Goal: Information Seeking & Learning: Check status

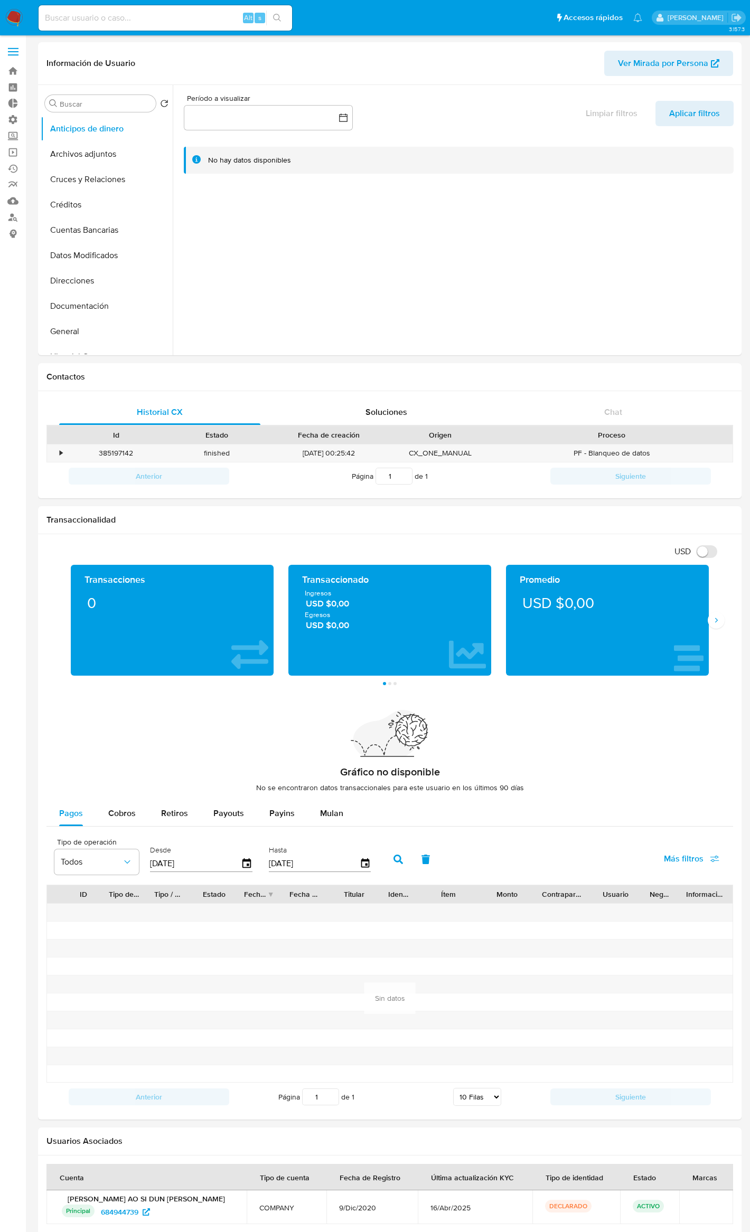
select select "10"
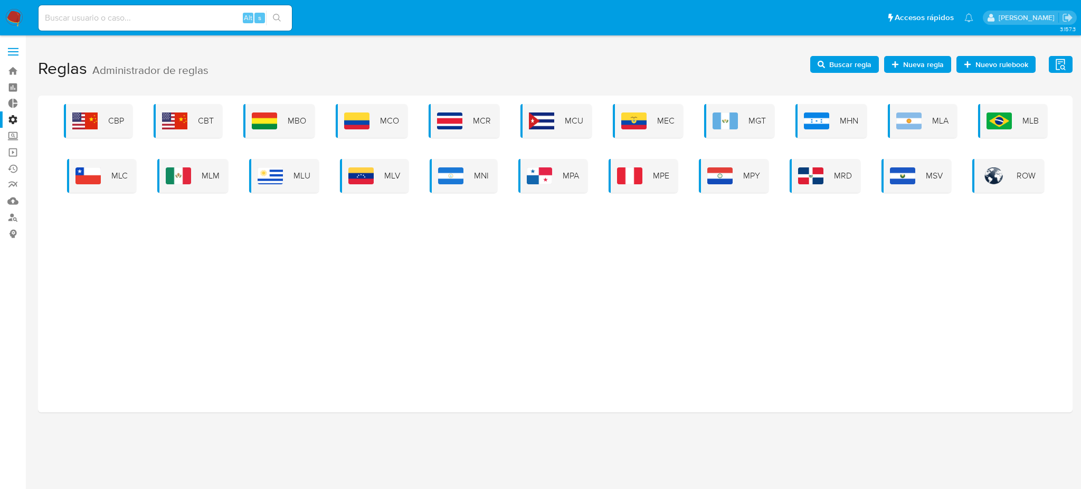
click at [93, 17] on input at bounding box center [165, 18] width 253 height 14
paste input "258335860"
type input "258335860"
click at [285, 16] on button "search-icon" at bounding box center [277, 18] width 22 height 15
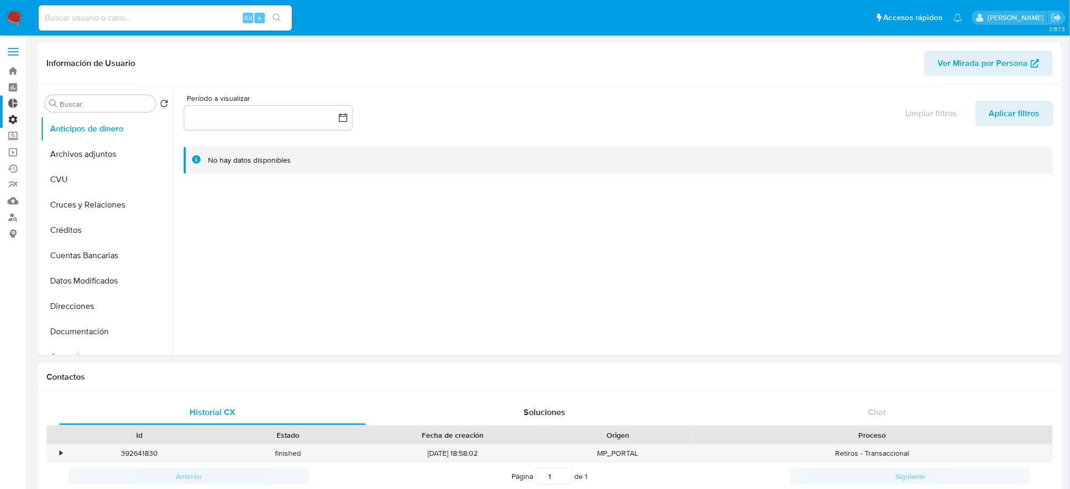
select select "10"
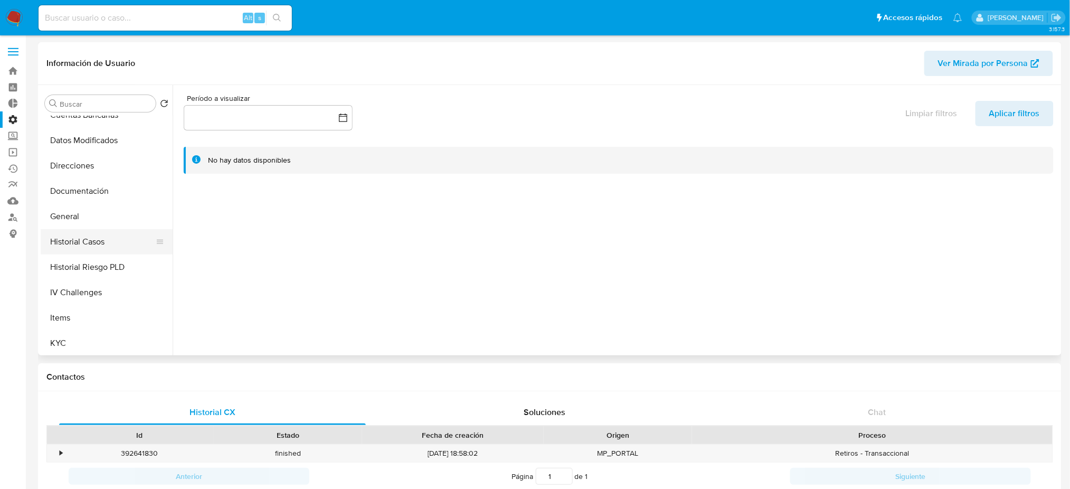
click at [115, 247] on button "Historial Casos" at bounding box center [103, 241] width 124 height 25
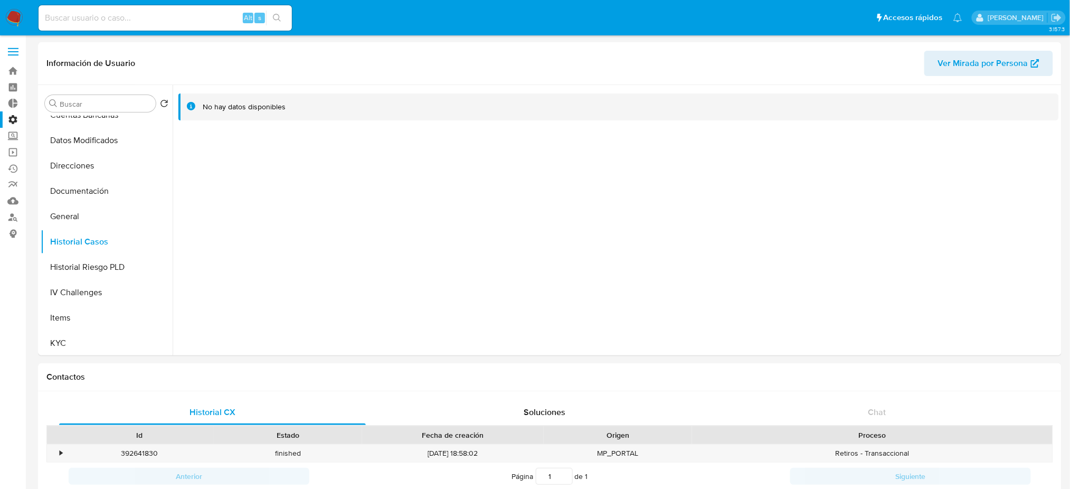
click at [118, 26] on div "Alt s" at bounding box center [165, 17] width 253 height 25
click at [122, 22] on input at bounding box center [165, 18] width 253 height 14
paste input "716374342"
type input "716374342"
click at [279, 19] on icon "search-icon" at bounding box center [277, 18] width 8 height 8
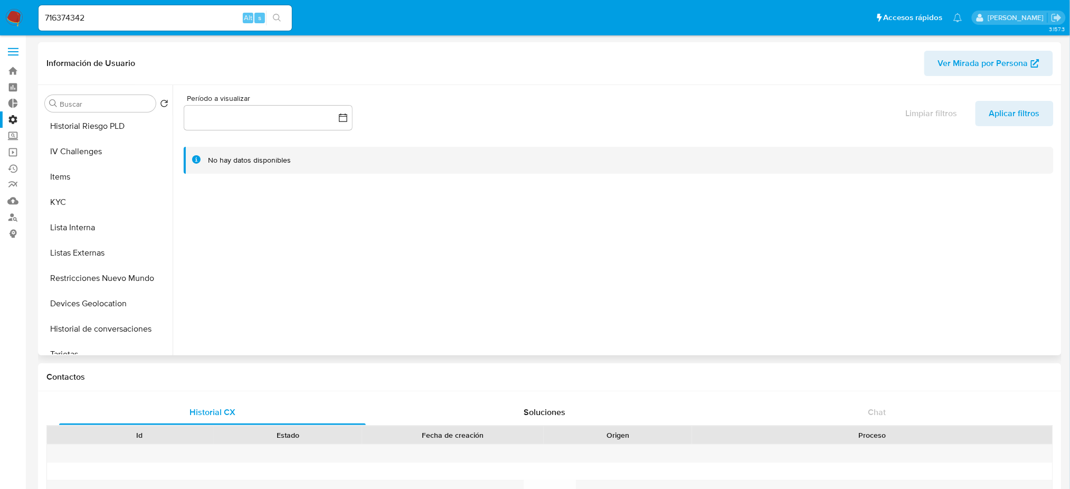
select select "10"
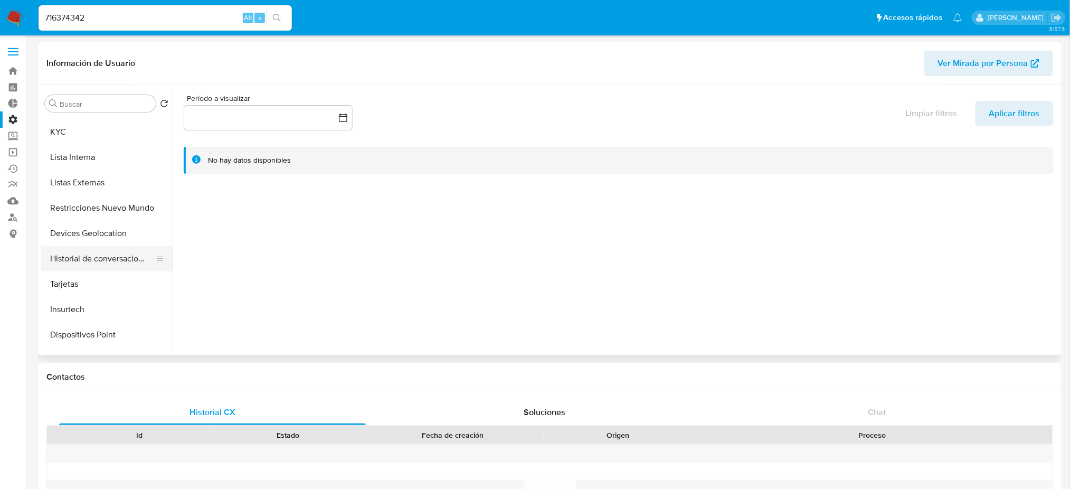
click at [110, 265] on button "Historial de conversaciones" at bounding box center [103, 258] width 124 height 25
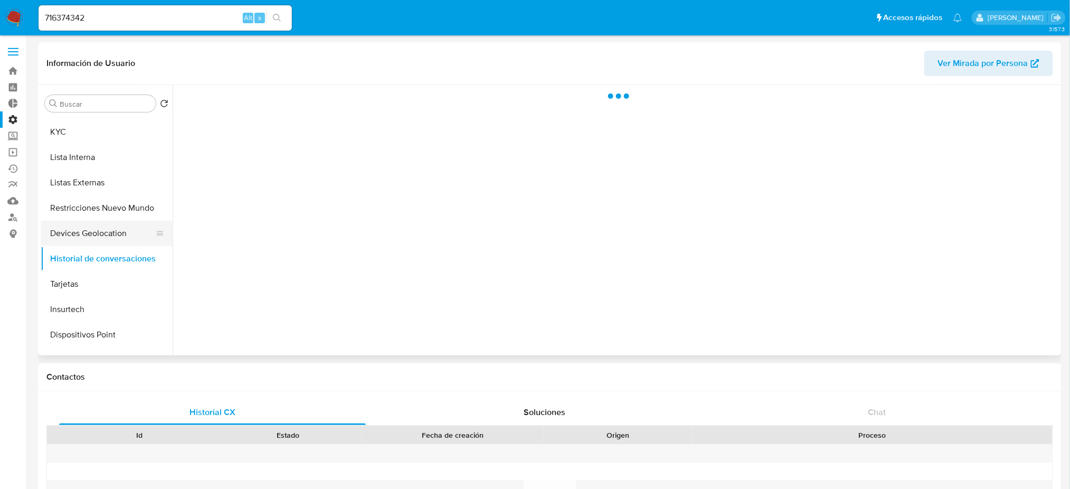
click at [110, 232] on button "Devices Geolocation" at bounding box center [103, 233] width 124 height 25
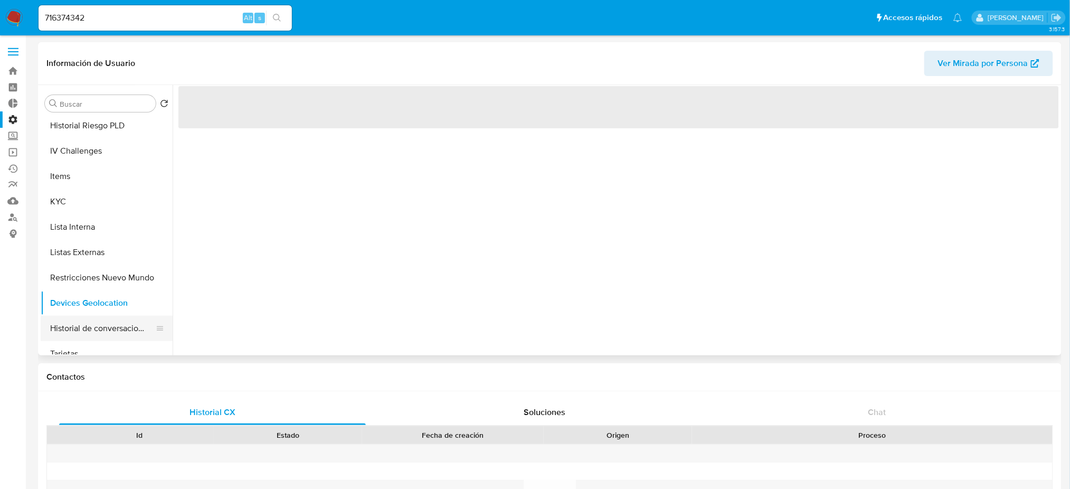
scroll to position [281, 0]
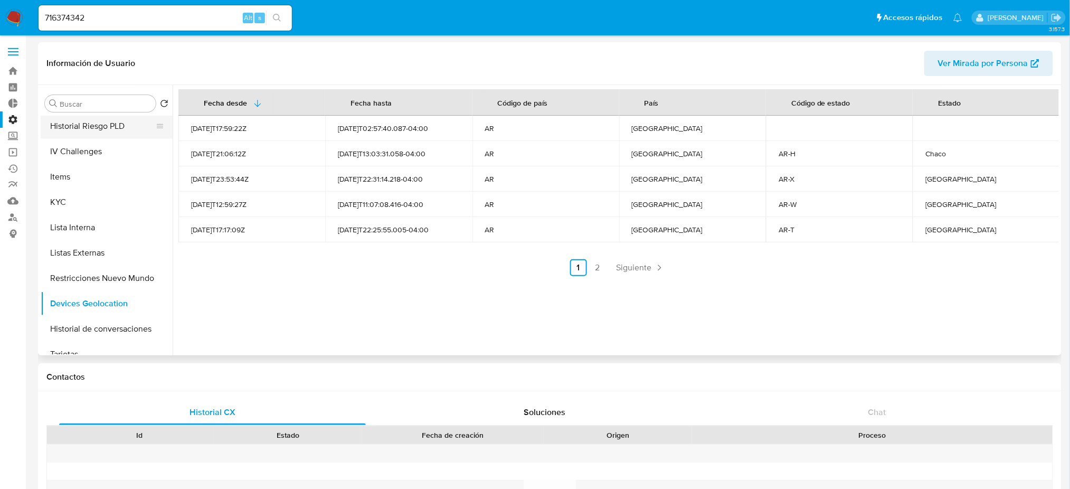
click at [105, 133] on button "Historial Riesgo PLD" at bounding box center [103, 126] width 124 height 25
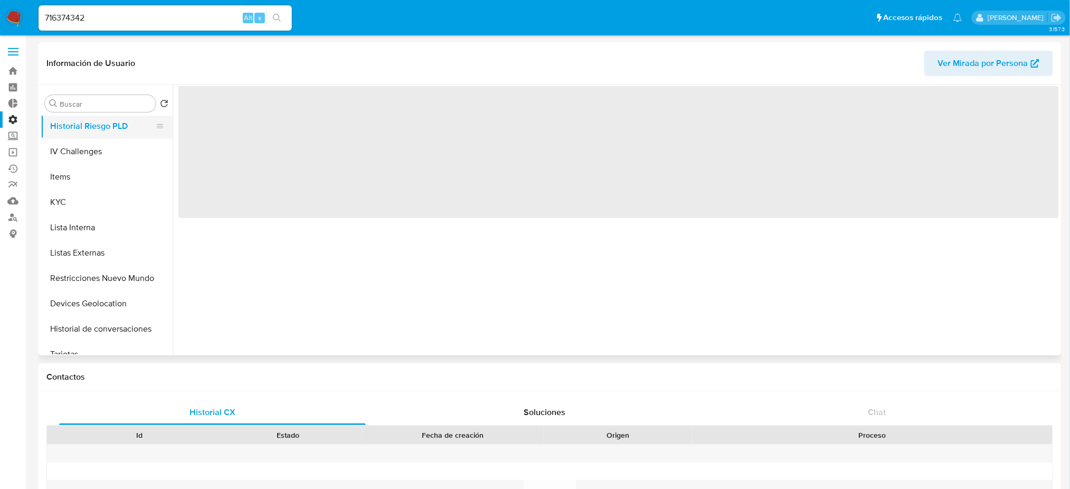
scroll to position [211, 0]
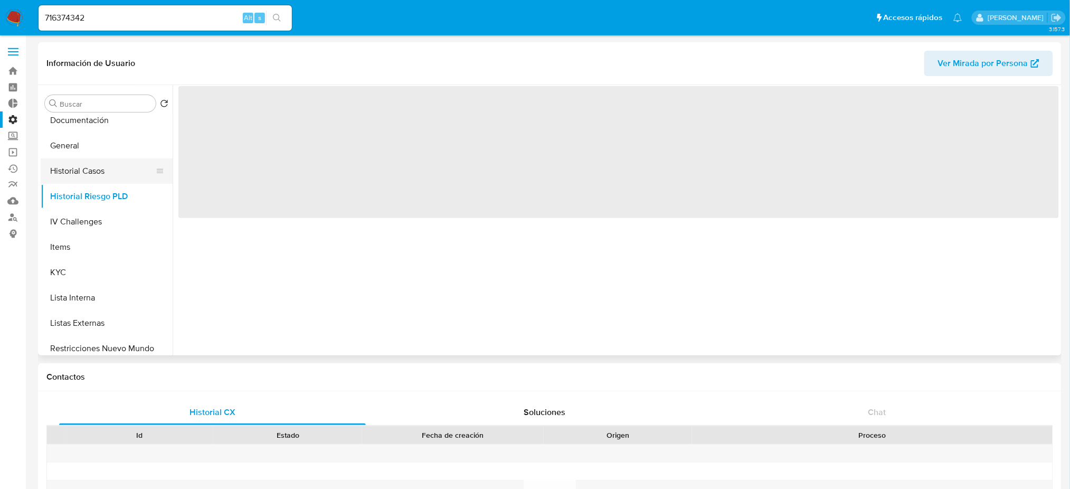
click at [115, 183] on button "Historial Casos" at bounding box center [103, 170] width 124 height 25
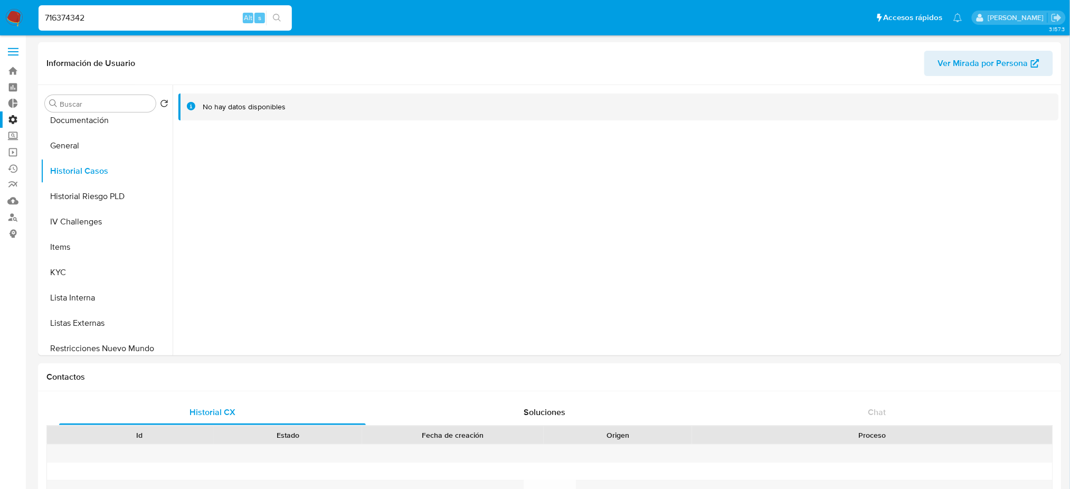
drag, startPoint x: 153, startPoint y: 19, endPoint x: 0, endPoint y: 14, distance: 152.7
click at [0, 14] on nav "Pausado Ver notificaciones 716374342 Alt s Accesos rápidos Presiona las siguien…" at bounding box center [535, 17] width 1070 height 35
paste input "1430319706"
type input "1430319706"
click at [273, 20] on icon "search-icon" at bounding box center [277, 18] width 8 height 8
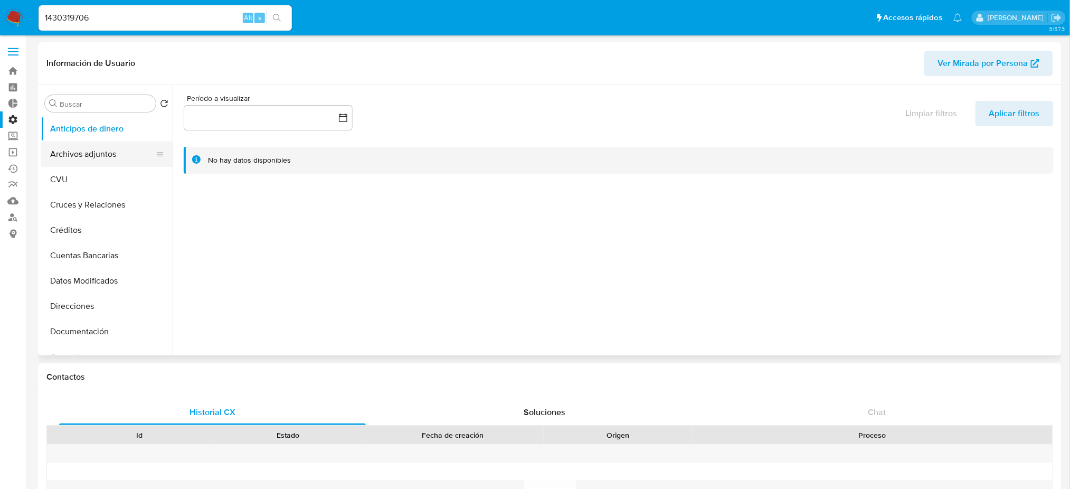
select select "10"
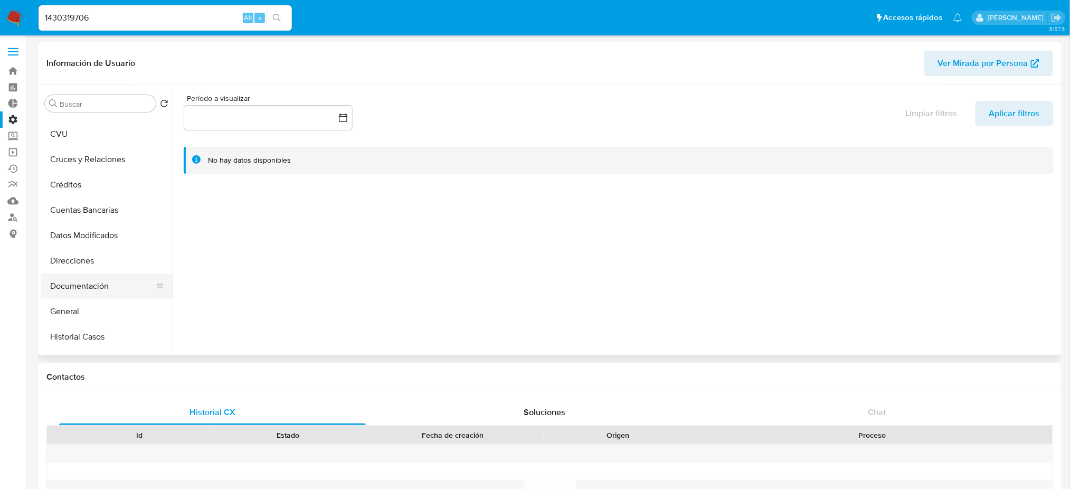
scroll to position [70, 0]
click at [129, 333] on button "Historial Riesgo PLD" at bounding box center [103, 337] width 124 height 25
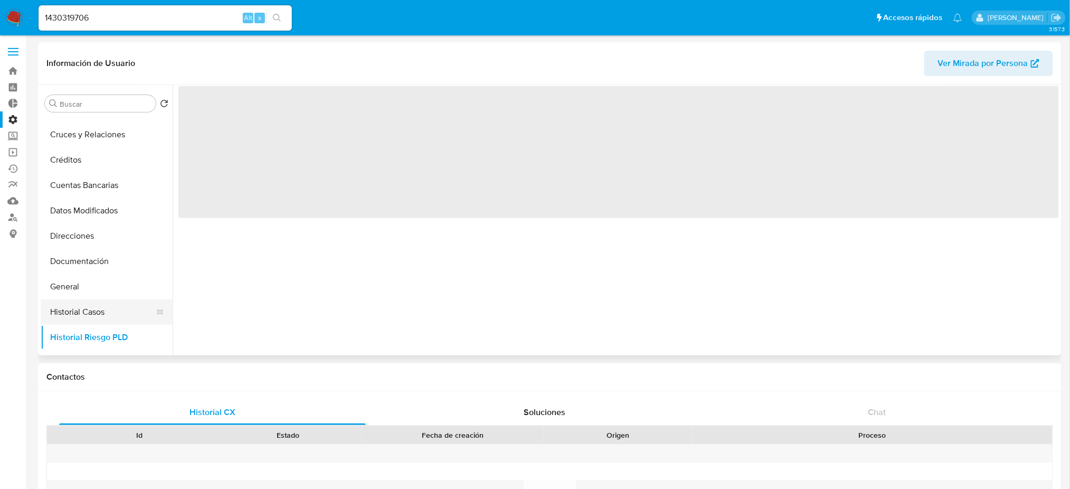
click at [121, 316] on button "Historial Casos" at bounding box center [103, 311] width 124 height 25
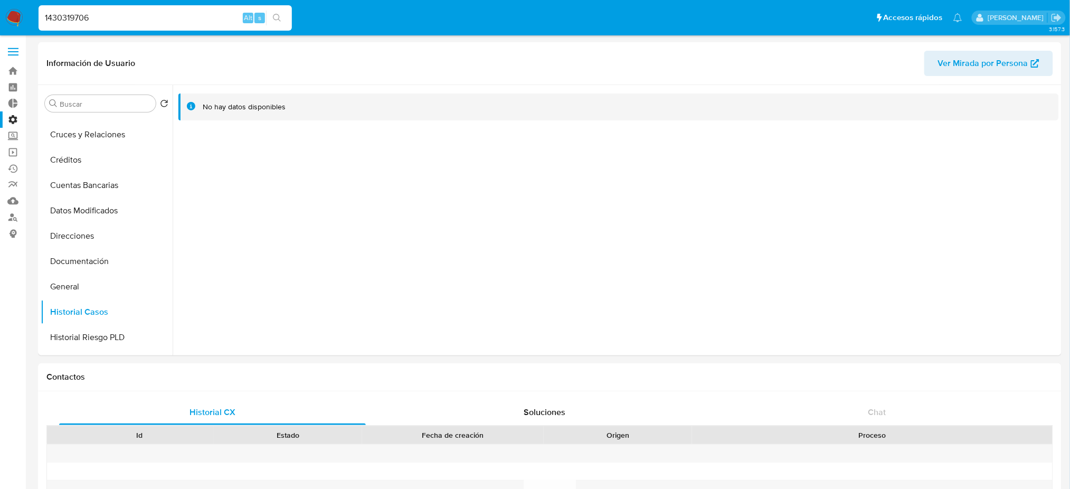
drag, startPoint x: 102, startPoint y: 16, endPoint x: 0, endPoint y: 2, distance: 102.9
click at [0, 2] on nav "Pausado Ver notificaciones 1430319706 Alt s Accesos rápidos Presiona las siguie…" at bounding box center [535, 17] width 1070 height 35
paste input "2345657572"
type input "2345657572"
click at [279, 23] on button "search-icon" at bounding box center [277, 18] width 22 height 15
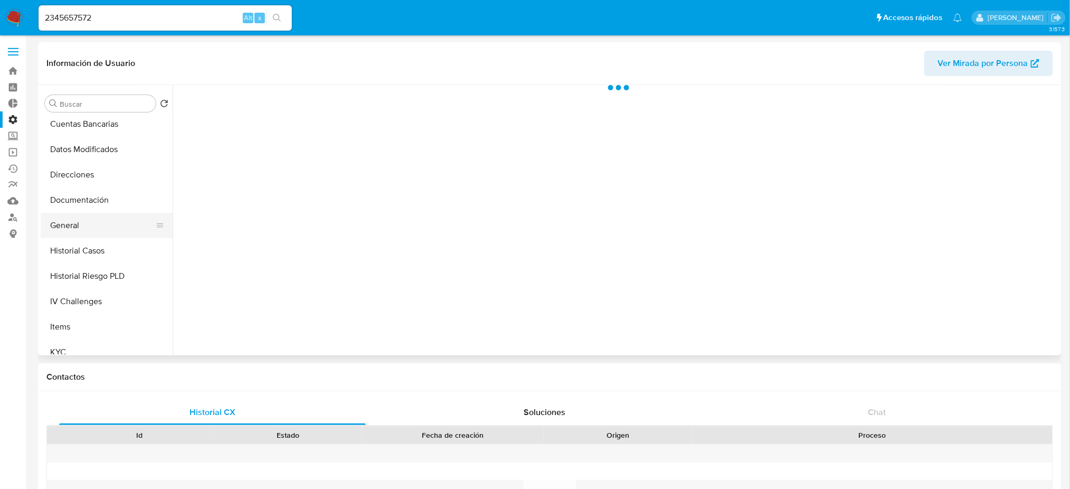
scroll to position [140, 0]
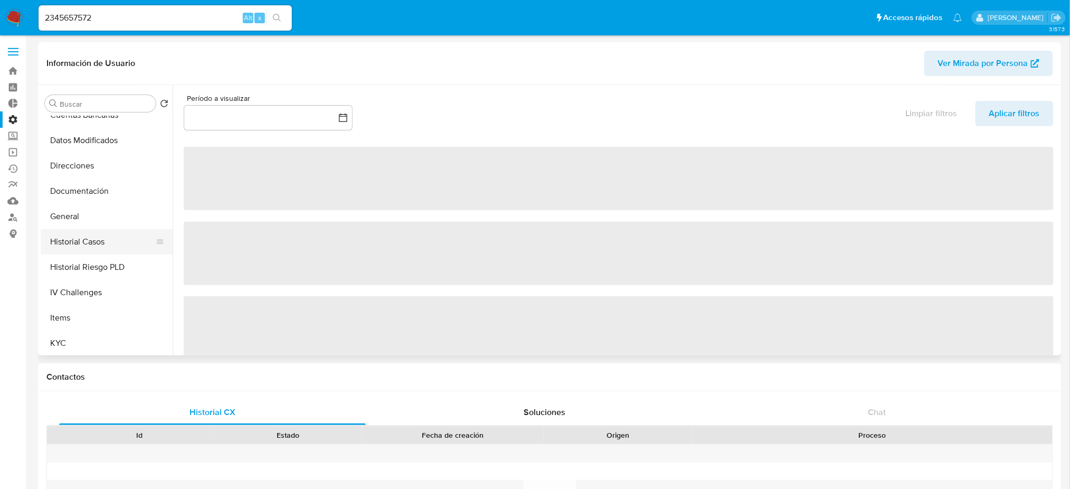
click at [123, 242] on button "Historial Casos" at bounding box center [103, 241] width 124 height 25
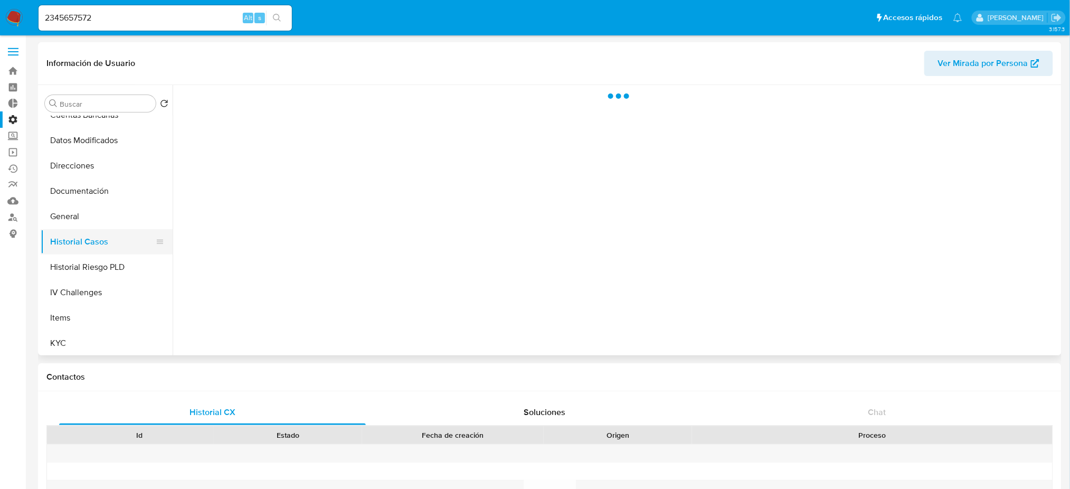
select select "10"
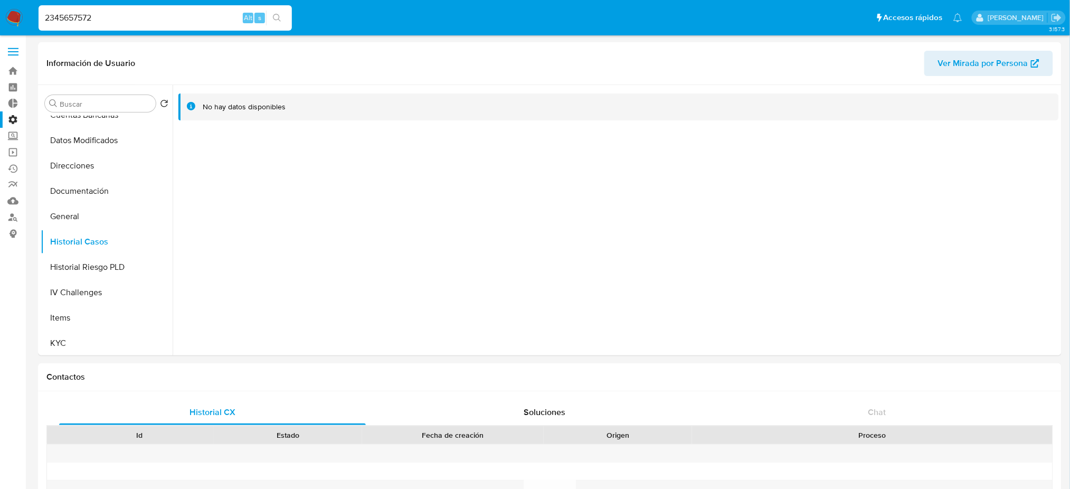
drag, startPoint x: 172, startPoint y: 23, endPoint x: 0, endPoint y: 11, distance: 172.0
click at [0, 11] on nav "Pausado Ver notificaciones 2345657572 Alt s Accesos rápidos Presiona las siguie…" at bounding box center [535, 17] width 1070 height 35
paste input "1808506404"
type input "1808506404"
click at [284, 14] on button "search-icon" at bounding box center [277, 18] width 22 height 15
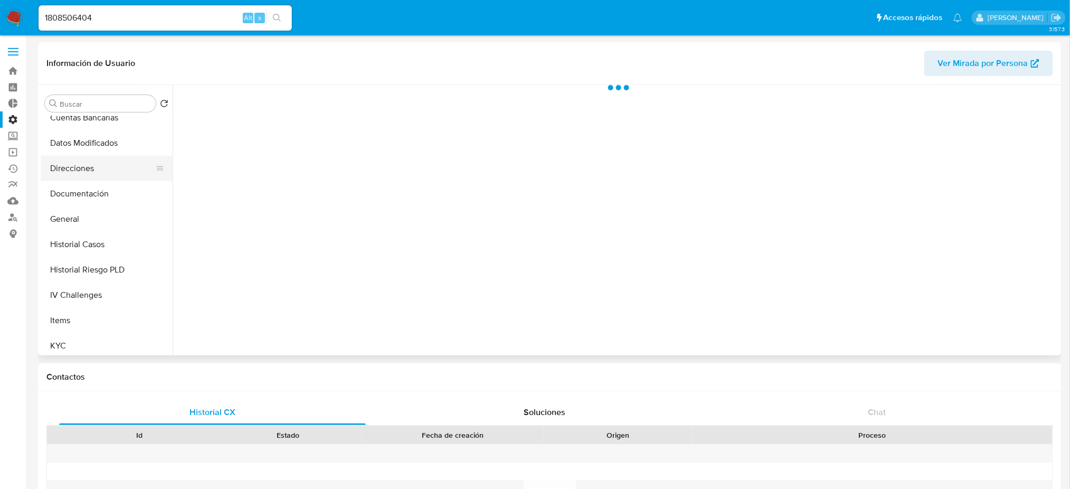
scroll to position [140, 0]
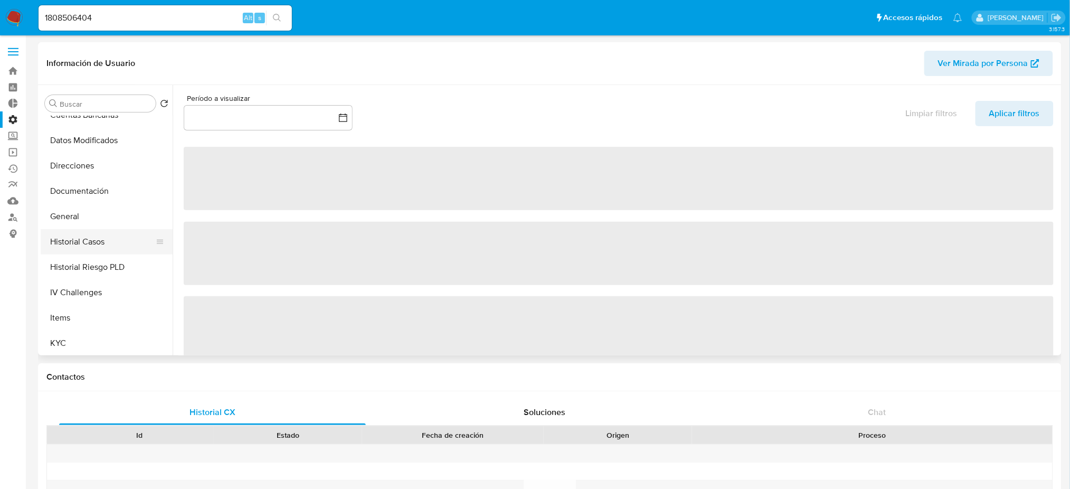
select select "10"
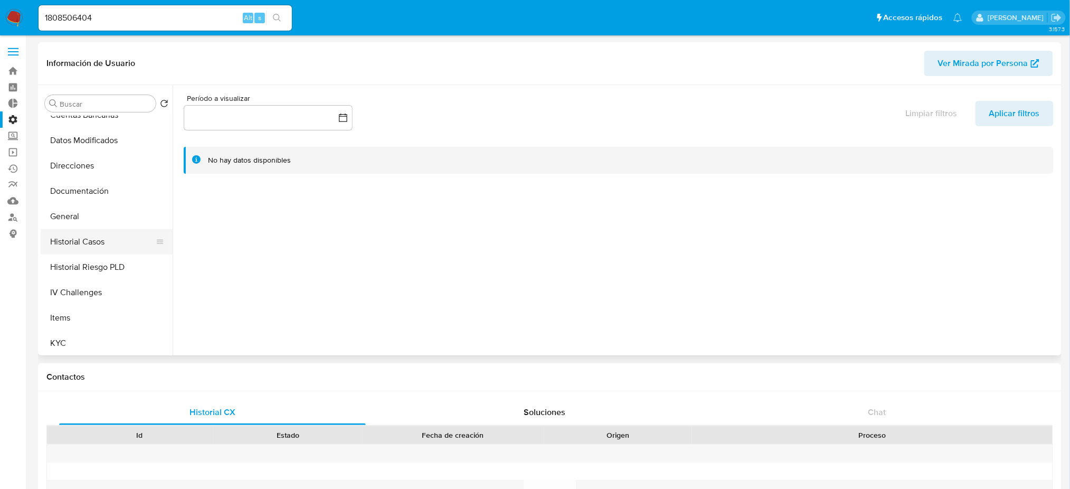
click at [131, 249] on button "Historial Casos" at bounding box center [103, 241] width 124 height 25
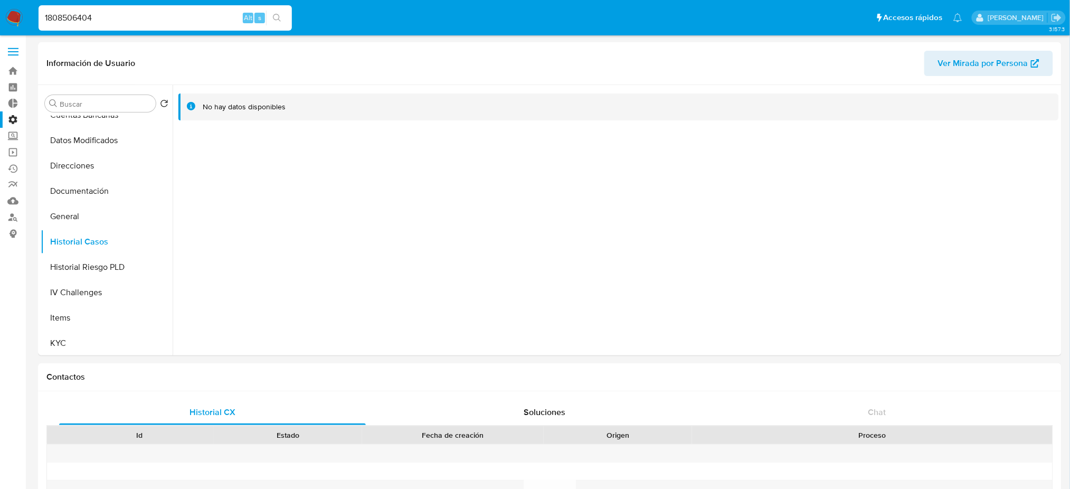
drag, startPoint x: 167, startPoint y: 20, endPoint x: 2, endPoint y: 1, distance: 166.8
click at [0, 1] on nav "Pausado Ver notificaciones 1808506404 Alt s Accesos rápidos Presiona las siguie…" at bounding box center [535, 17] width 1070 height 35
paste input "133585357"
type input "1133585357"
click at [277, 20] on icon "search-icon" at bounding box center [277, 18] width 8 height 8
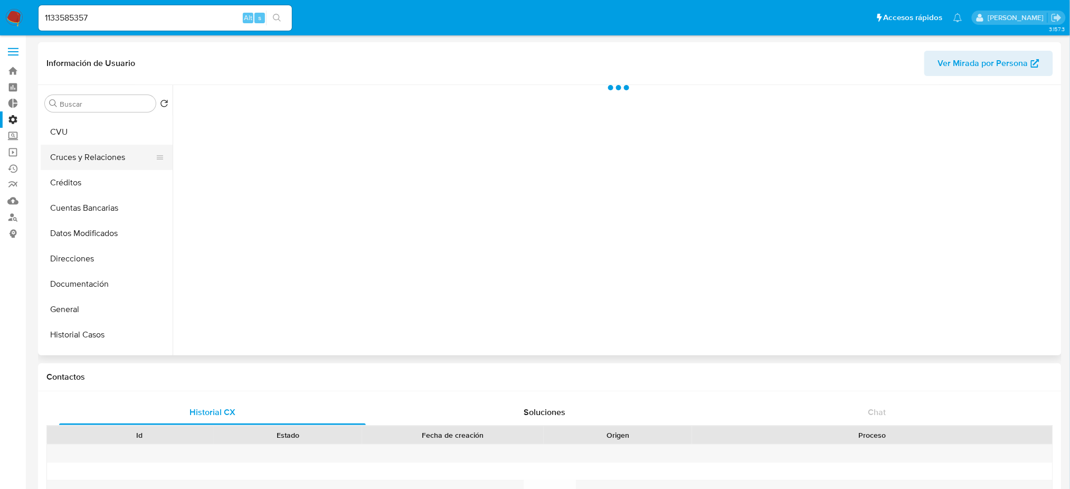
scroll to position [140, 0]
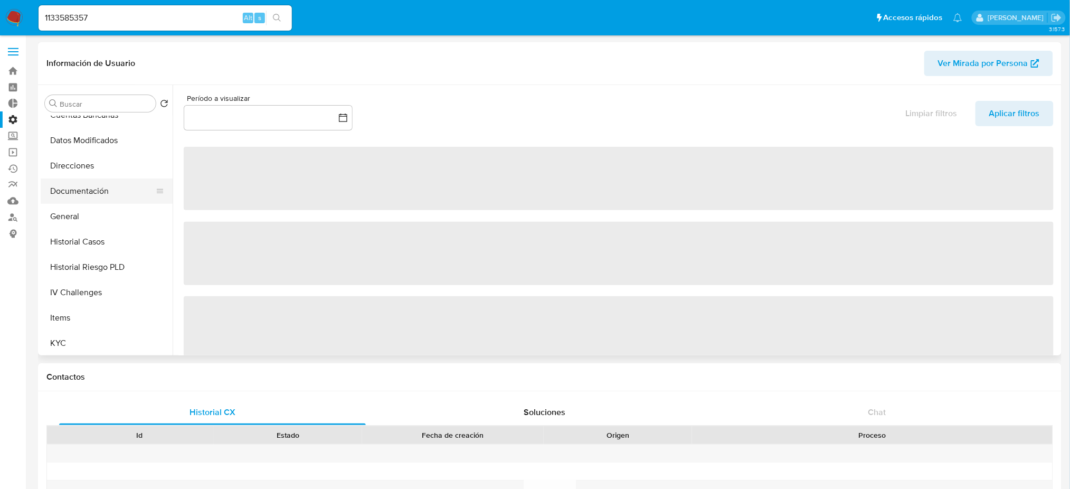
select select "10"
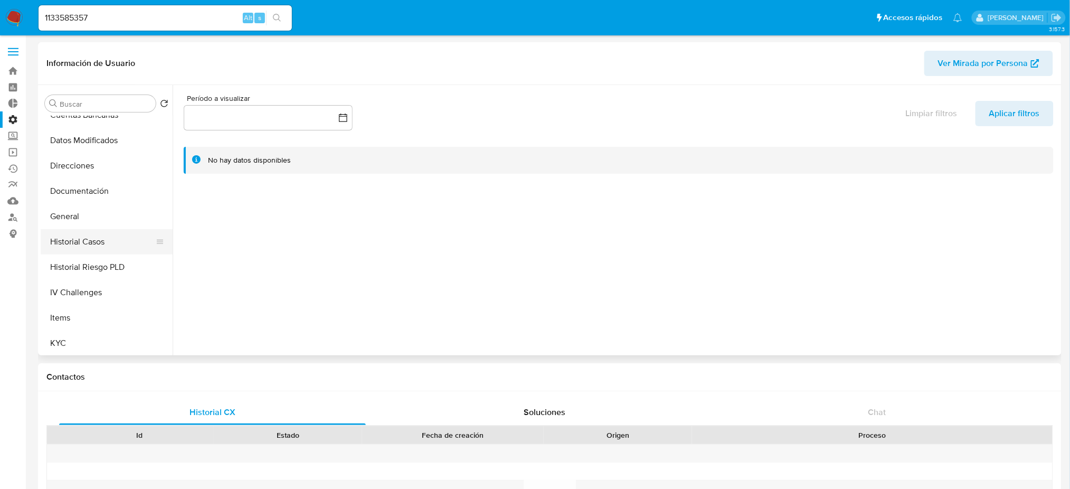
click at [124, 250] on button "Historial Casos" at bounding box center [103, 241] width 124 height 25
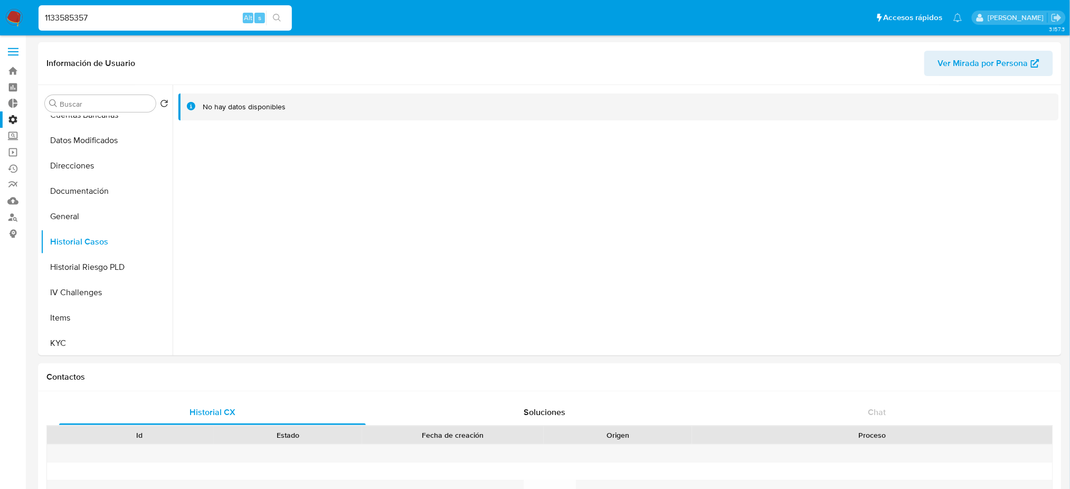
drag, startPoint x: 143, startPoint y: 23, endPoint x: 23, endPoint y: 23, distance: 119.9
click at [23, 19] on nav "Pausado Ver notificaciones 1133585357 Alt s Accesos rápidos Presiona las siguie…" at bounding box center [535, 17] width 1070 height 35
paste input "63398430"
type input "1163398430"
click at [277, 18] on icon "search-icon" at bounding box center [277, 18] width 8 height 8
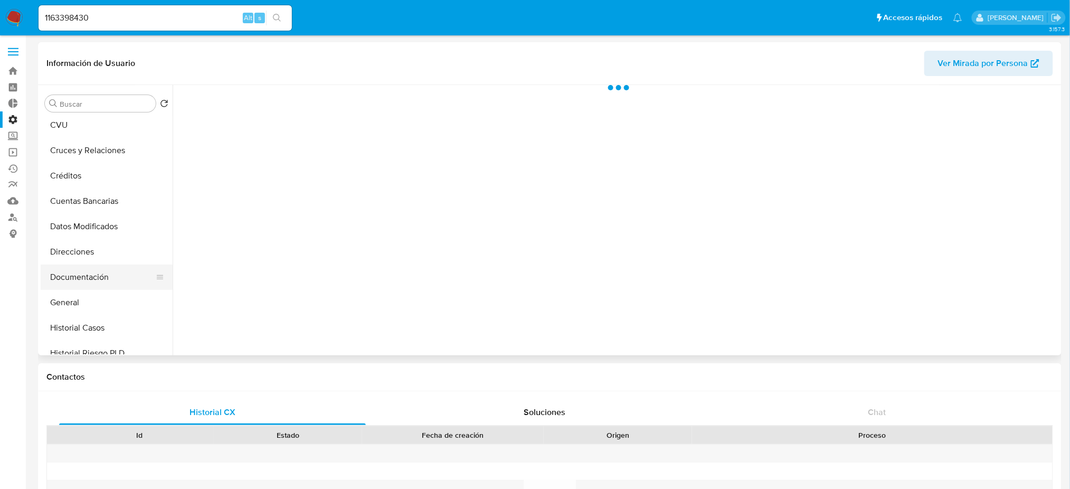
scroll to position [70, 0]
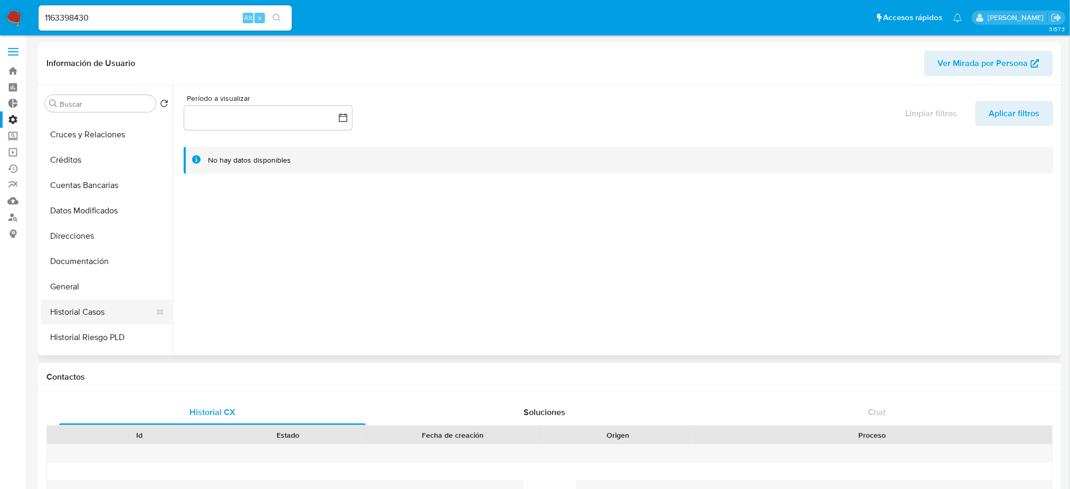
select select "10"
click at [103, 315] on button "Historial Casos" at bounding box center [103, 311] width 124 height 25
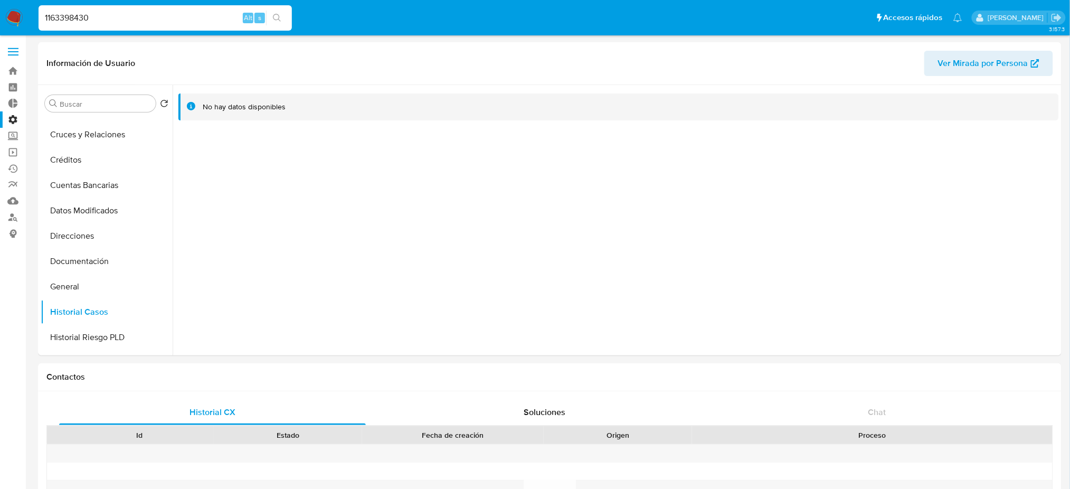
drag, startPoint x: 98, startPoint y: 19, endPoint x: 26, endPoint y: 9, distance: 73.0
click at [26, 9] on nav "Pausado Ver notificaciones 1163398430 Alt s Accesos rápidos Presiona las siguie…" at bounding box center [535, 17] width 1070 height 35
paste input "2426449658"
type input "2426449658"
click at [278, 20] on icon "search-icon" at bounding box center [277, 18] width 8 height 8
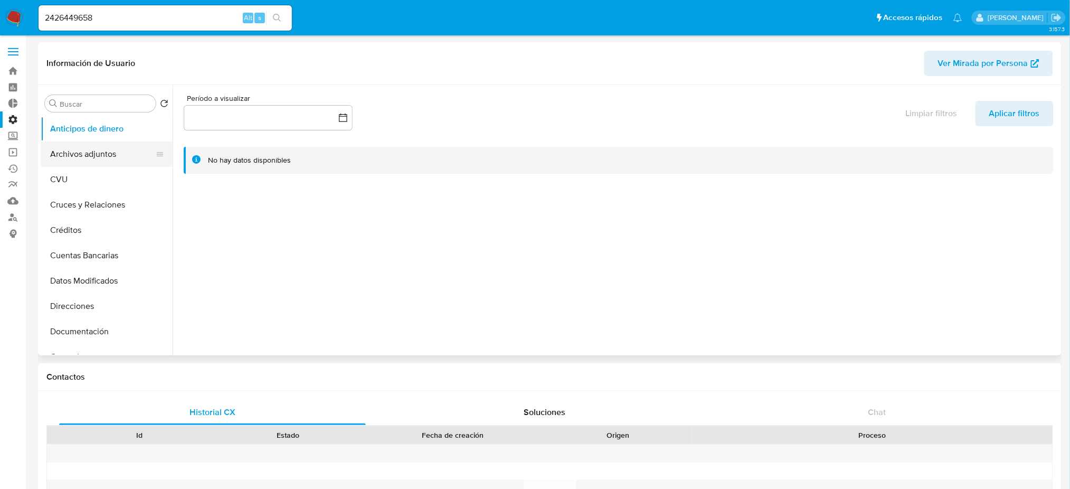
select select "10"
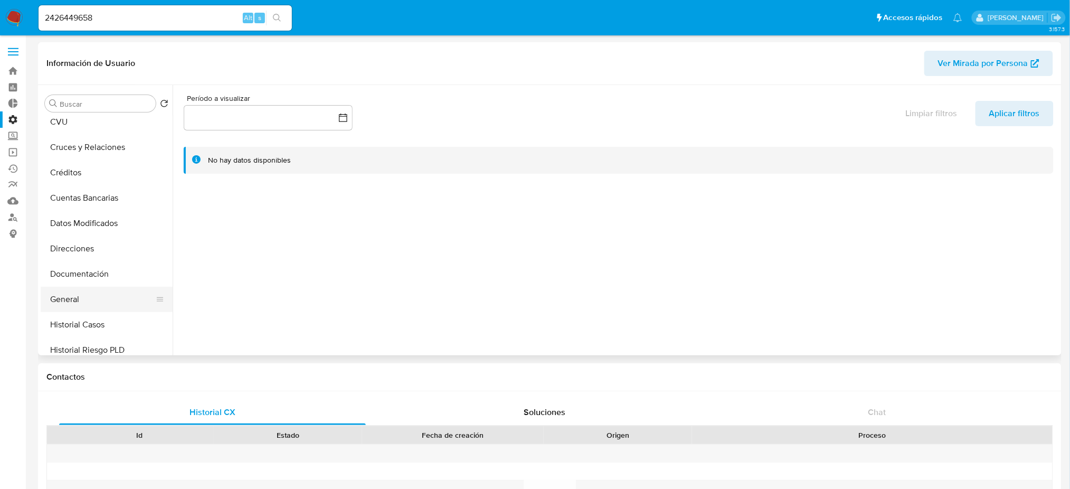
scroll to position [140, 0]
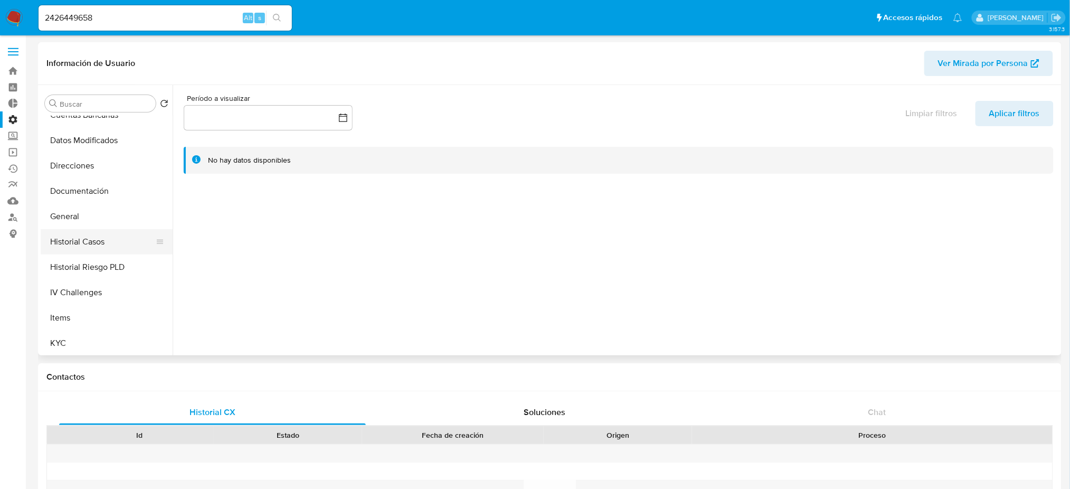
click at [105, 242] on button "Historial Casos" at bounding box center [103, 241] width 124 height 25
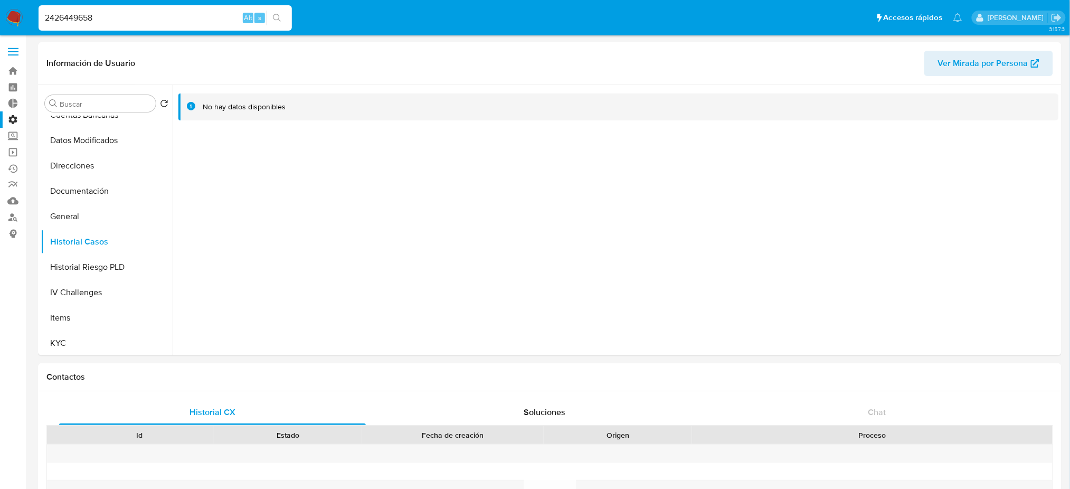
drag, startPoint x: 167, startPoint y: 24, endPoint x: 21, endPoint y: -2, distance: 148.5
paste input "770530087"
type input "770530087"
click at [280, 22] on button "search-icon" at bounding box center [277, 18] width 22 height 15
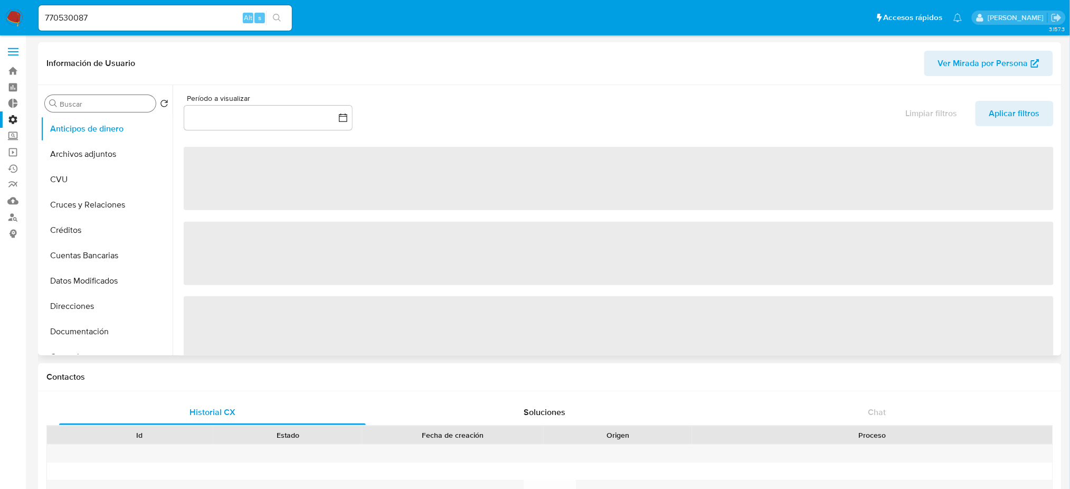
select select "10"
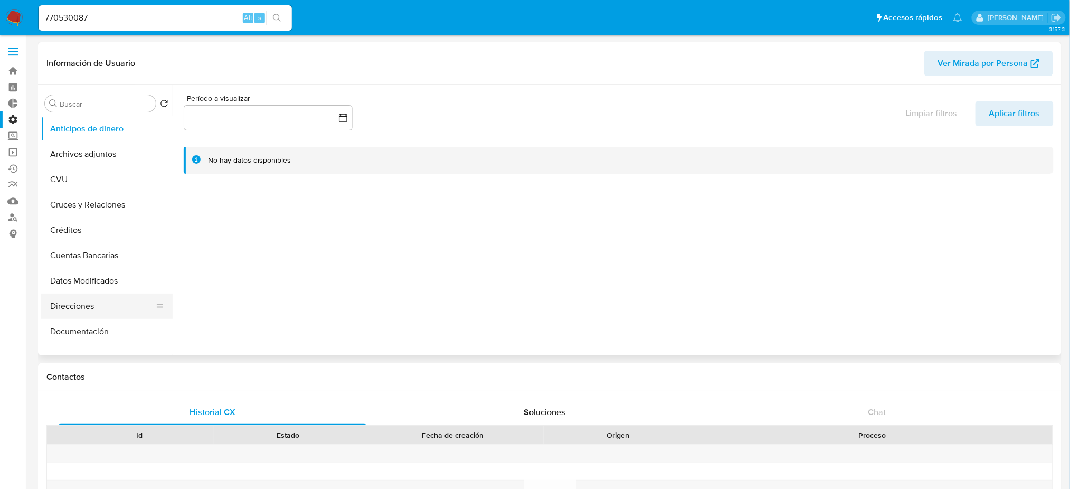
scroll to position [70, 0]
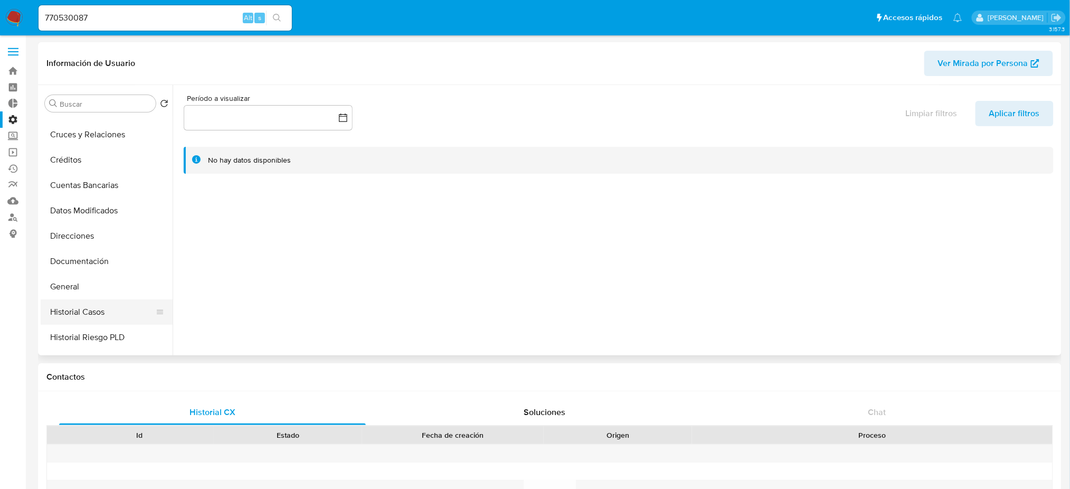
click at [112, 312] on button "Historial Casos" at bounding box center [103, 311] width 124 height 25
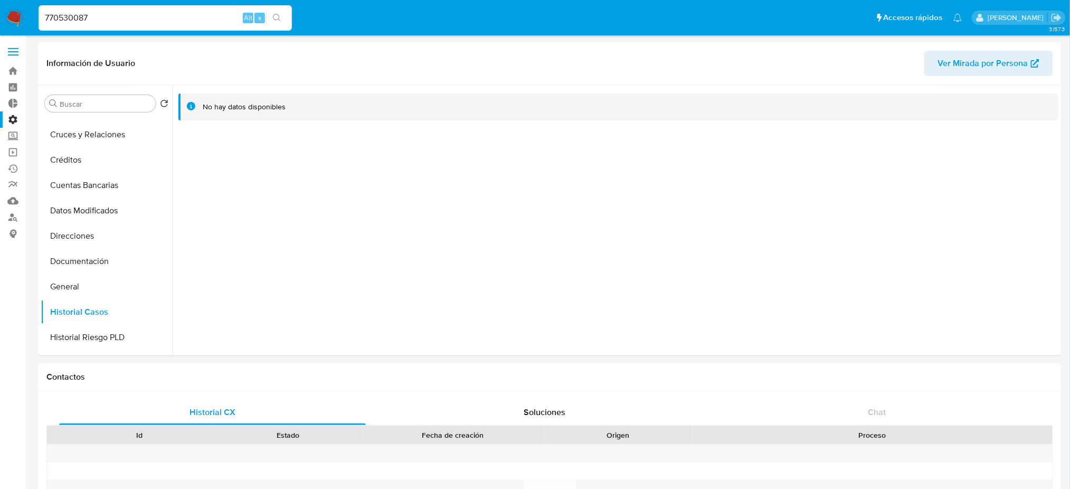
drag, startPoint x: 144, startPoint y: 17, endPoint x: 118, endPoint y: 7, distance: 27.8
click at [0, 0] on nav "Pausado Ver notificaciones 770530087 Alt s Accesos rápidos Presiona las siguien…" at bounding box center [535, 17] width 1070 height 35
paste input "1375755129"
type input "1375755129"
click at [285, 17] on button "search-icon" at bounding box center [277, 18] width 22 height 15
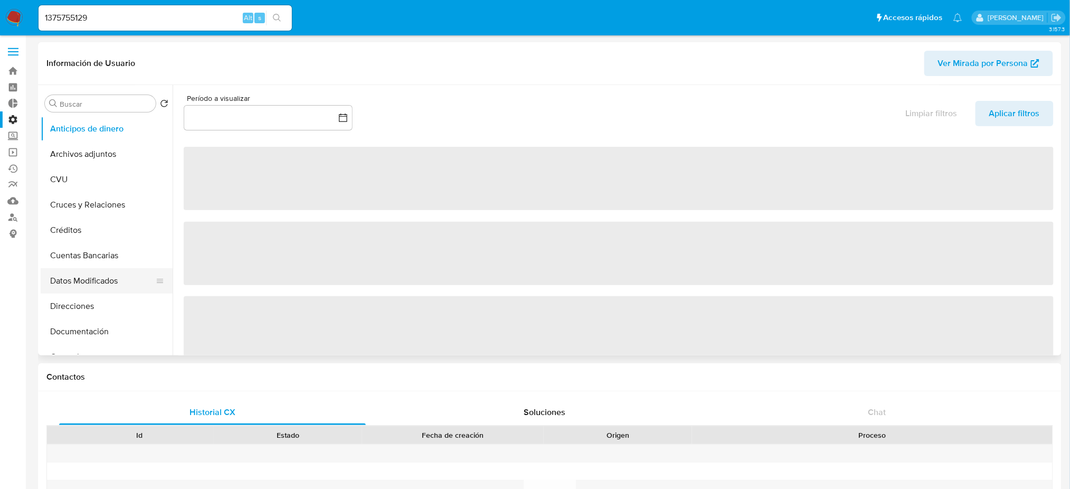
select select "10"
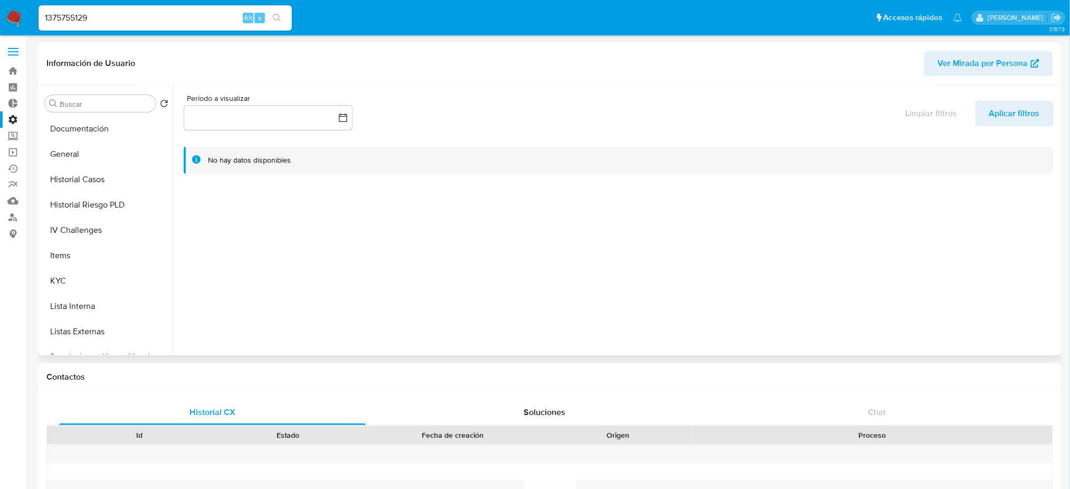
scroll to position [211, 0]
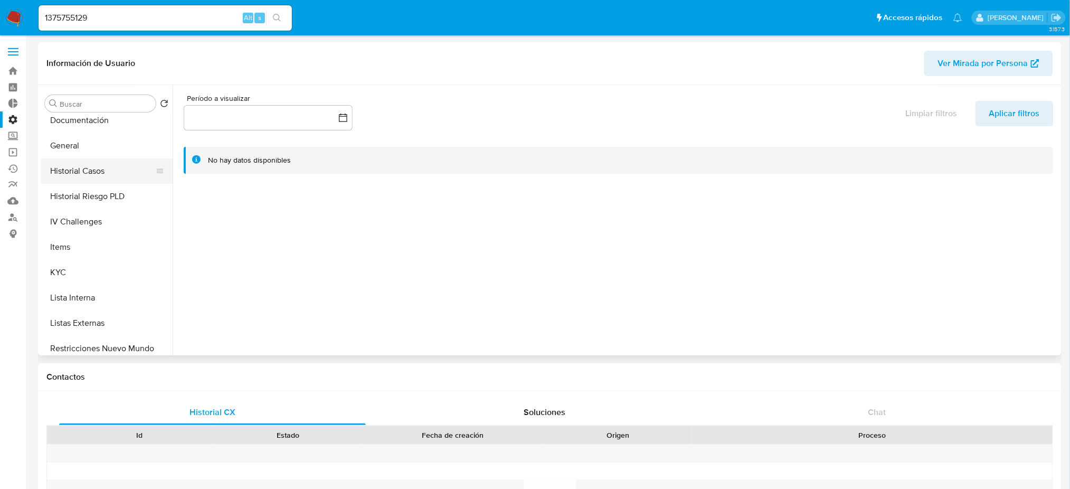
click at [115, 166] on button "Historial Casos" at bounding box center [103, 170] width 124 height 25
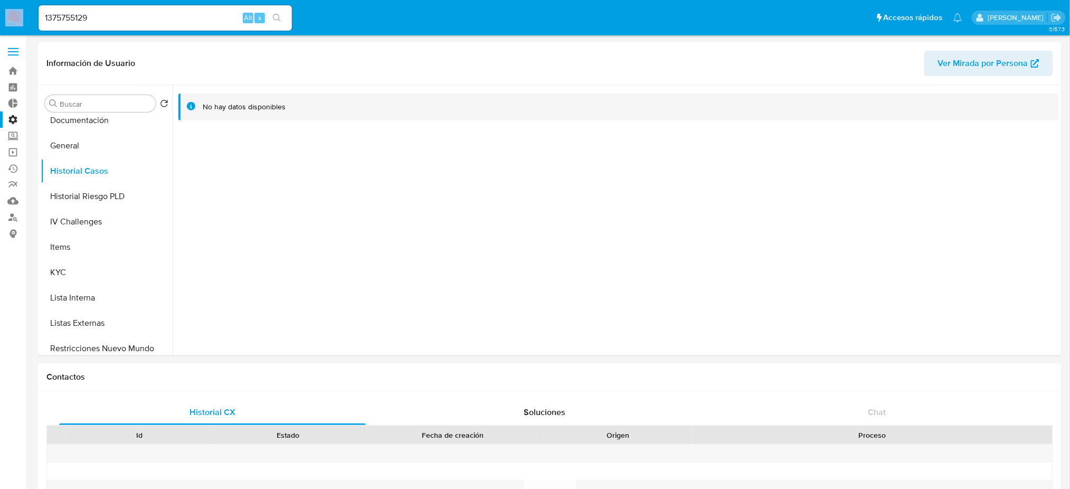
drag, startPoint x: 116, startPoint y: 26, endPoint x: 0, endPoint y: 10, distance: 117.3
click at [0, 10] on nav "Pausado Ver notificaciones 1375755129 Alt s Accesos rápidos Presiona las siguie…" at bounding box center [535, 17] width 1070 height 35
drag, startPoint x: 37, startPoint y: 16, endPoint x: 16, endPoint y: 12, distance: 22.2
click at [0, 9] on nav "Pausado Ver notificaciones 1375755129 Alt s Accesos rápidos Presiona las siguie…" at bounding box center [535, 17] width 1070 height 35
paste input "2492500207"
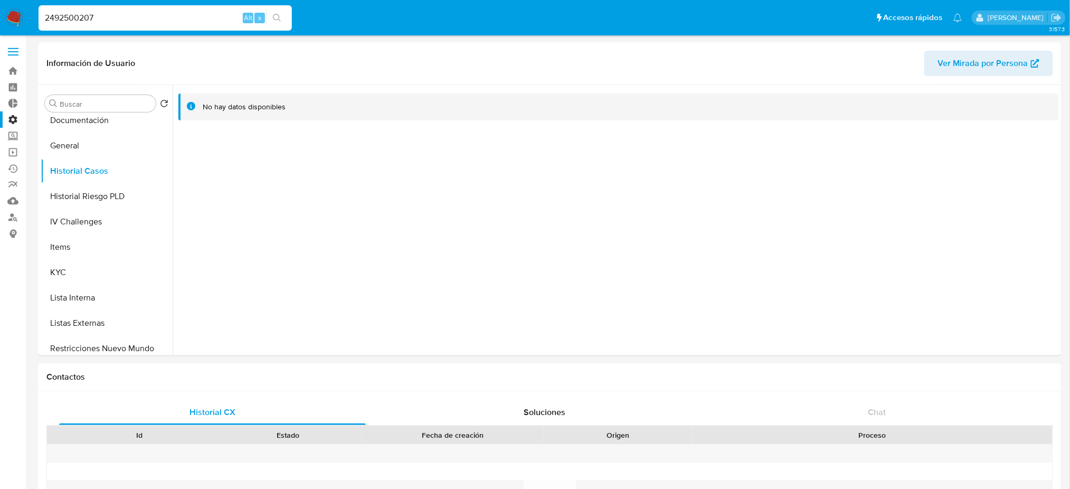
type input "2492500207"
click at [278, 21] on icon "search-icon" at bounding box center [277, 18] width 8 height 8
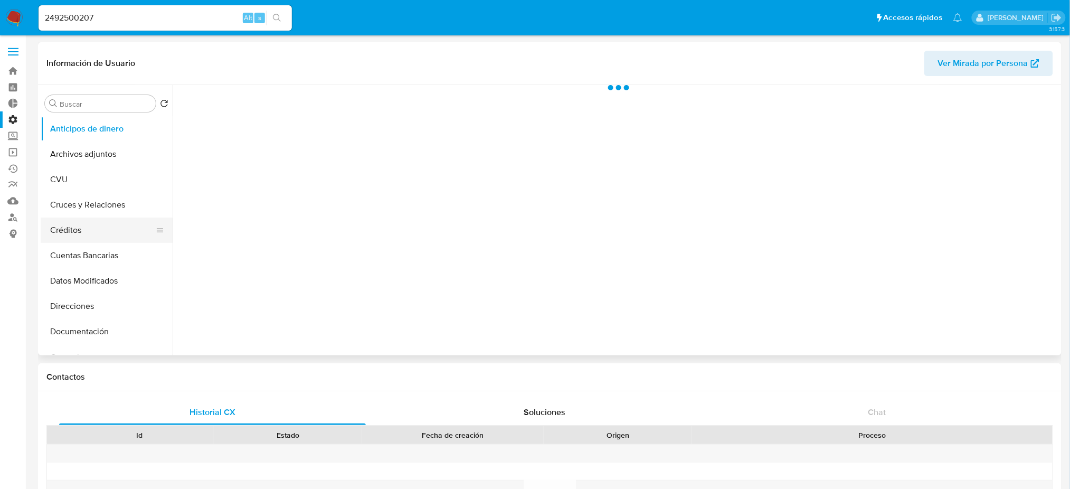
scroll to position [70, 0]
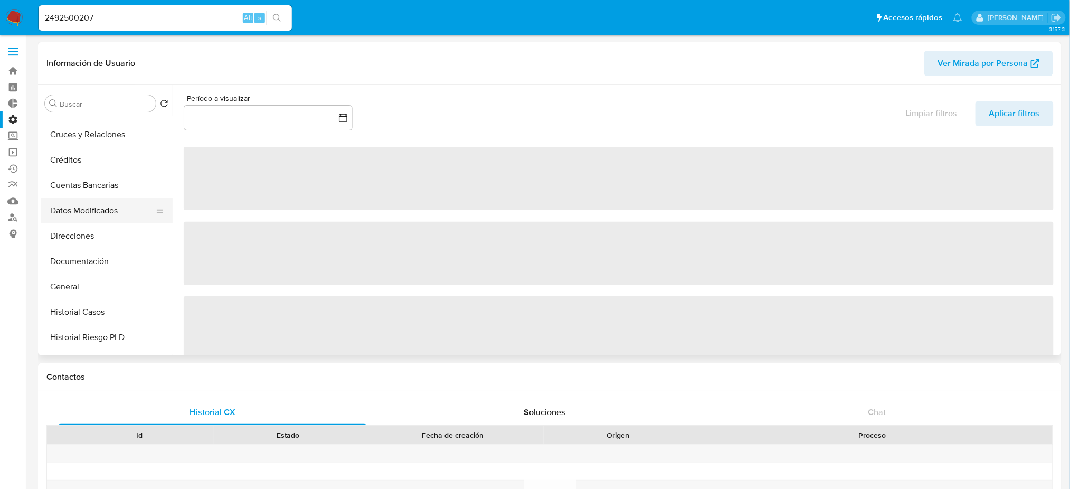
select select "10"
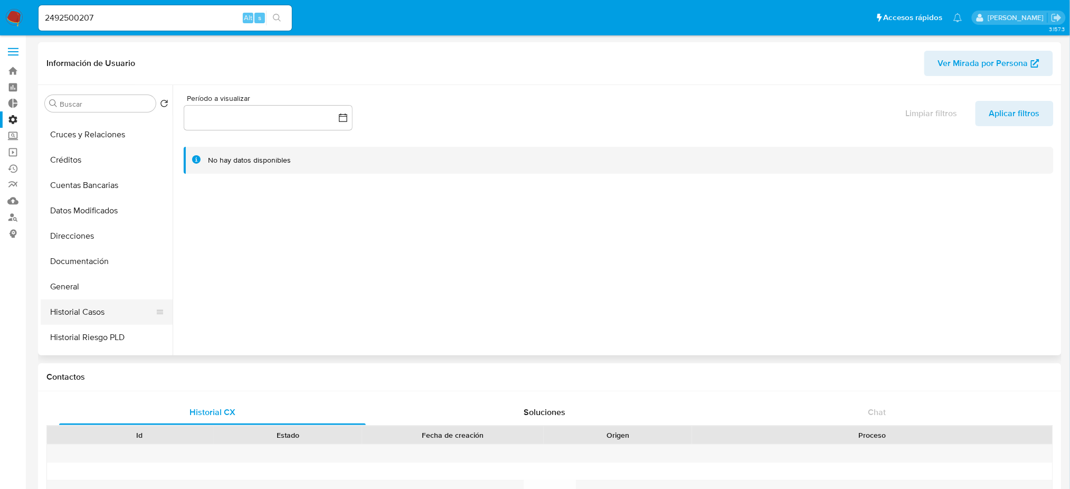
click at [131, 308] on button "Historial Casos" at bounding box center [103, 311] width 124 height 25
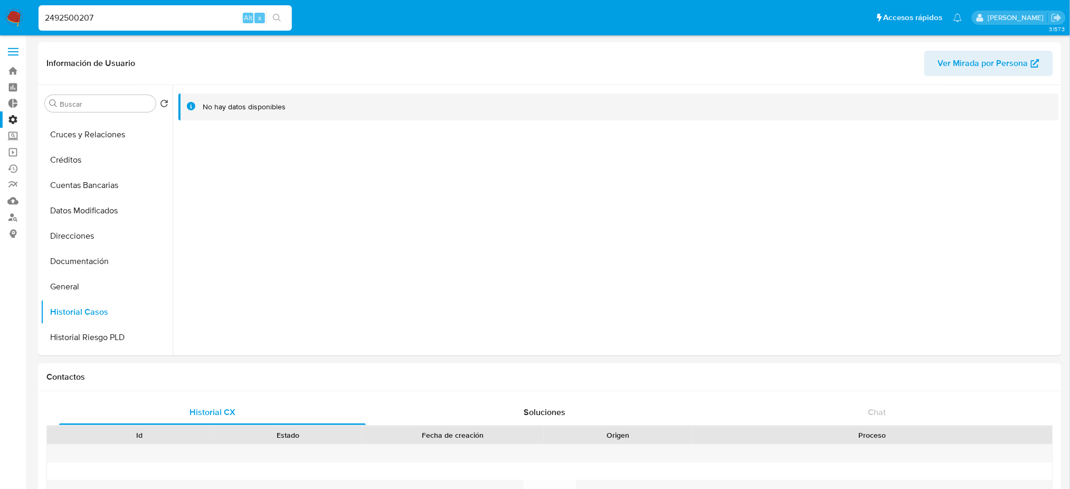
drag, startPoint x: 78, startPoint y: 19, endPoint x: 17, endPoint y: 23, distance: 60.9
click at [0, 23] on nav "Pausado Ver notificaciones 2492500207 Alt s Accesos rápidos Presiona las siguie…" at bounding box center [535, 17] width 1070 height 35
paste input "1077654462"
type input "1077654462"
click at [276, 19] on icon "search-icon" at bounding box center [277, 18] width 8 height 8
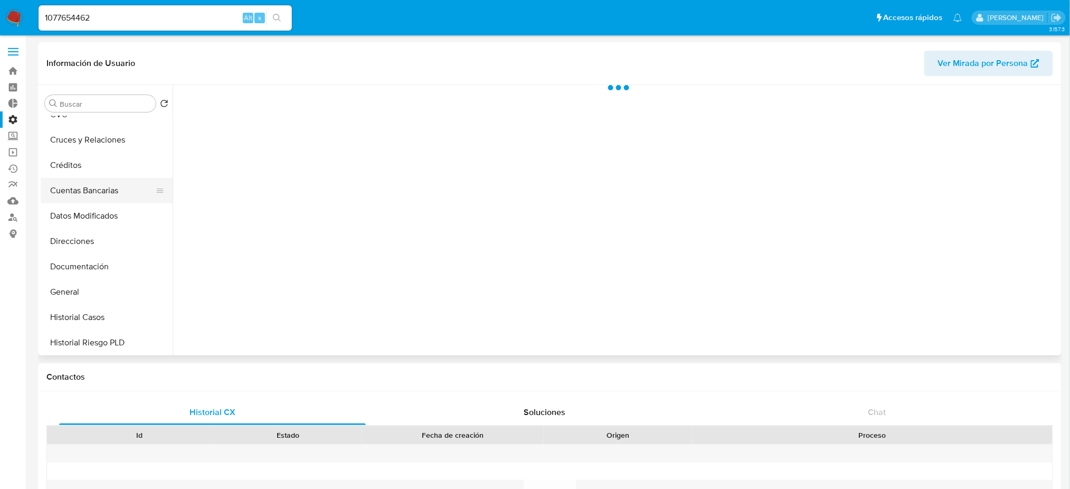
scroll to position [140, 0]
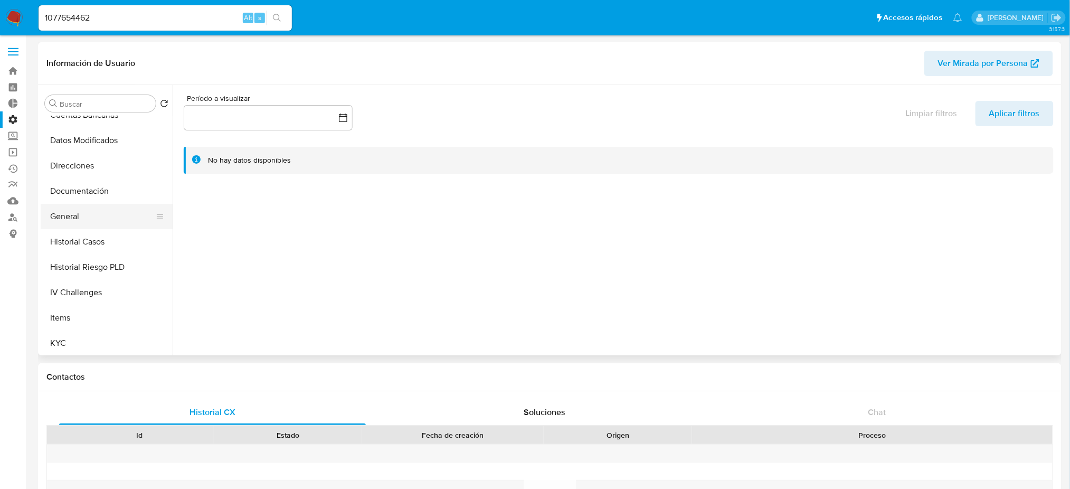
select select "10"
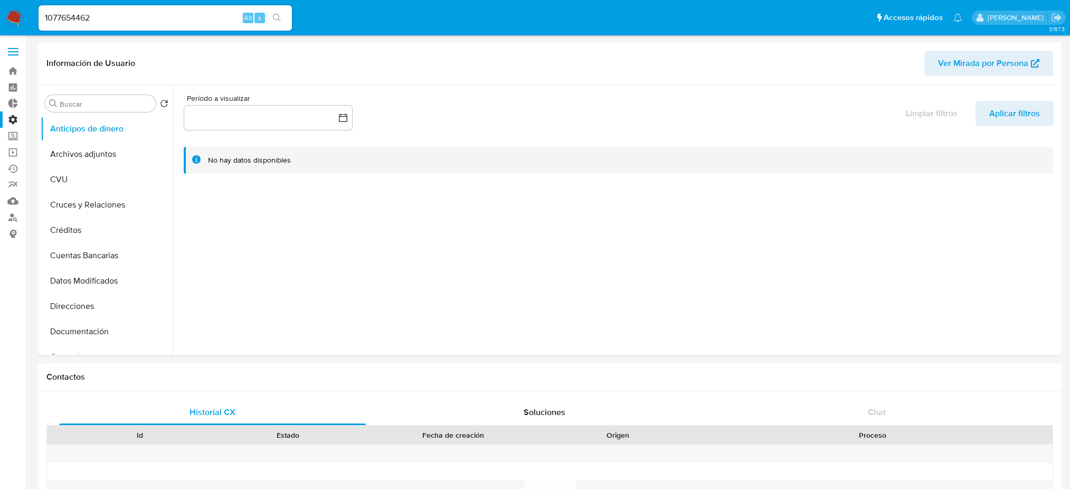
select select "10"
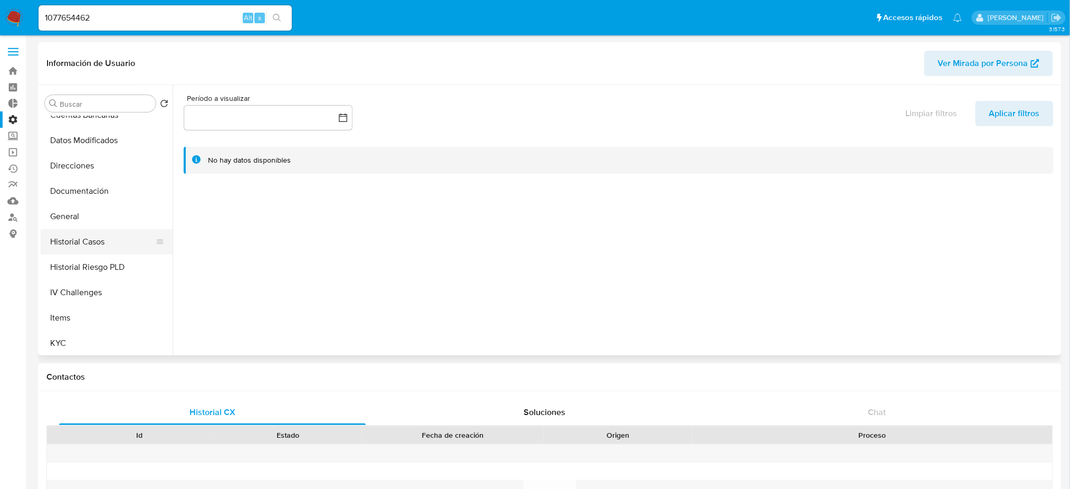
click at [114, 244] on button "Historial Casos" at bounding box center [103, 241] width 124 height 25
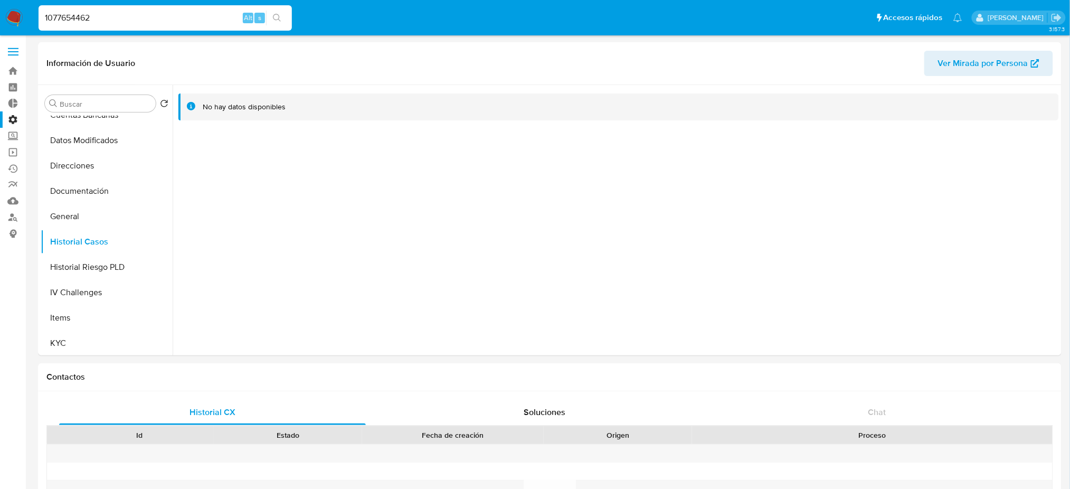
drag, startPoint x: 112, startPoint y: 19, endPoint x: 0, endPoint y: 10, distance: 112.3
click at [0, 10] on nav "Pausado Ver notificaciones 1077654462 Alt s Accesos rápidos Presiona las siguie…" at bounding box center [535, 17] width 1070 height 35
paste input "437222625"
type input "437222625"
click at [281, 14] on button "search-icon" at bounding box center [277, 18] width 22 height 15
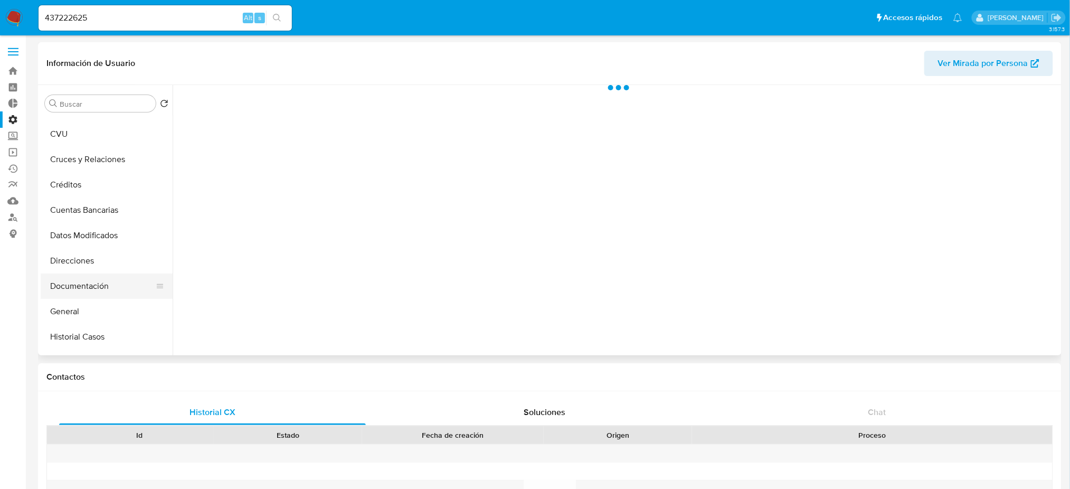
scroll to position [70, 0]
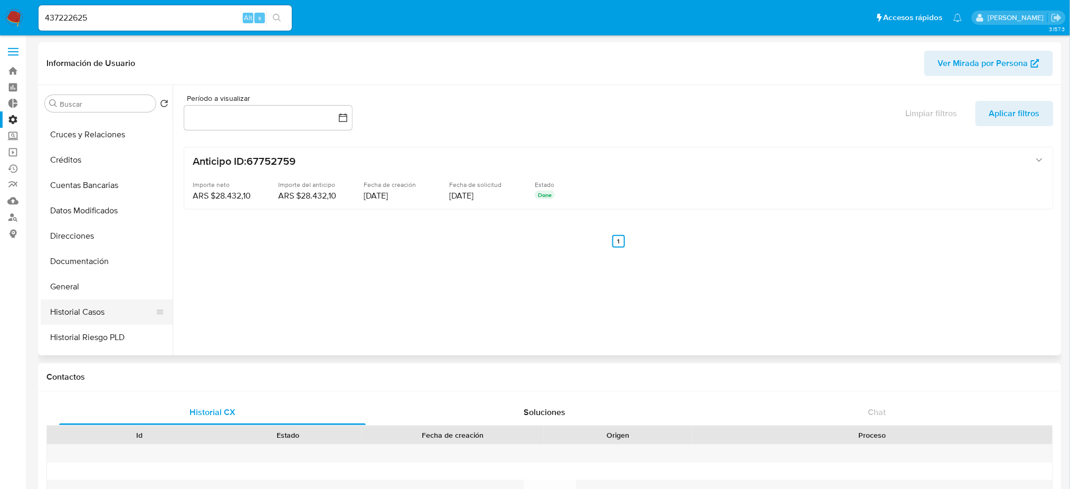
select select "10"
click at [122, 308] on button "Historial Casos" at bounding box center [103, 311] width 124 height 25
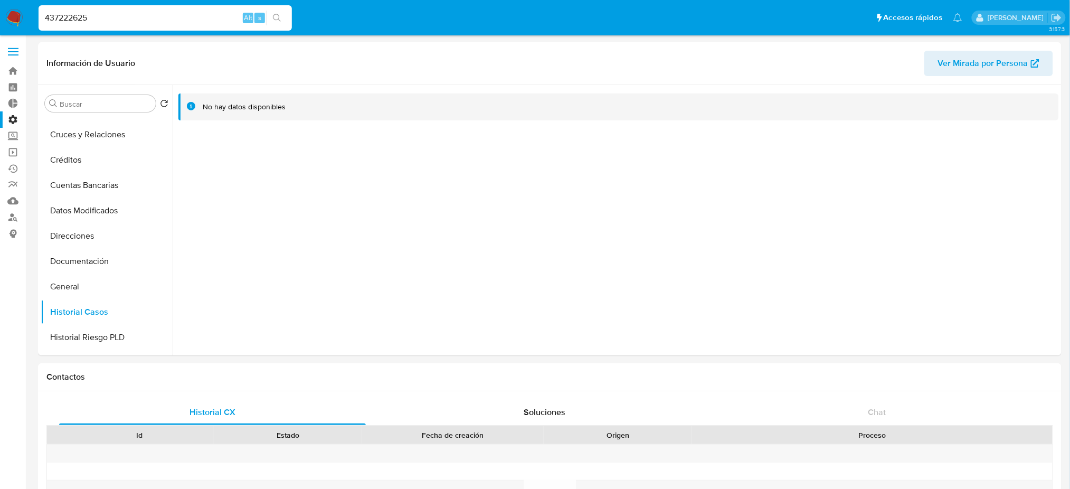
drag, startPoint x: 122, startPoint y: 23, endPoint x: 1, endPoint y: 24, distance: 121.5
click at [1, 23] on nav "Pausado Ver notificaciones 437222625 Alt s Accesos rápidos Presiona las siguien…" at bounding box center [535, 17] width 1070 height 35
paste input "8630573"
type input "438630573"
click at [279, 20] on icon "search-icon" at bounding box center [277, 18] width 8 height 8
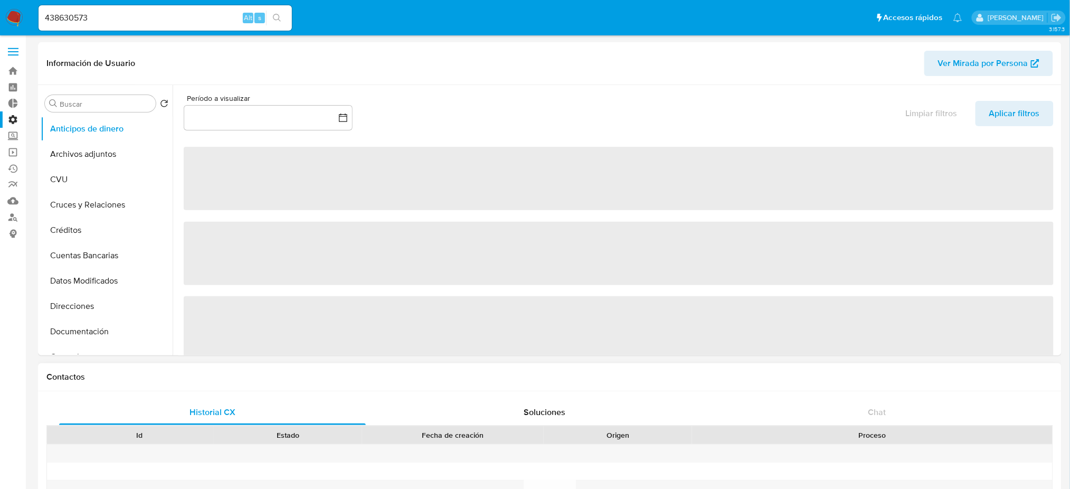
select select "10"
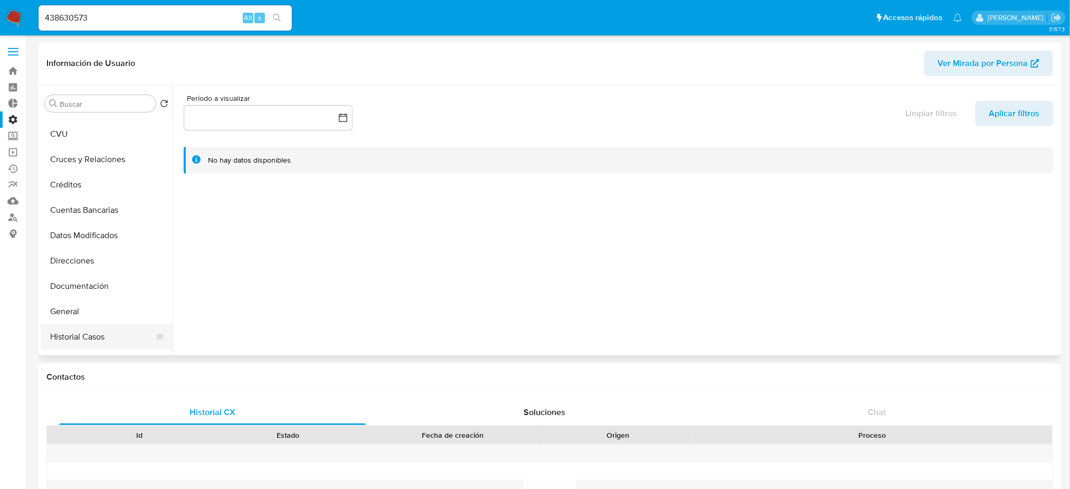
scroll to position [140, 0]
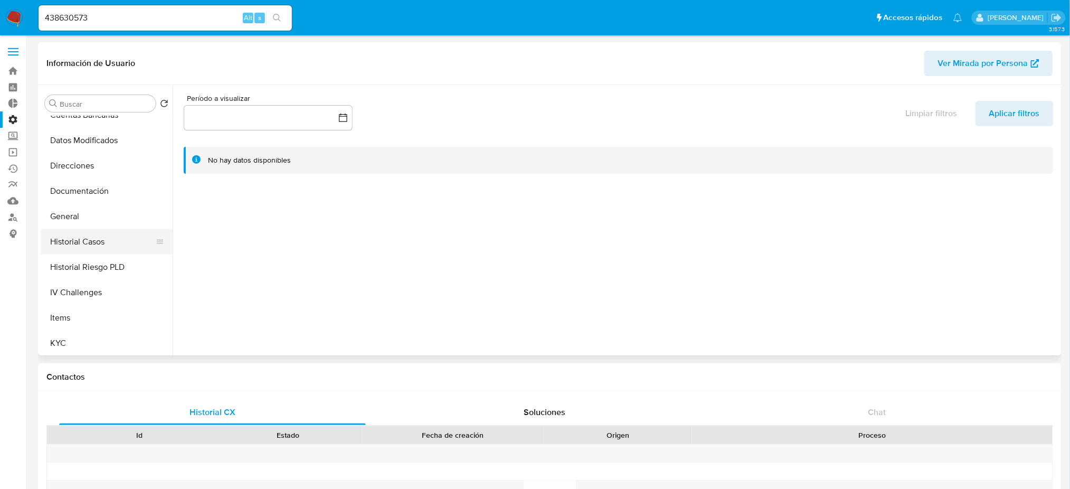
click at [120, 249] on button "Historial Casos" at bounding box center [103, 241] width 124 height 25
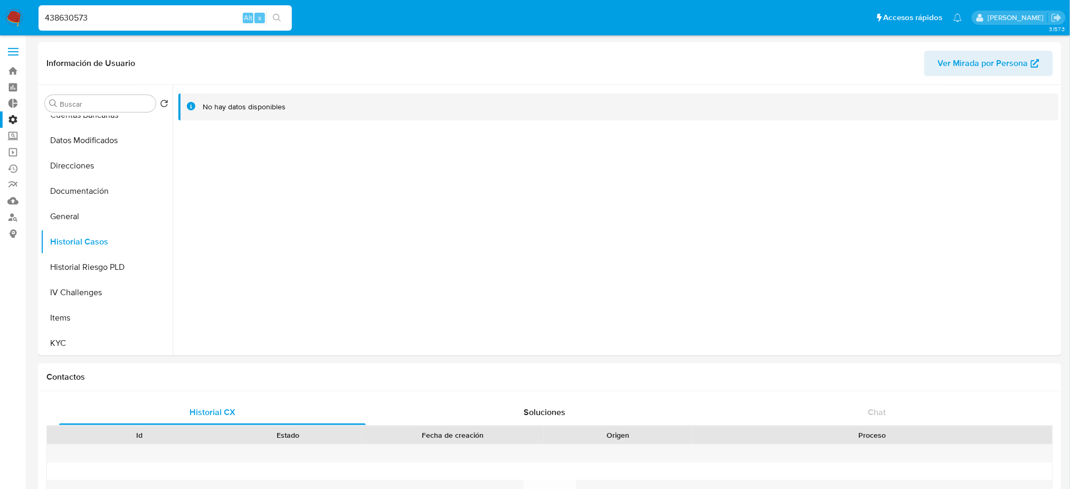
drag, startPoint x: 176, startPoint y: 23, endPoint x: 0, endPoint y: 11, distance: 176.3
click at [0, 11] on nav "Pausado Ver notificaciones 438630573 Alt s Accesos rápidos Presiona las siguien…" at bounding box center [535, 17] width 1070 height 35
paste input "1382908285"
type input "1382908285"
click at [274, 19] on icon "search-icon" at bounding box center [277, 18] width 8 height 8
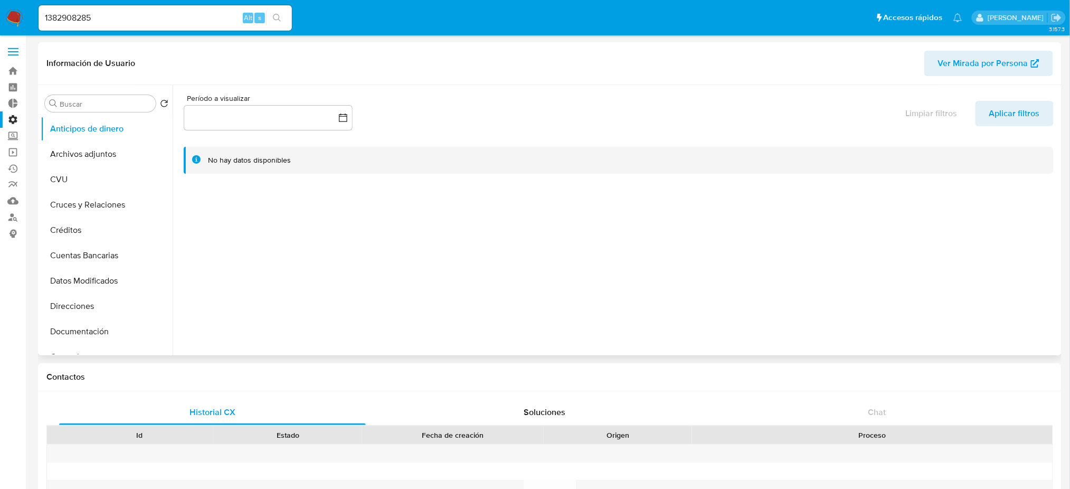
select select "10"
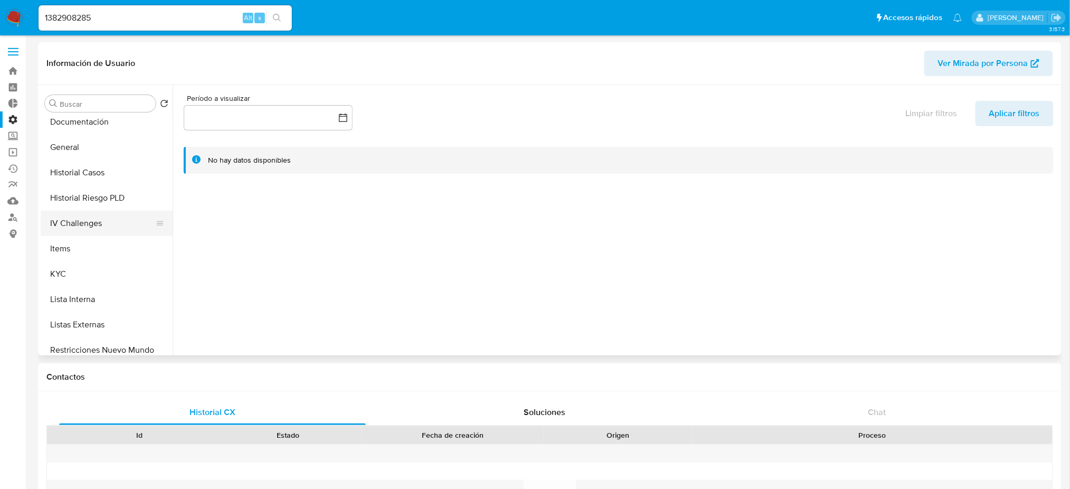
scroll to position [211, 0]
click at [100, 177] on button "Historial Casos" at bounding box center [103, 170] width 124 height 25
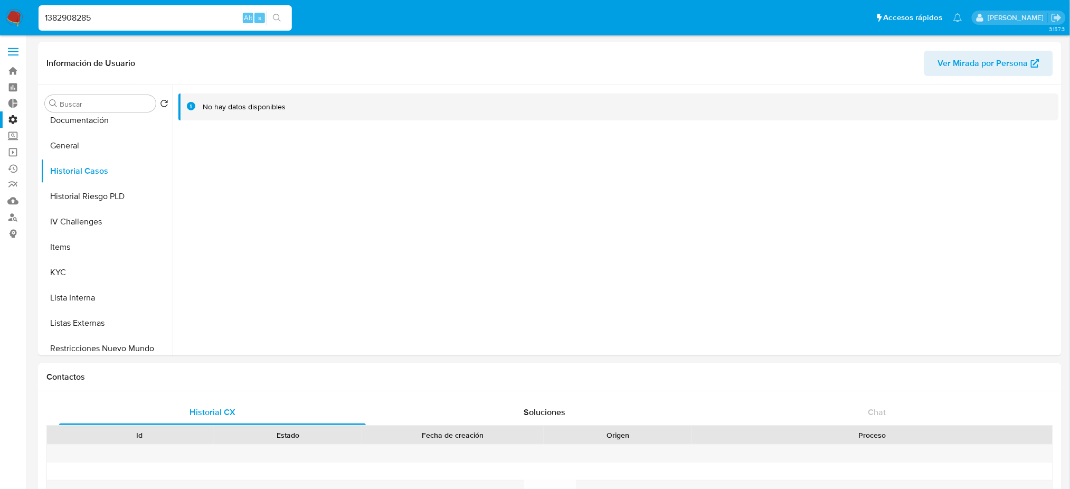
drag, startPoint x: 102, startPoint y: 16, endPoint x: 0, endPoint y: -51, distance: 122.4
paste input "65744347"
type input "1365744347"
click at [281, 21] on button "search-icon" at bounding box center [277, 18] width 22 height 15
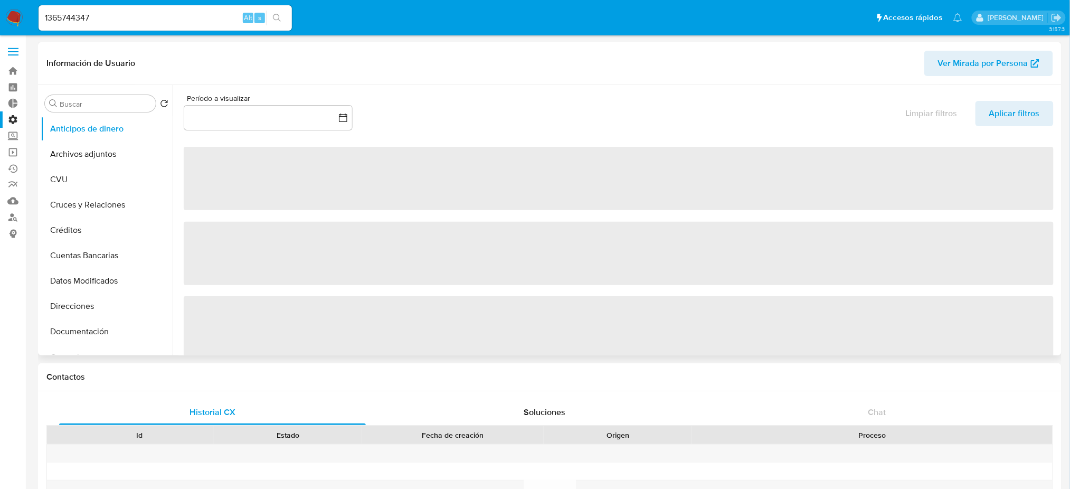
select select "10"
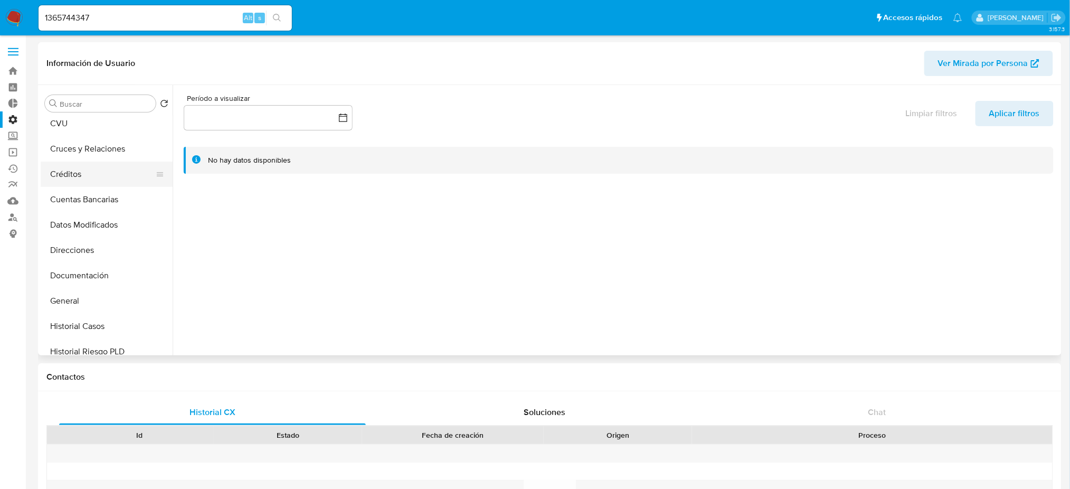
scroll to position [140, 0]
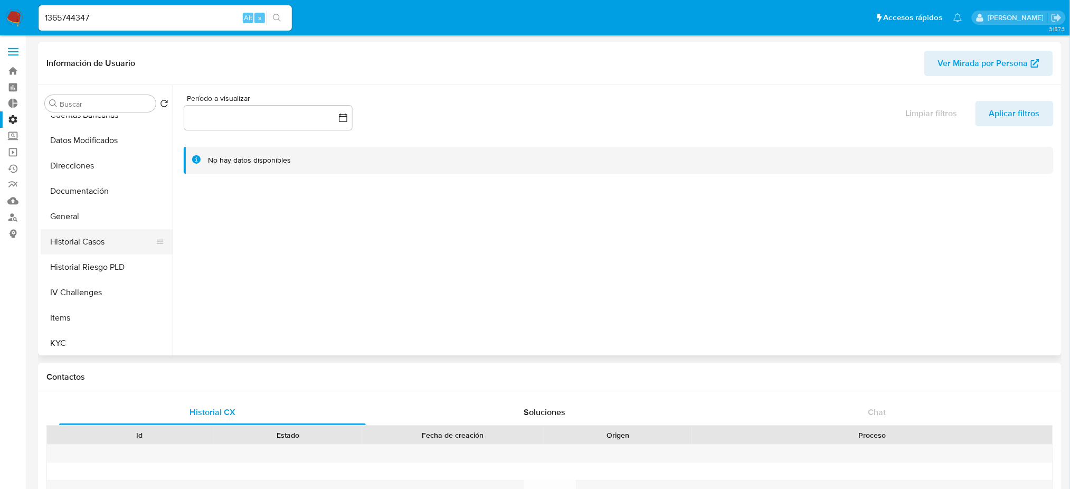
click at [106, 248] on button "Historial Casos" at bounding box center [103, 241] width 124 height 25
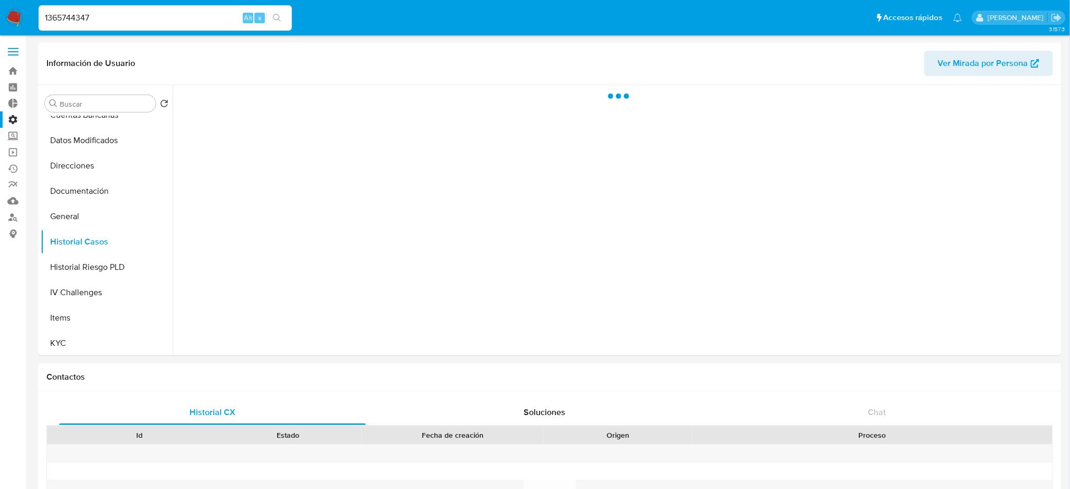
drag, startPoint x: 113, startPoint y: 18, endPoint x: 0, endPoint y: 5, distance: 113.7
click at [0, 5] on nav "Pausado Ver notificaciones 1365744347 Alt s Accesos rápidos Presiona las siguie…" at bounding box center [535, 17] width 1070 height 35
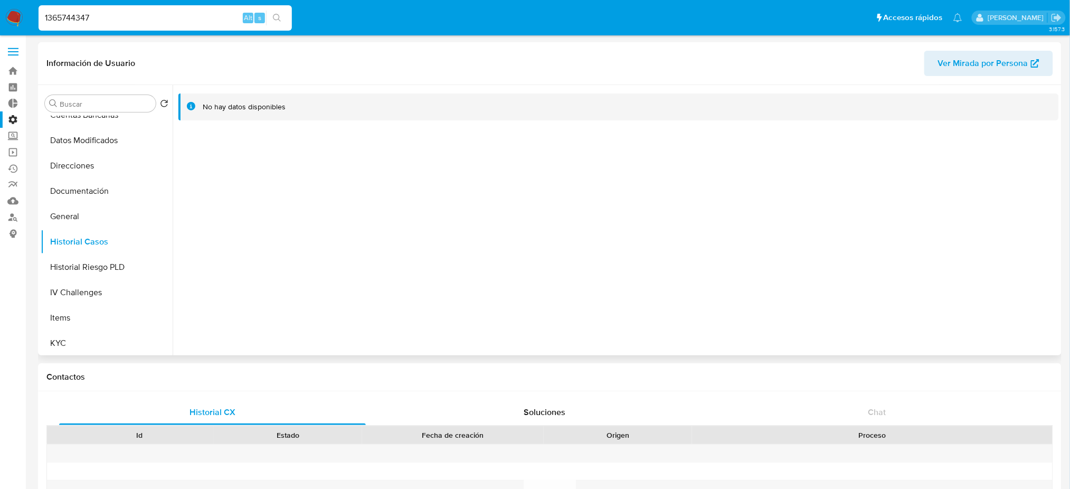
paste input "54651156"
type input "1354651156"
click at [280, 17] on icon "search-icon" at bounding box center [277, 18] width 8 height 8
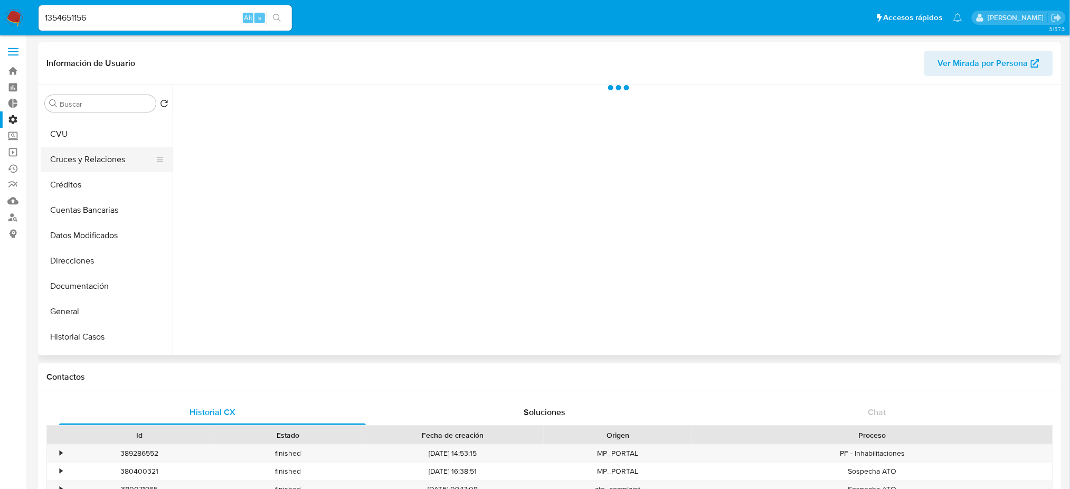
scroll to position [70, 0]
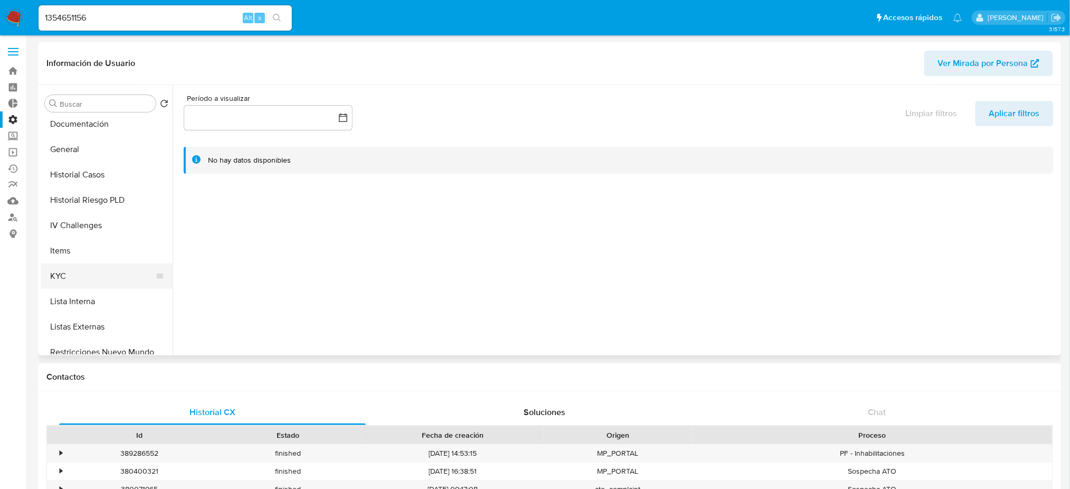
select select "10"
click at [113, 175] on button "Historial Casos" at bounding box center [103, 170] width 124 height 25
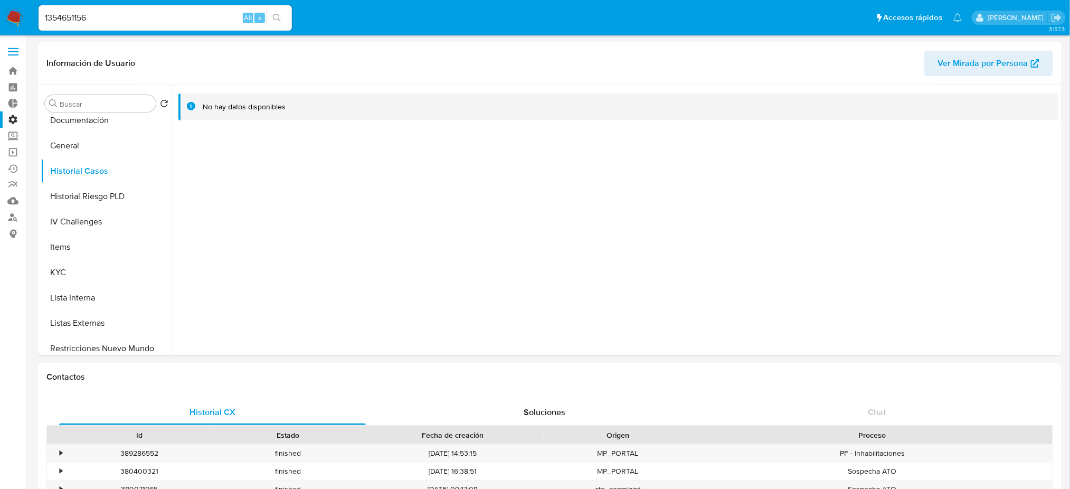
drag, startPoint x: 107, startPoint y: 17, endPoint x: 15, endPoint y: 14, distance: 91.9
click at [15, 14] on nav "Pausado Ver notificaciones 1354651156 Alt s Accesos rápidos Presiona las siguie…" at bounding box center [535, 17] width 1070 height 35
paste input "279284948"
type input "1279284948"
click at [282, 15] on button "search-icon" at bounding box center [277, 18] width 22 height 15
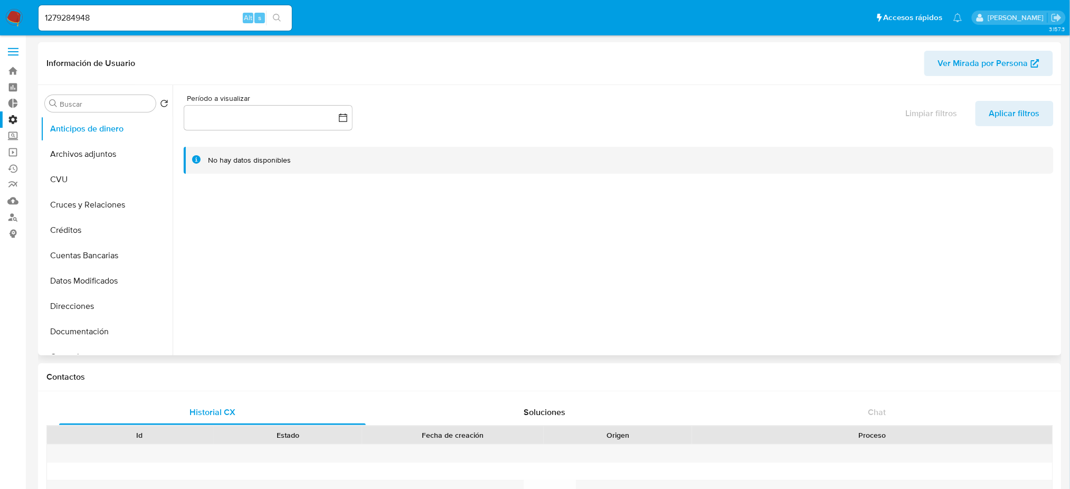
select select "10"
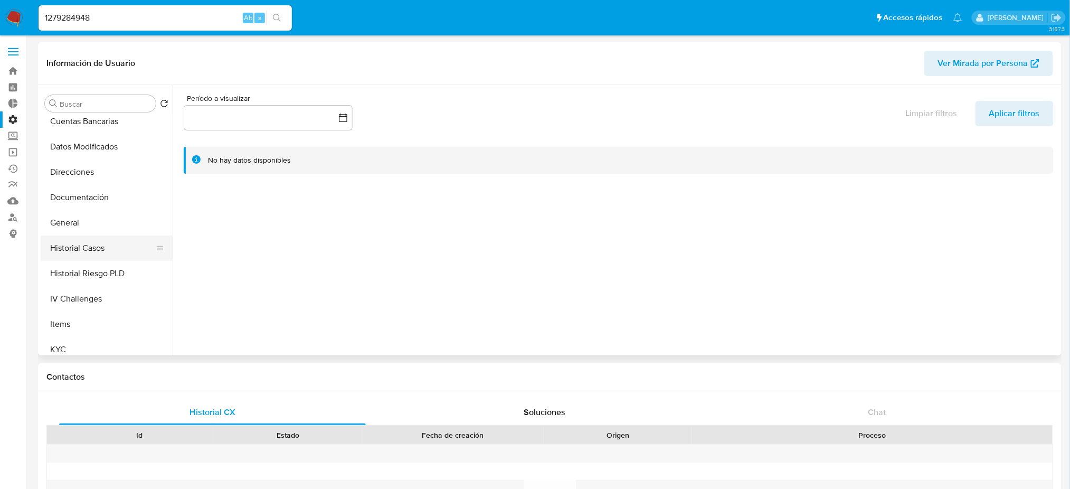
scroll to position [140, 0]
click at [129, 249] on button "Historial Casos" at bounding box center [103, 241] width 124 height 25
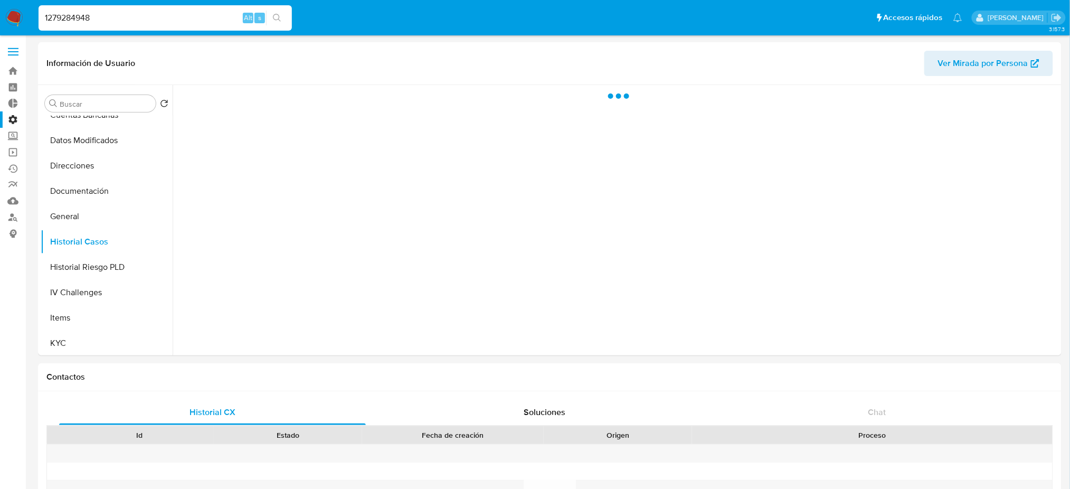
drag, startPoint x: 106, startPoint y: 12, endPoint x: 11, endPoint y: 5, distance: 94.8
click at [0, 5] on nav "Pausado Ver notificaciones 1279284948 Alt s Accesos rápidos Presiona las siguie…" at bounding box center [535, 17] width 1070 height 35
paste input "483114740"
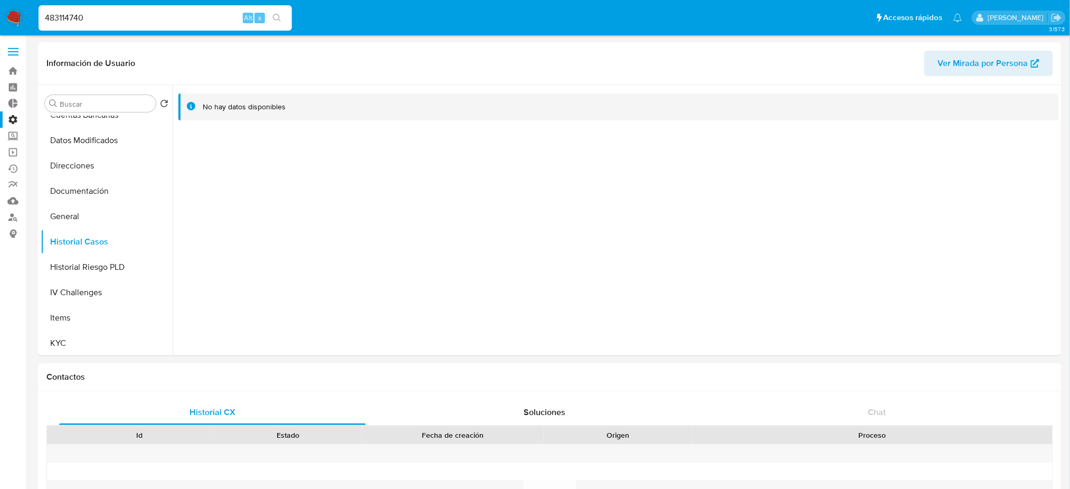
type input "483114740"
click at [272, 14] on button "search-icon" at bounding box center [277, 18] width 22 height 15
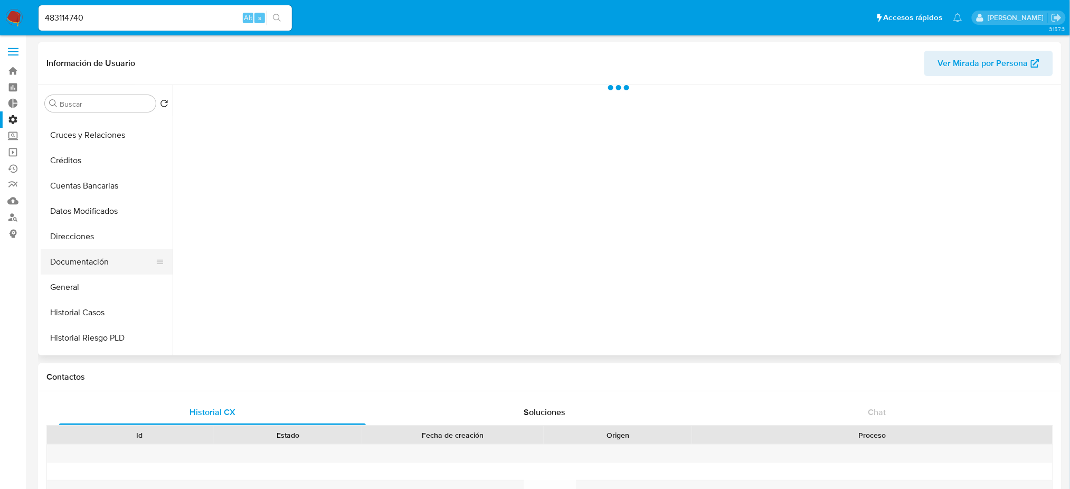
scroll to position [70, 0]
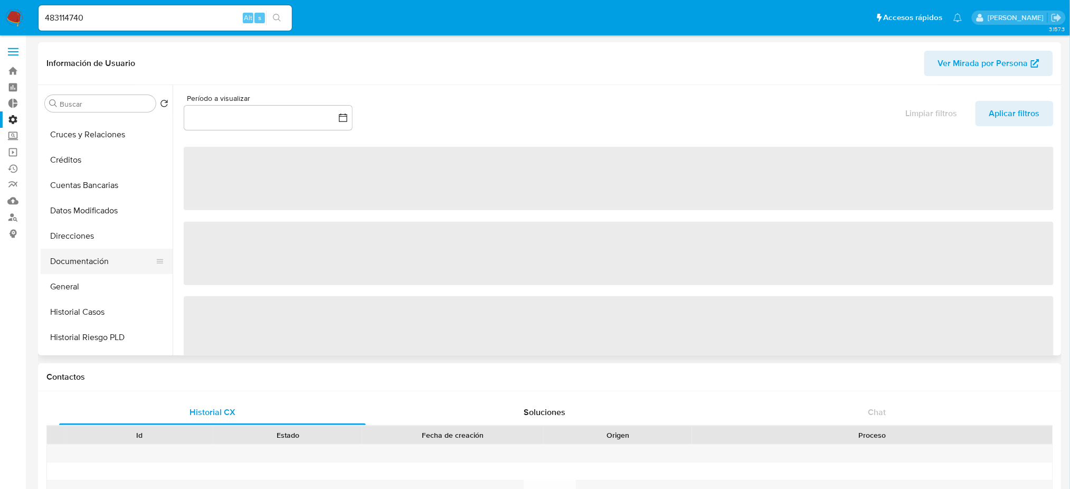
select select "10"
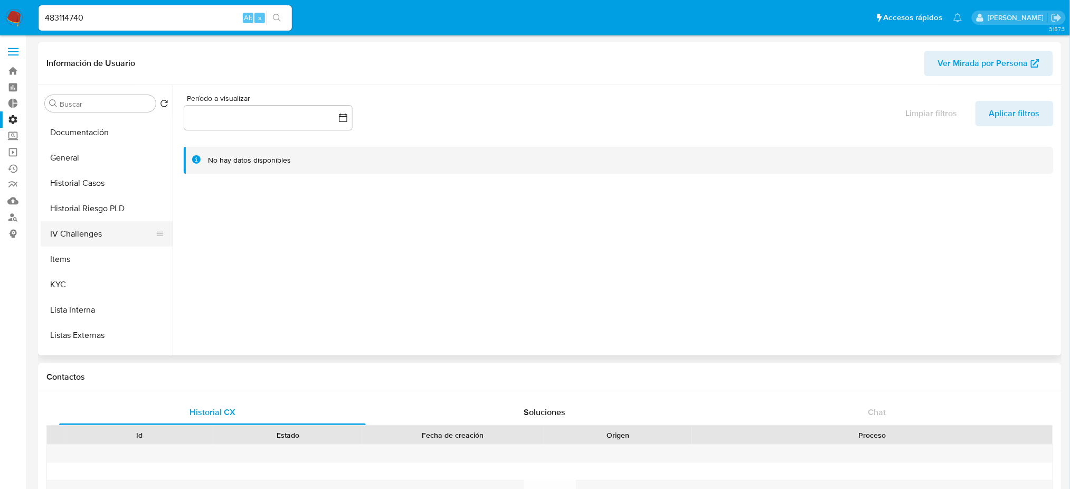
scroll to position [211, 0]
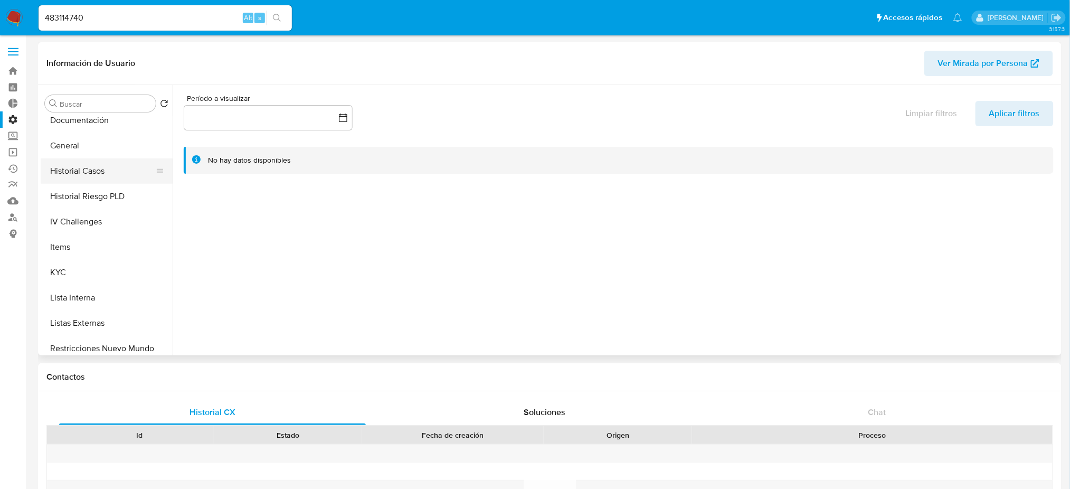
click at [109, 168] on button "Historial Casos" at bounding box center [103, 170] width 124 height 25
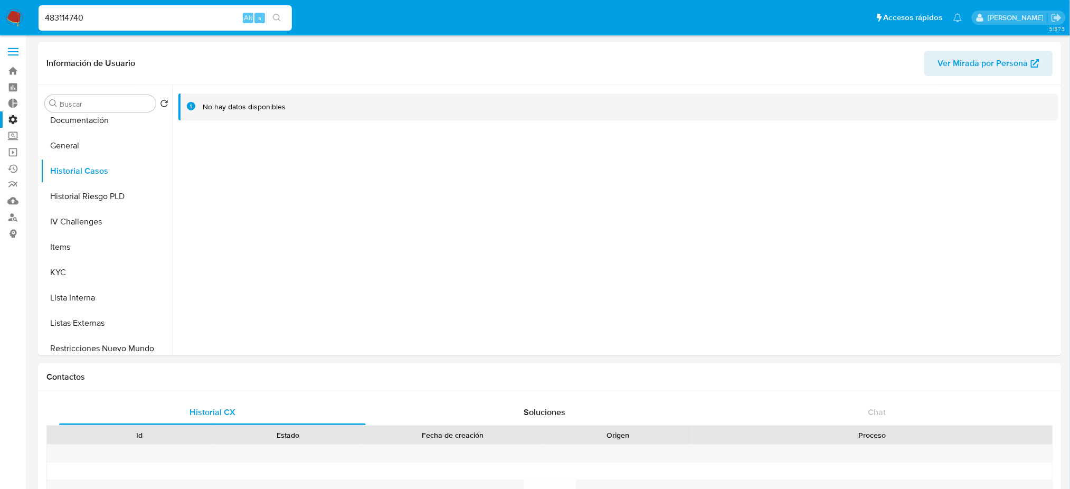
drag, startPoint x: 115, startPoint y: 20, endPoint x: 51, endPoint y: 1, distance: 67.2
click at [1, 5] on nav "Pausado Ver notificaciones 483114740 Alt s Accesos rápidos Presiona las siguien…" at bounding box center [535, 17] width 1070 height 35
paste input "212539512"
type input "212539512"
click at [280, 15] on icon "search-icon" at bounding box center [277, 18] width 8 height 8
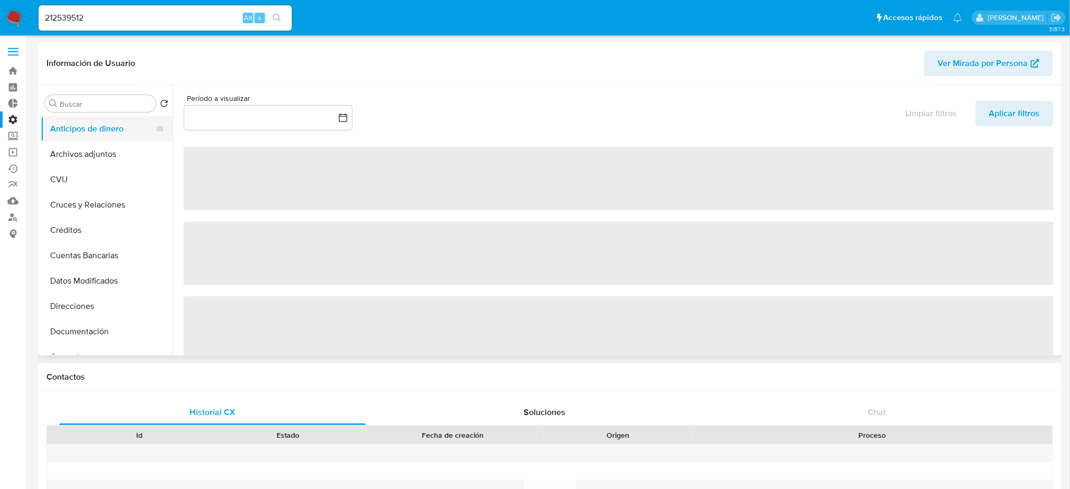
select select "10"
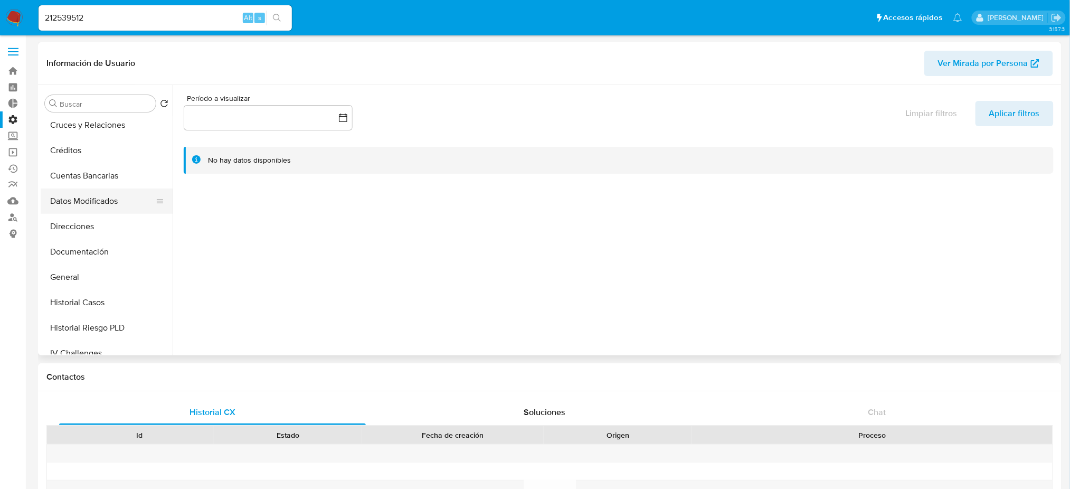
scroll to position [140, 0]
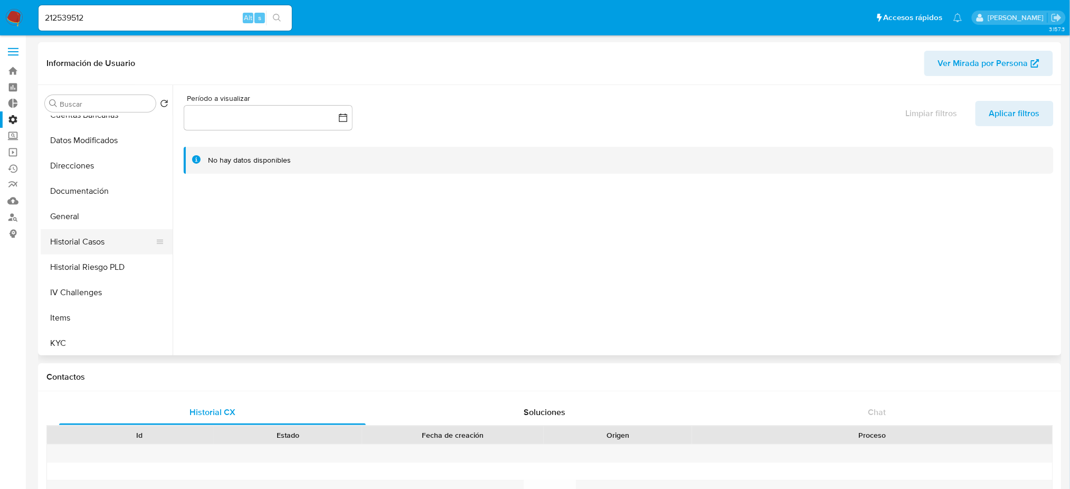
click at [111, 250] on button "Historial Casos" at bounding box center [103, 241] width 124 height 25
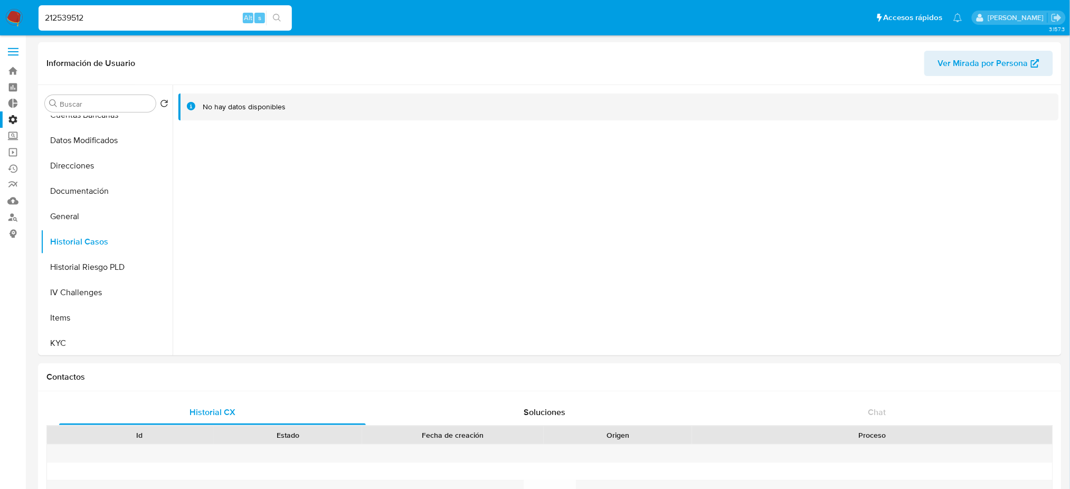
drag, startPoint x: 99, startPoint y: 17, endPoint x: 0, endPoint y: 14, distance: 98.8
click at [0, 14] on nav "Pausado Ver notificaciones 212539512 Alt s Accesos rápidos Presiona las siguien…" at bounding box center [535, 17] width 1070 height 35
paste input "584041599"
type input "584041599"
click at [279, 14] on icon "search-icon" at bounding box center [277, 18] width 8 height 8
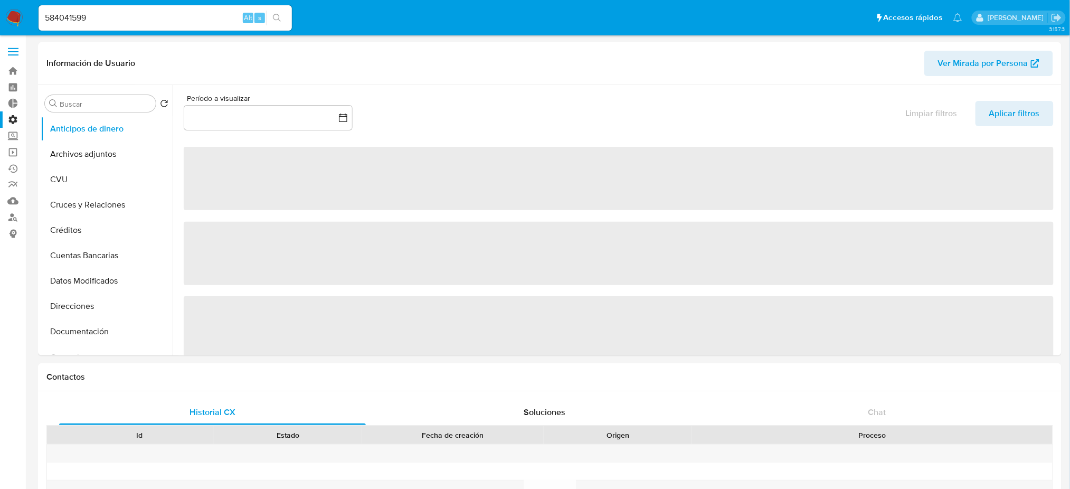
select select "10"
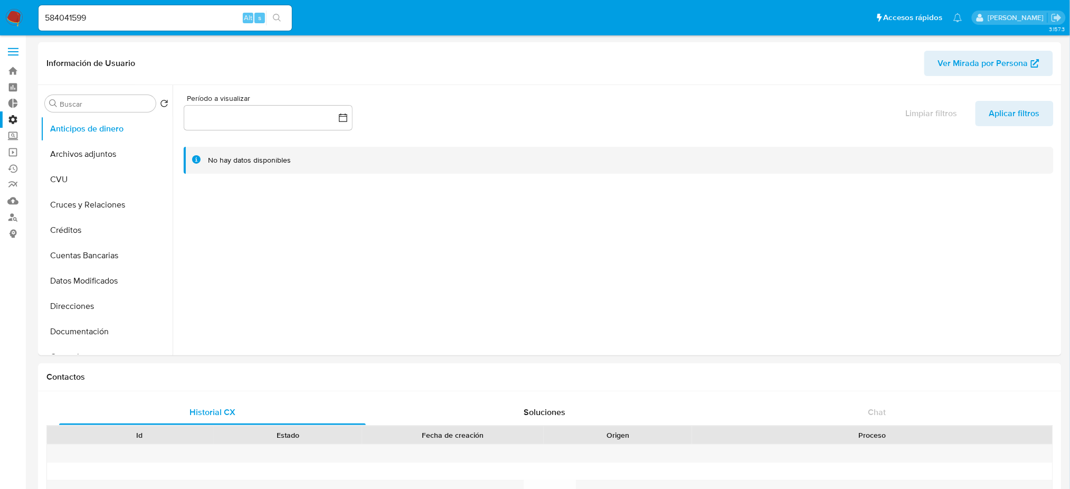
click at [0, 12] on nav "Pausado Ver notificaciones 584041599 Alt s Accesos rápidos Presiona las siguien…" at bounding box center [535, 17] width 1070 height 35
paste input "1148791211"
type input "1148791211"
click at [276, 14] on icon "search-icon" at bounding box center [277, 18] width 8 height 8
select select "10"
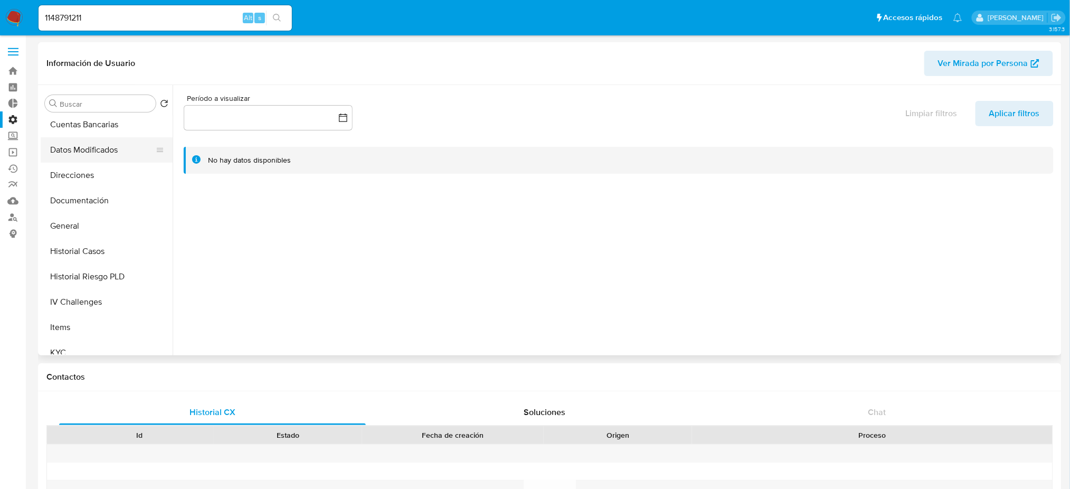
scroll to position [140, 0]
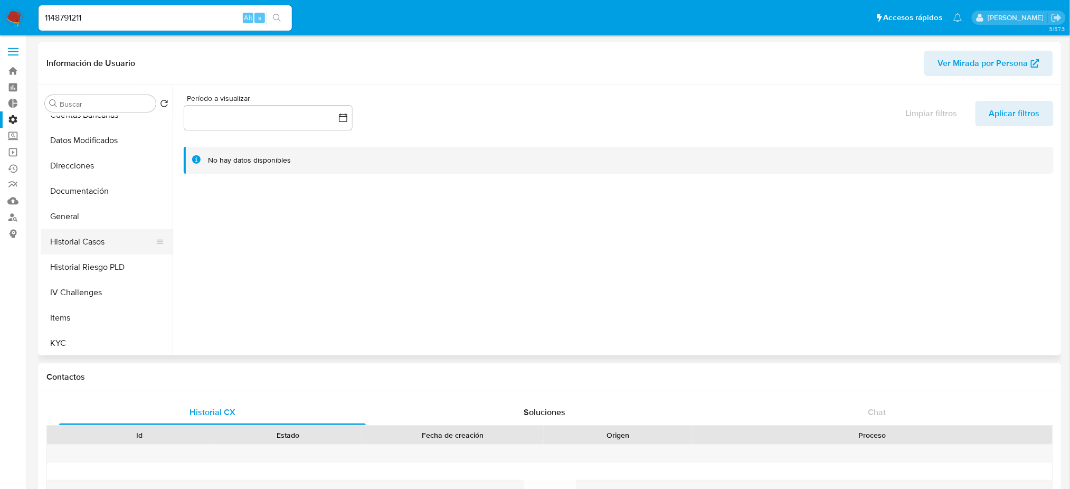
click at [77, 249] on button "Historial Casos" at bounding box center [103, 241] width 124 height 25
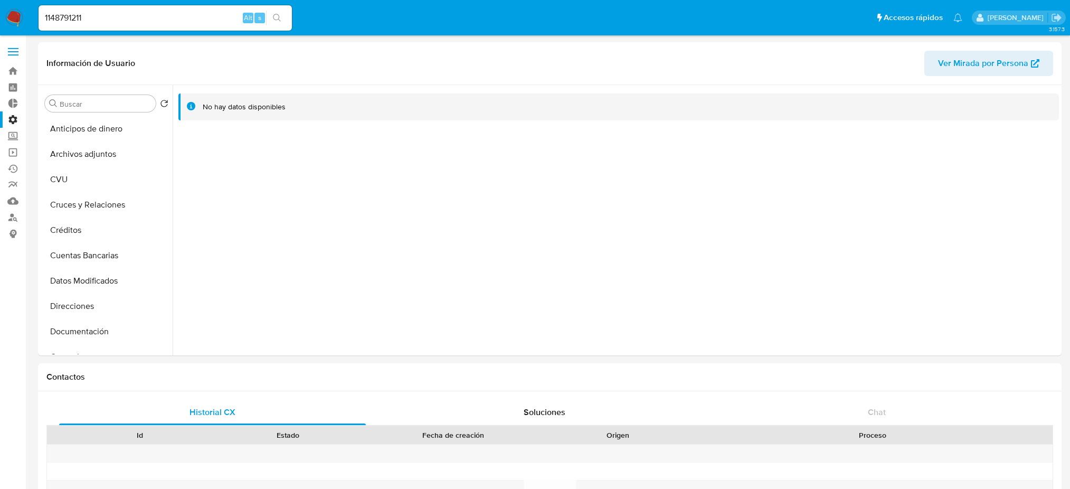
select select "10"
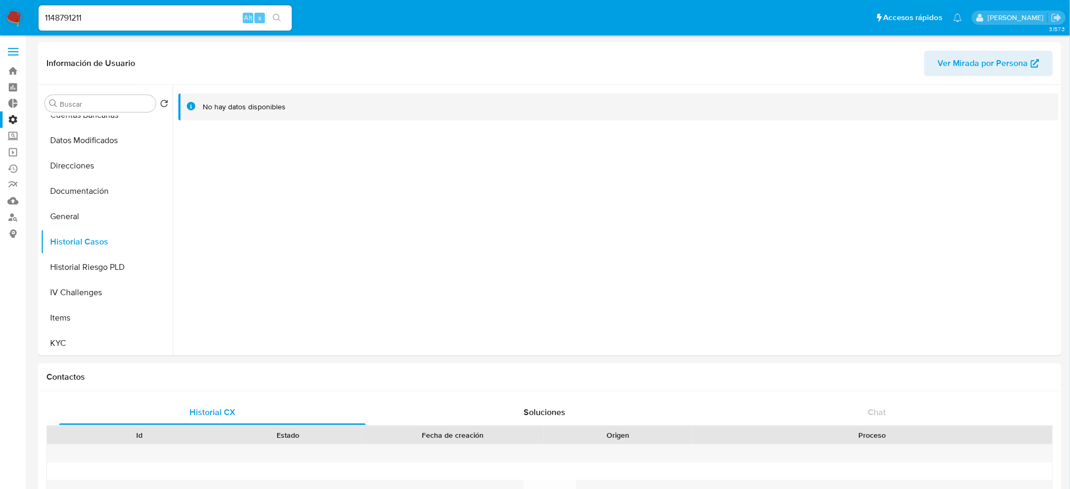
drag, startPoint x: 134, startPoint y: 15, endPoint x: 0, endPoint y: 11, distance: 133.7
click at [0, 11] on nav "Pausado Ver notificaciones 1148791211 Alt s Accesos rápidos Presiona las siguie…" at bounding box center [535, 17] width 1070 height 35
paste input "061450153"
type input "1061450153"
click at [276, 19] on icon "search-icon" at bounding box center [277, 18] width 8 height 8
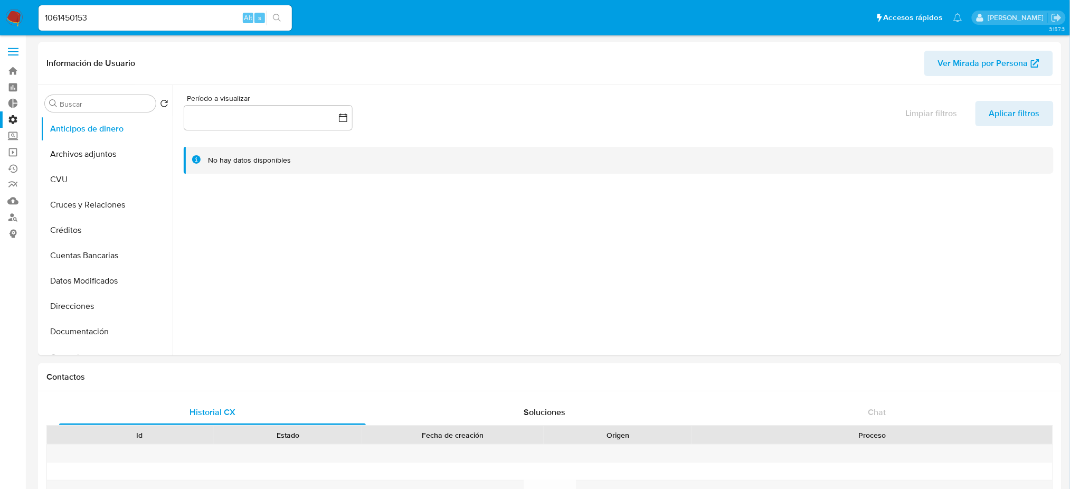
select select "10"
drag, startPoint x: 129, startPoint y: 26, endPoint x: 0, endPoint y: 12, distance: 130.1
click at [0, 12] on nav "Pausado Ver notificaciones 1061450153 Alt s Accesos rápidos Presiona las siguie…" at bounding box center [535, 17] width 1070 height 35
drag, startPoint x: 125, startPoint y: 14, endPoint x: 0, endPoint y: 12, distance: 124.6
click at [0, 12] on nav "Pausado Ver notificaciones 1061450153 Alt s Accesos rápidos Presiona las siguie…" at bounding box center [535, 17] width 1070 height 35
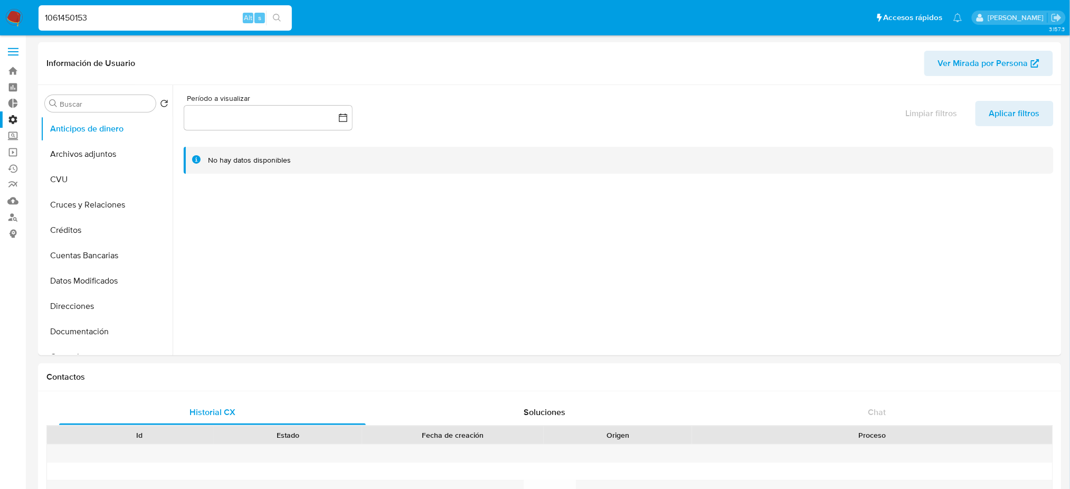
paste input "276927730"
type input "1276927730"
click at [276, 17] on icon "search-icon" at bounding box center [277, 18] width 8 height 8
select select "10"
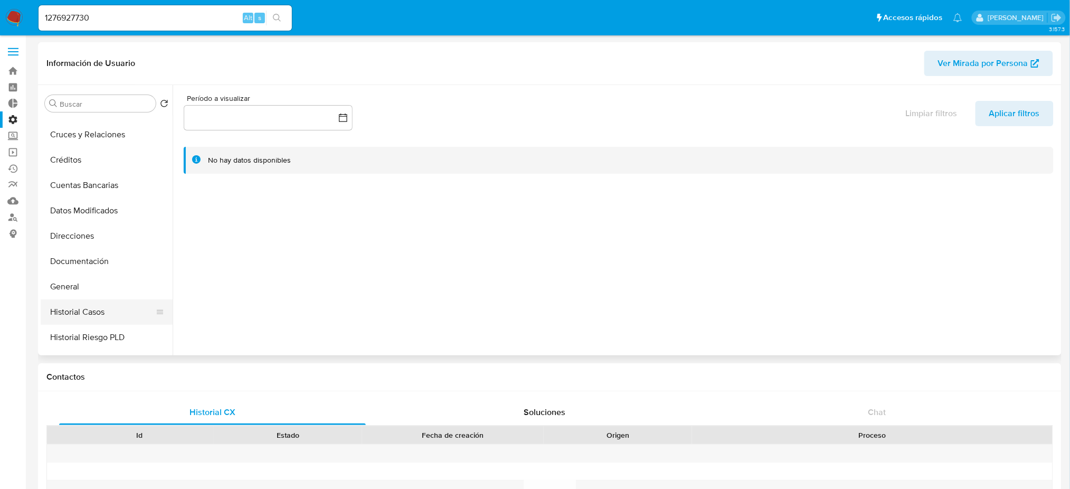
click at [108, 310] on button "Historial Casos" at bounding box center [103, 311] width 124 height 25
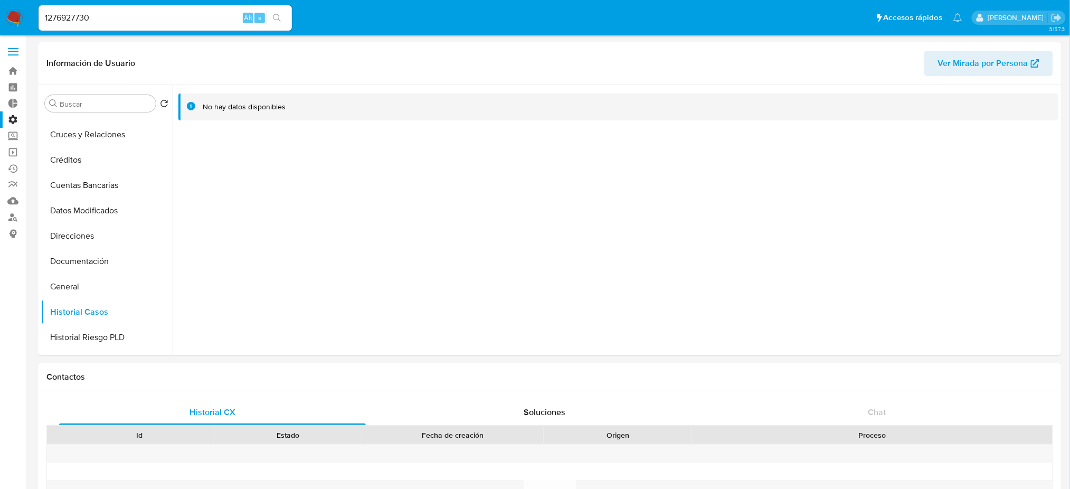
click at [0, 4] on nav "Pausado Ver notificaciones 1276927730 Alt s Accesos rápidos Presiona las siguie…" at bounding box center [535, 17] width 1070 height 35
paste input "007400832"
type input "1007400832"
click at [274, 19] on icon "search-icon" at bounding box center [277, 18] width 8 height 8
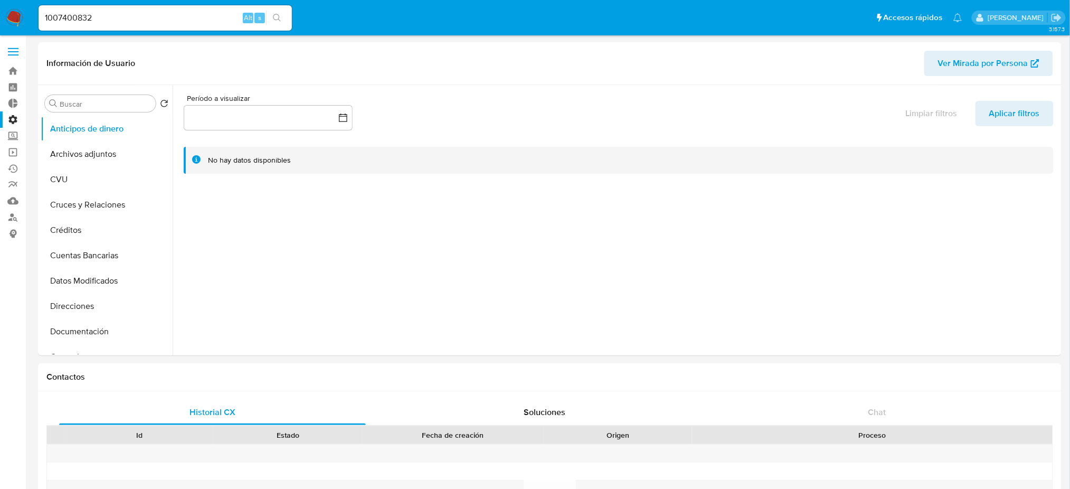
select select "10"
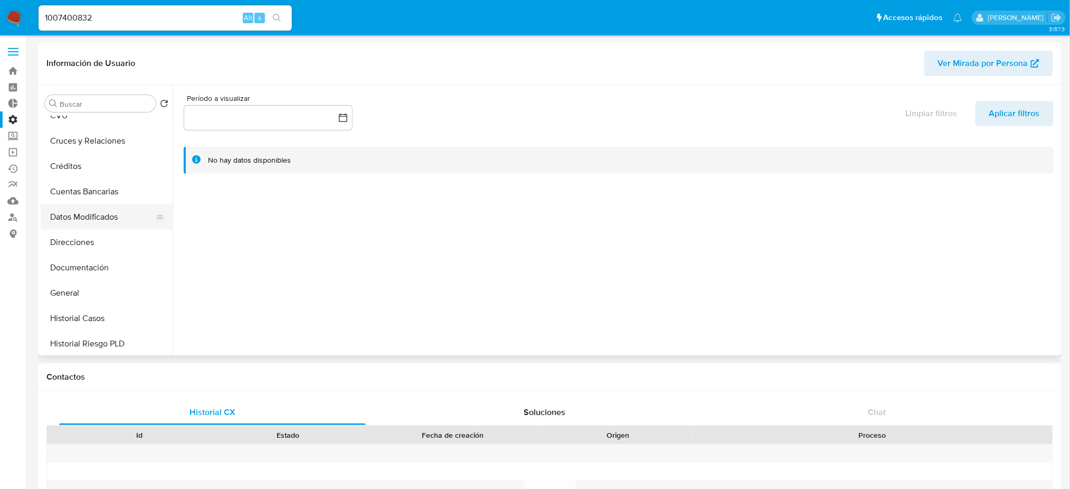
scroll to position [281, 0]
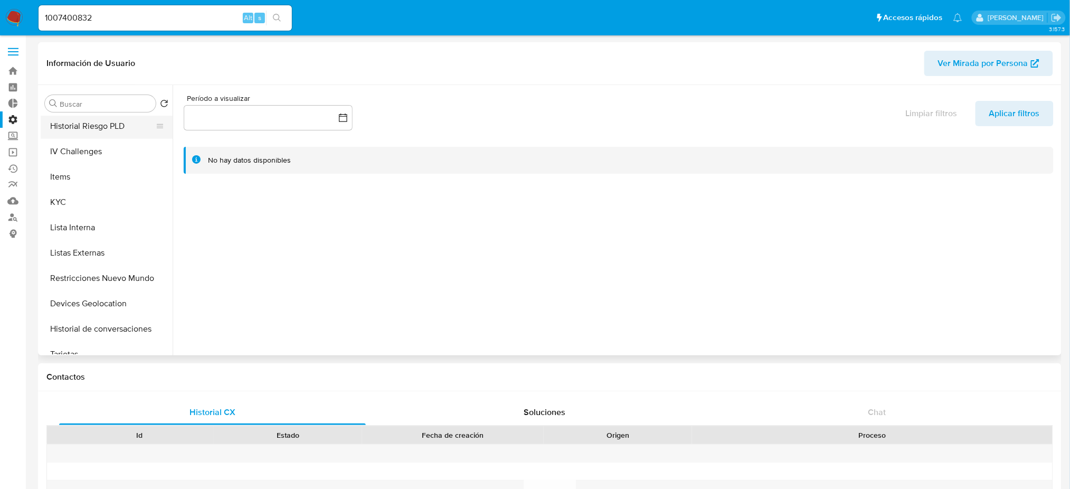
click at [120, 133] on button "Historial Riesgo PLD" at bounding box center [103, 126] width 124 height 25
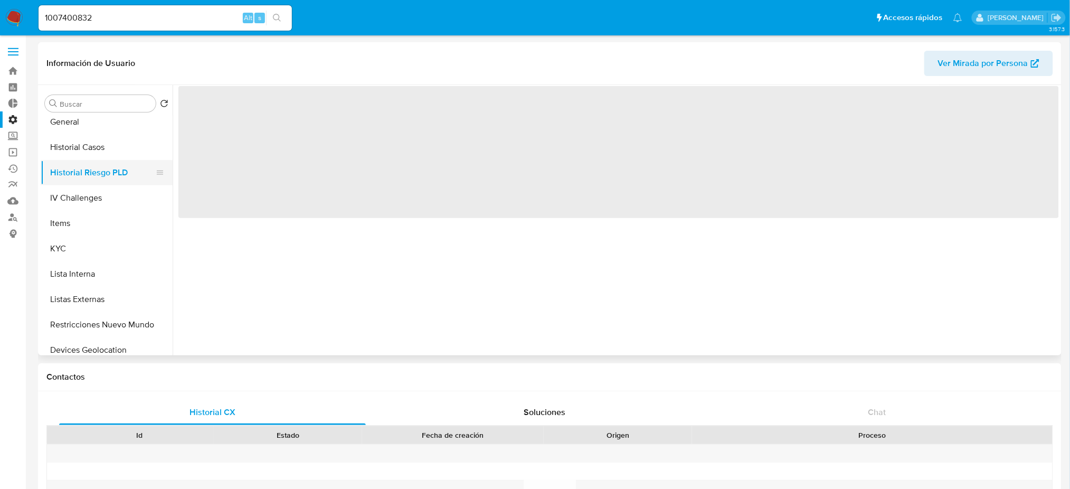
scroll to position [211, 0]
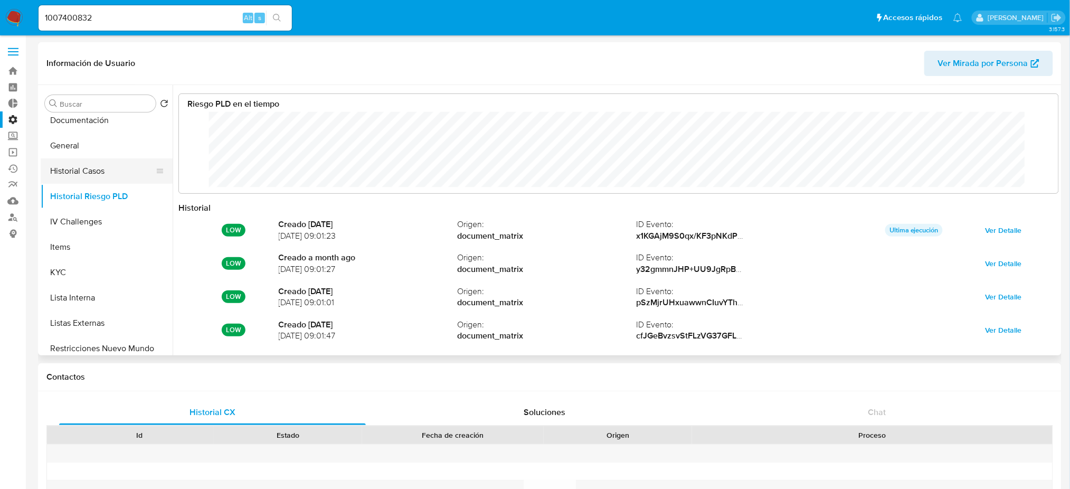
click at [130, 176] on button "Historial Casos" at bounding box center [103, 170] width 124 height 25
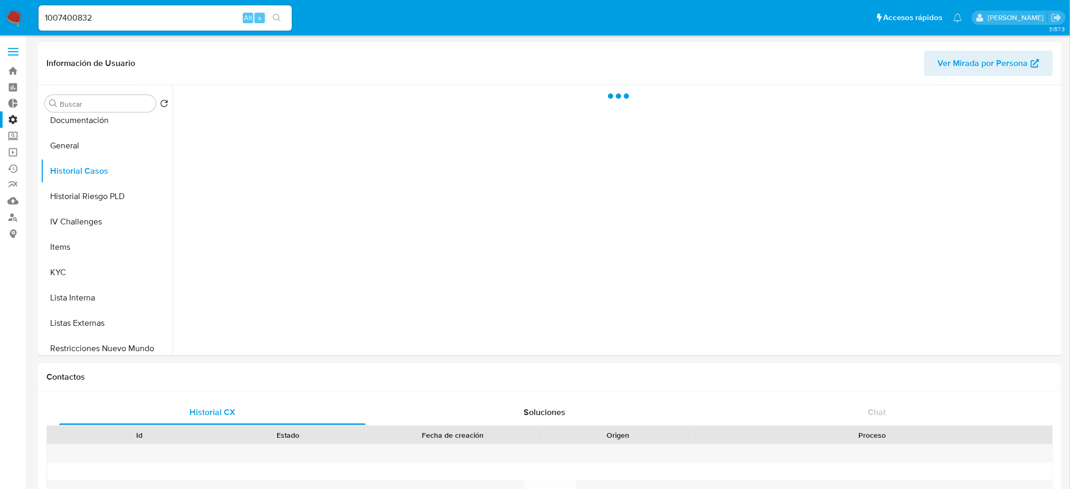
click at [19, 3] on nav "Pausado Ver notificaciones 1007400832 Alt s Accesos rápidos Presiona las siguie…" at bounding box center [535, 17] width 1070 height 35
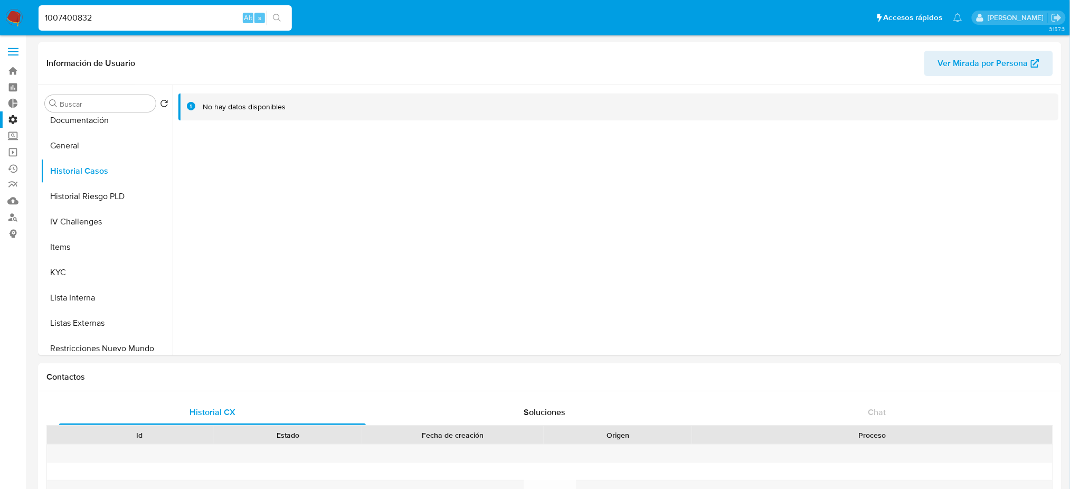
paste input "479077946"
type input "1479077946"
click at [279, 14] on icon "search-icon" at bounding box center [277, 18] width 8 height 8
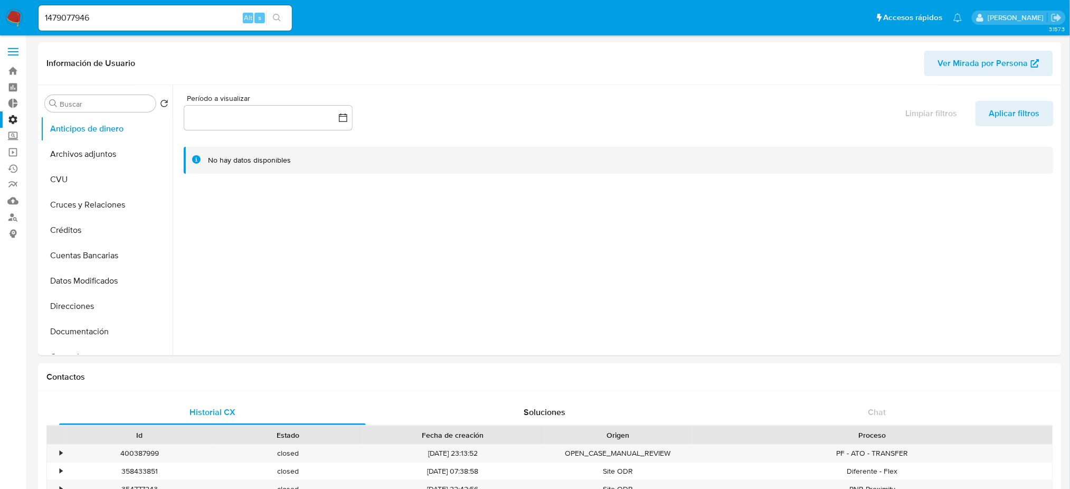
select select "10"
drag, startPoint x: 41, startPoint y: 10, endPoint x: 0, endPoint y: 9, distance: 41.2
click at [0, 9] on nav "Pausado Ver notificaciones 1479077946 Alt s Accesos rápidos Presiona las siguie…" at bounding box center [535, 17] width 1070 height 35
paste input "2306242333"
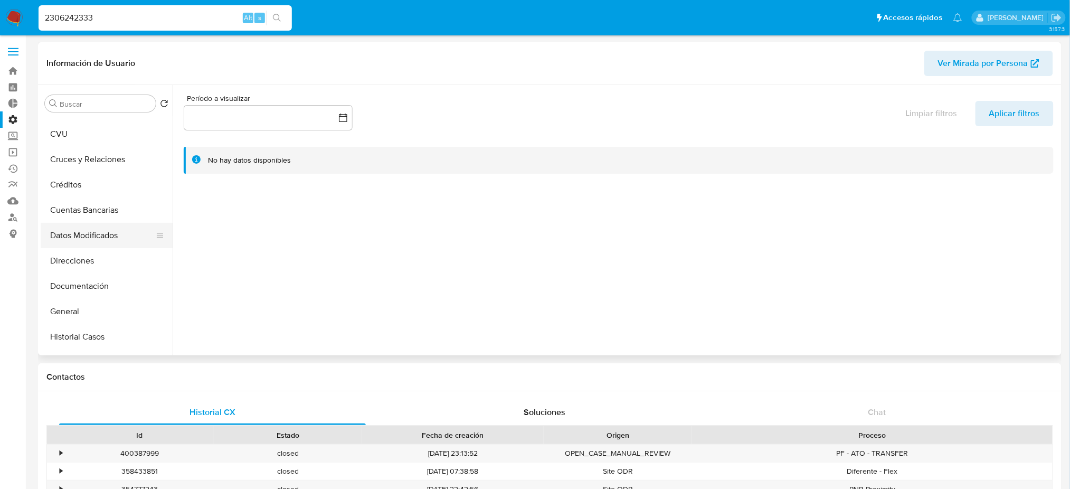
scroll to position [70, 0]
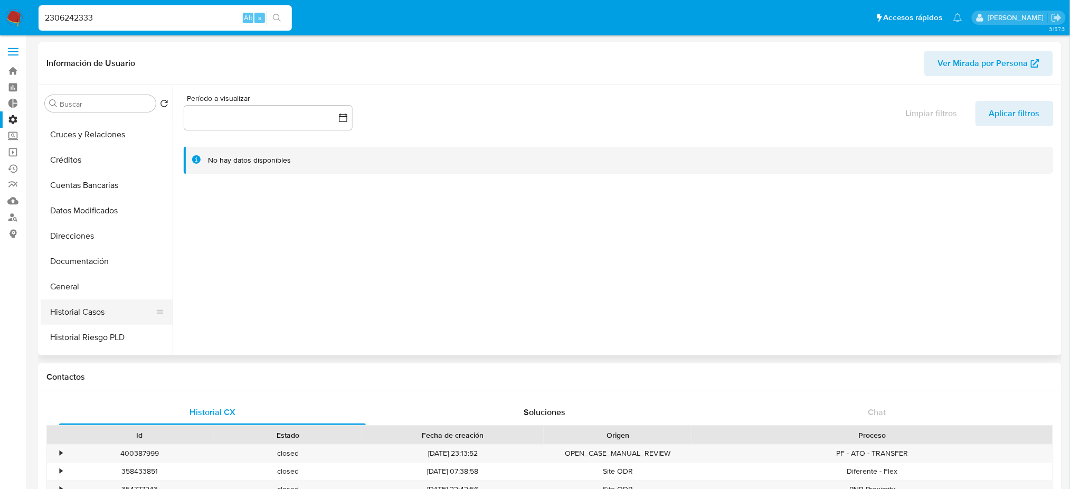
type input "2306242333"
click at [119, 306] on button "Historial Casos" at bounding box center [103, 311] width 124 height 25
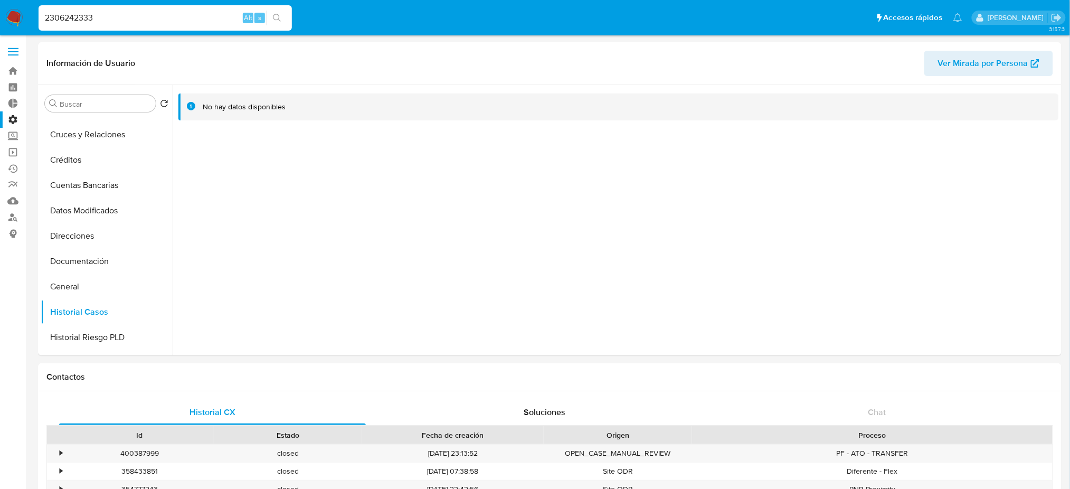
drag, startPoint x: 209, startPoint y: 15, endPoint x: 0, endPoint y: 8, distance: 209.2
click at [0, 8] on nav "Pausado Ver notificaciones 2306242333 Alt s Accesos rápidos Presiona las siguie…" at bounding box center [535, 17] width 1070 height 35
click at [278, 16] on icon "search-icon" at bounding box center [277, 18] width 8 height 8
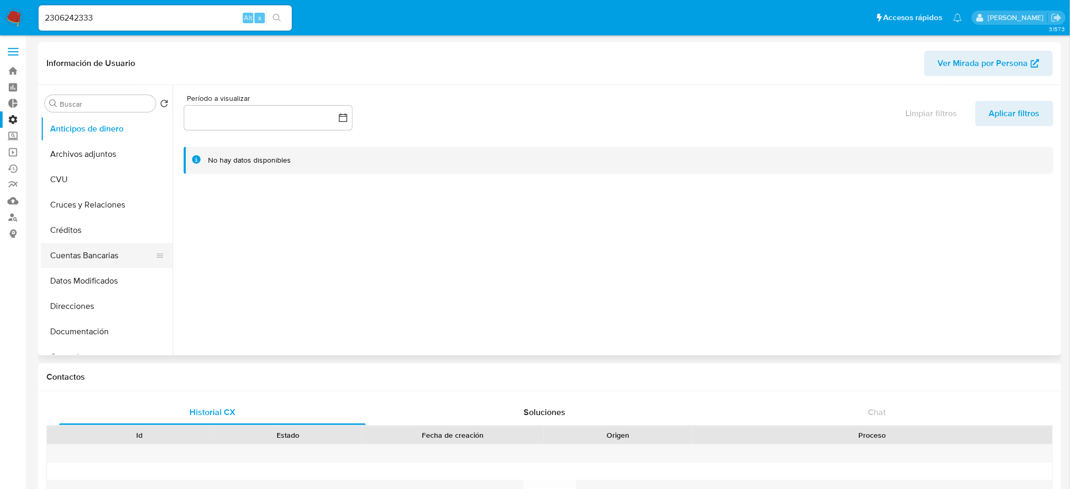
select select "10"
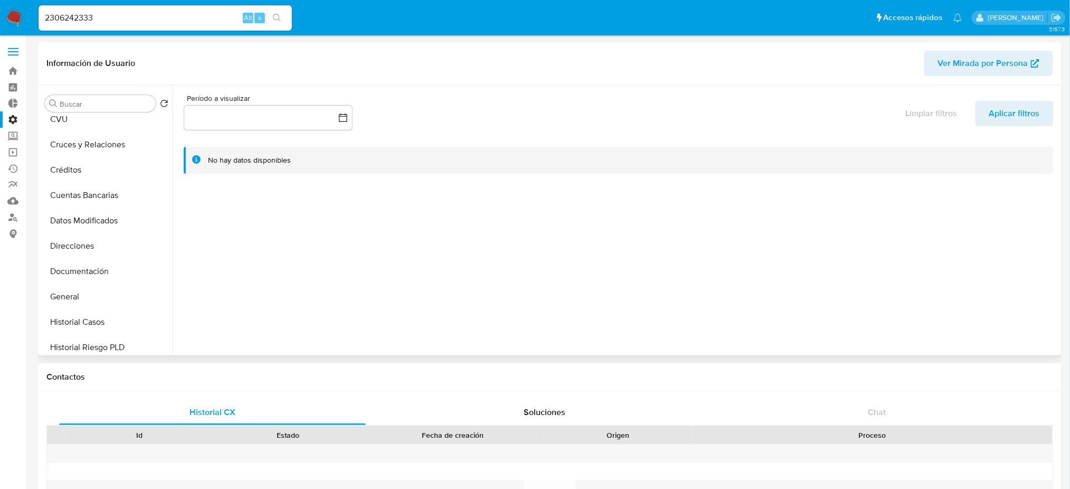
scroll to position [211, 0]
click at [105, 173] on button "Historial Casos" at bounding box center [103, 170] width 124 height 25
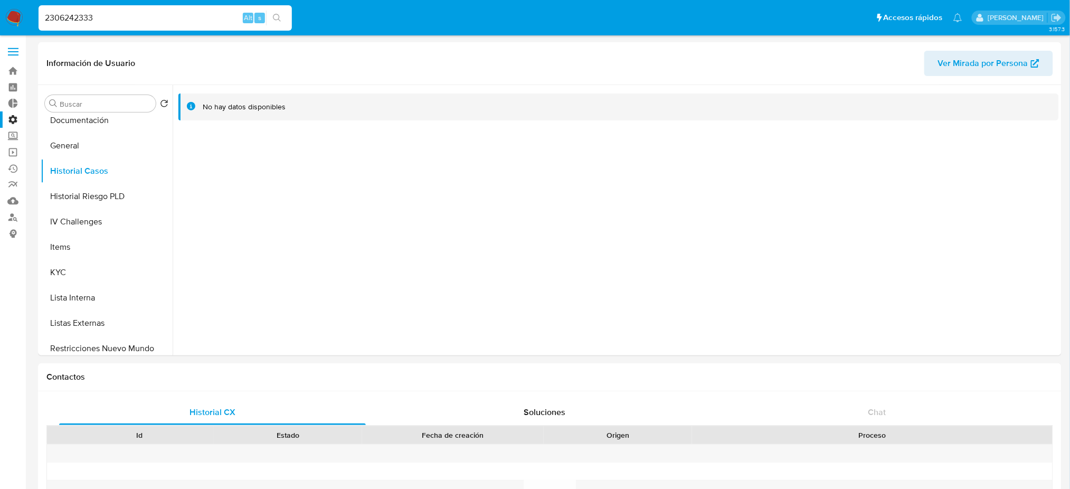
drag, startPoint x: 99, startPoint y: 21, endPoint x: 17, endPoint y: 15, distance: 81.5
click at [17, 15] on nav "Pausado Ver notificaciones 2306242333 Alt s Accesos rápidos Presiona las siguie…" at bounding box center [535, 17] width 1070 height 35
paste input "542299432"
type input "542299432"
click at [275, 17] on icon "search-icon" at bounding box center [277, 18] width 8 height 8
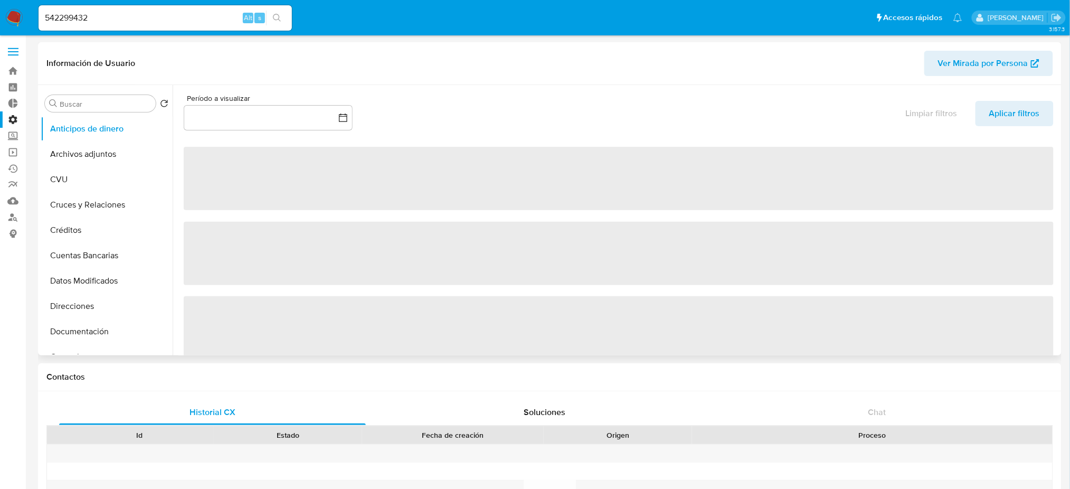
select select "10"
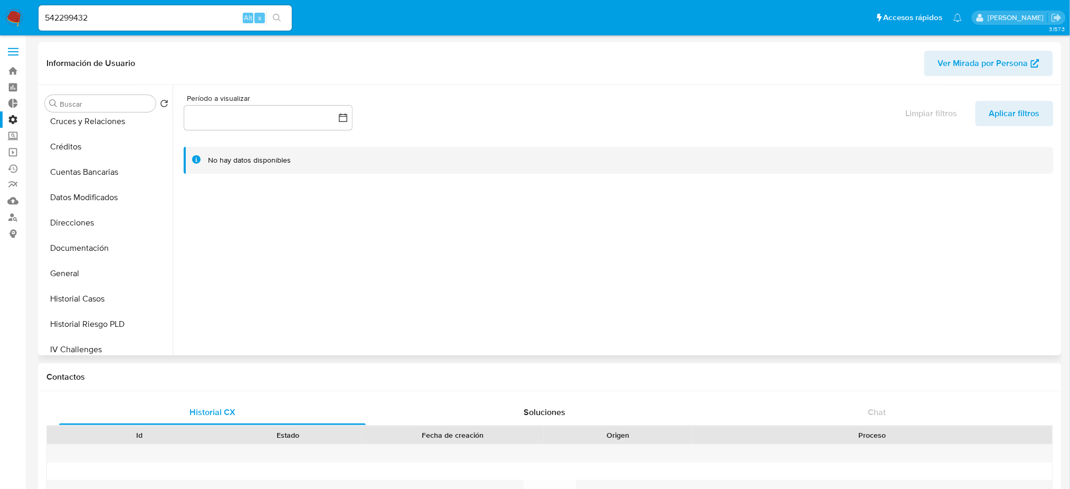
scroll to position [211, 0]
click at [114, 175] on button "Historial Casos" at bounding box center [103, 170] width 124 height 25
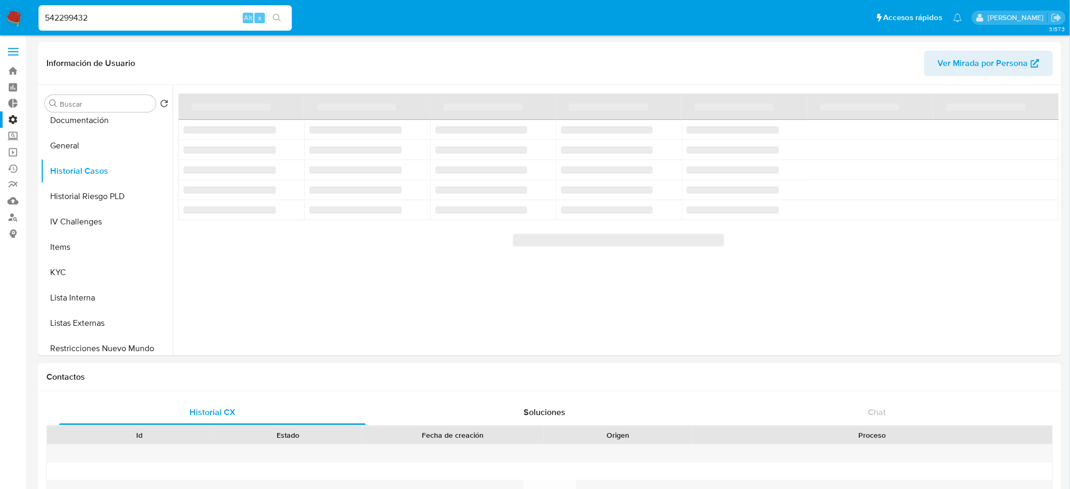
drag, startPoint x: 99, startPoint y: 14, endPoint x: 0, endPoint y: 9, distance: 99.4
click at [0, 9] on nav "Pausado Ver notificaciones 542299432 Alt s Accesos rápidos Presiona las siguien…" at bounding box center [535, 17] width 1070 height 35
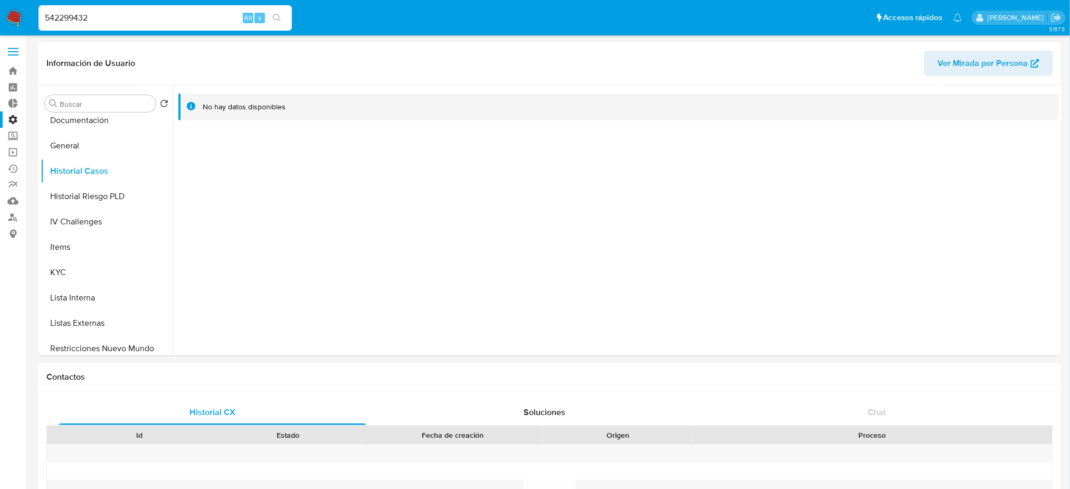
paste input "270666294"
type input "270666294"
click at [273, 16] on icon "search-icon" at bounding box center [277, 18] width 8 height 8
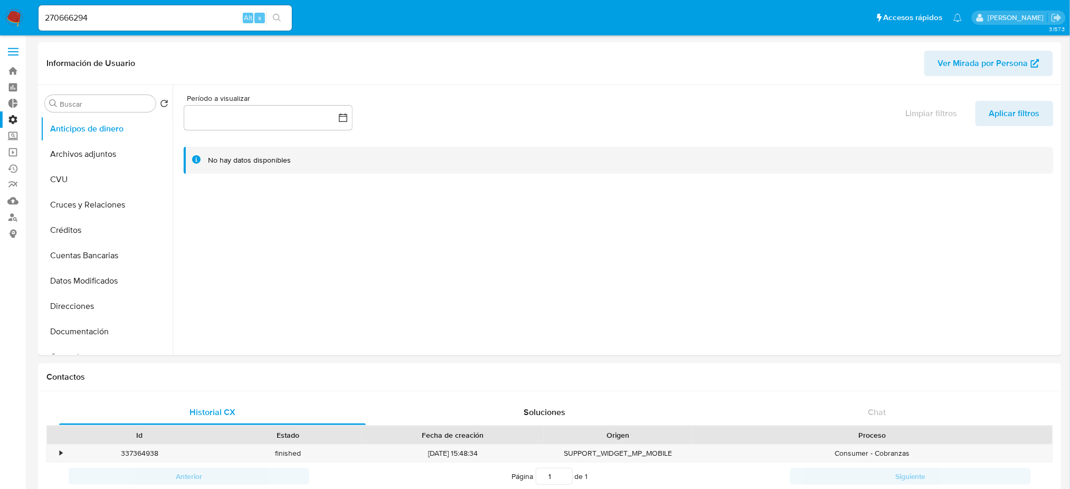
select select "10"
drag, startPoint x: 97, startPoint y: 15, endPoint x: 0, endPoint y: 7, distance: 97.0
click at [0, 7] on nav "Pausado Ver notificaciones 270666294 Alt s Accesos rápidos Presiona las siguien…" at bounding box center [535, 17] width 1070 height 35
paste input "173993991"
type input "173993991"
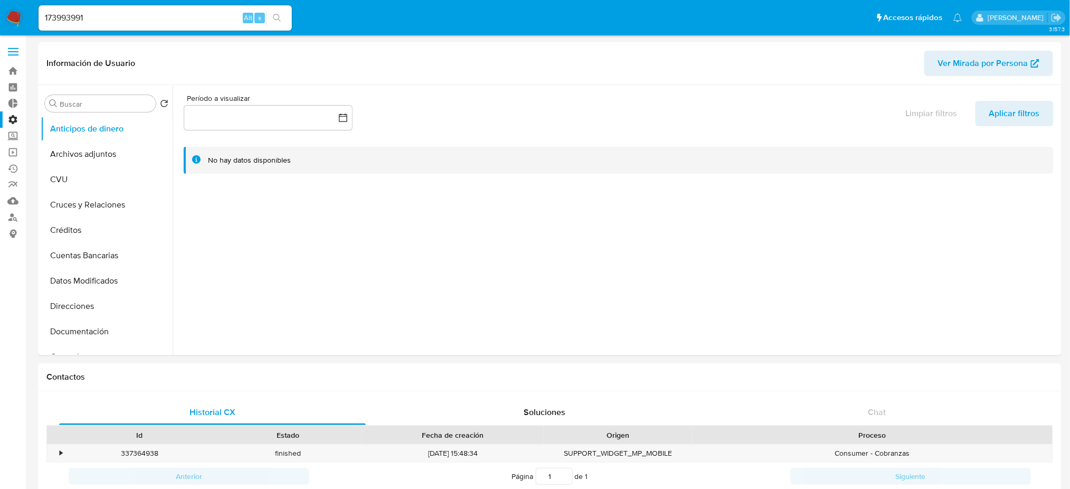
click at [277, 14] on icon "search-icon" at bounding box center [277, 18] width 8 height 8
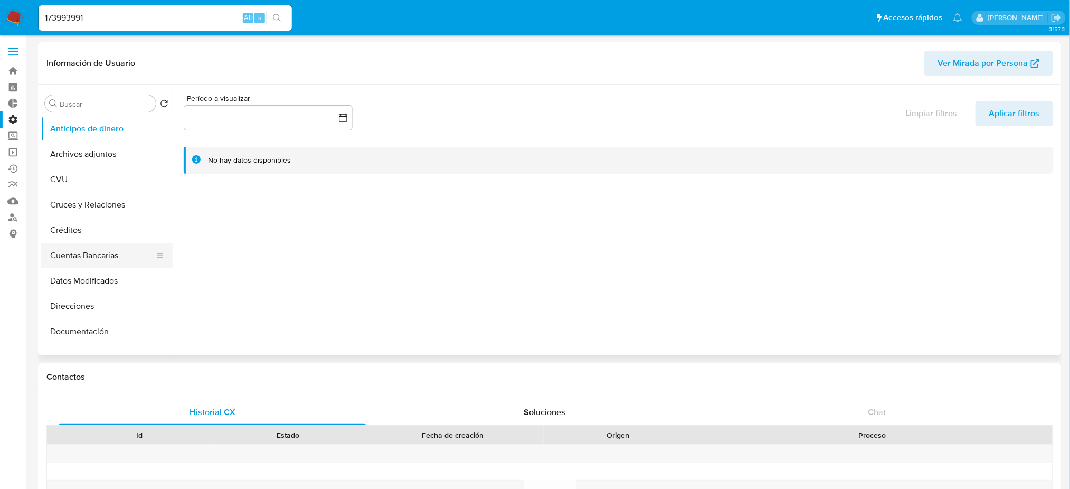
select select "10"
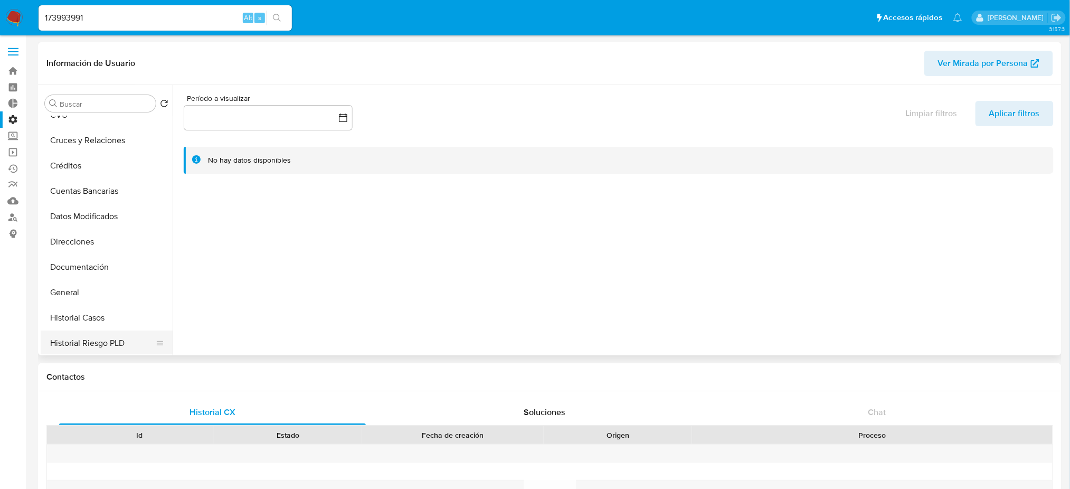
scroll to position [140, 0]
click at [110, 244] on button "Historial Casos" at bounding box center [103, 241] width 124 height 25
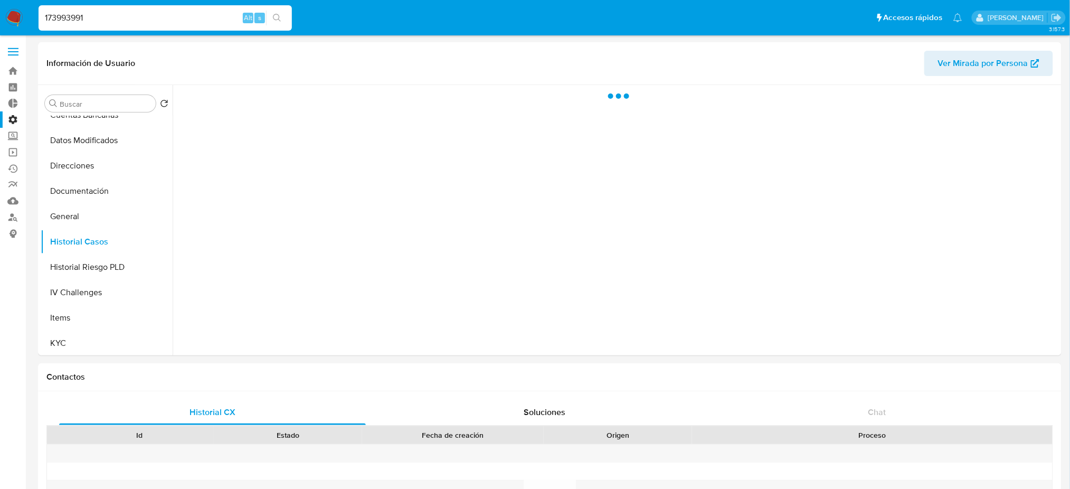
drag, startPoint x: 104, startPoint y: 16, endPoint x: 4, endPoint y: 1, distance: 101.6
paste input "49617693"
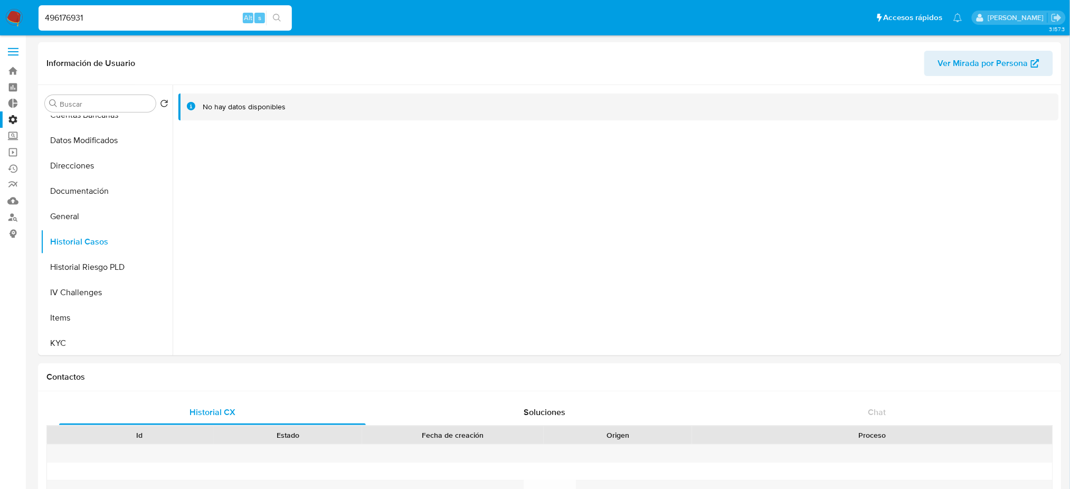
type input "496176931"
click at [278, 20] on icon "search-icon" at bounding box center [277, 18] width 8 height 8
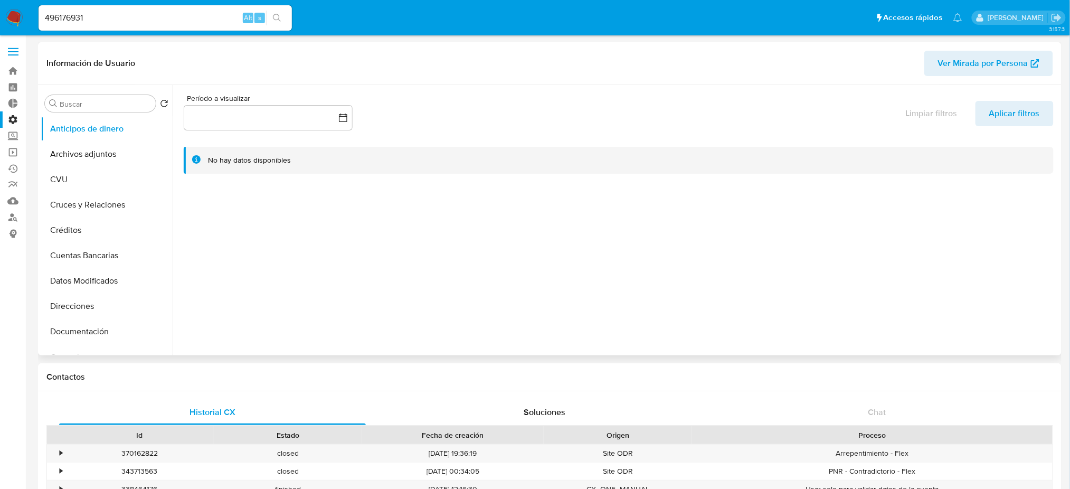
select select "10"
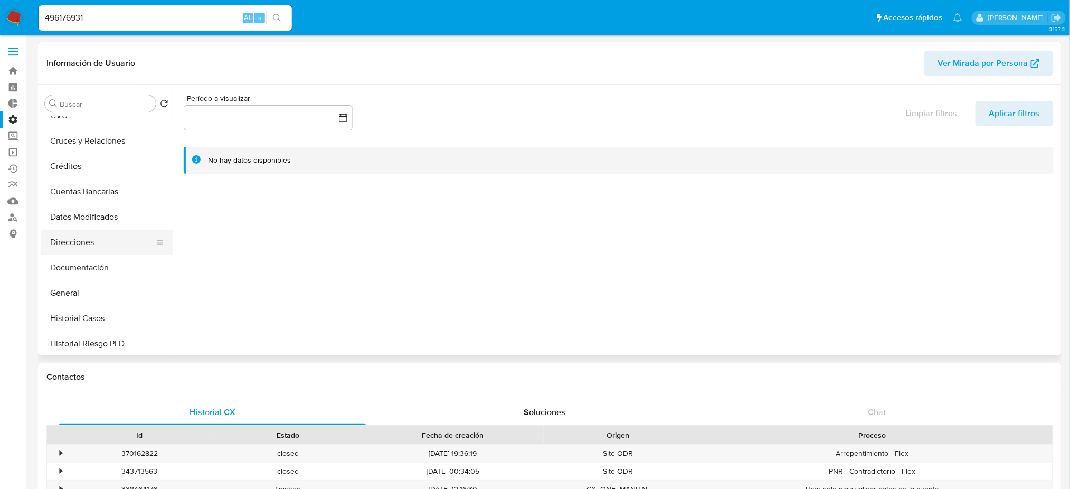
scroll to position [140, 0]
click at [113, 239] on button "Historial Casos" at bounding box center [103, 241] width 124 height 25
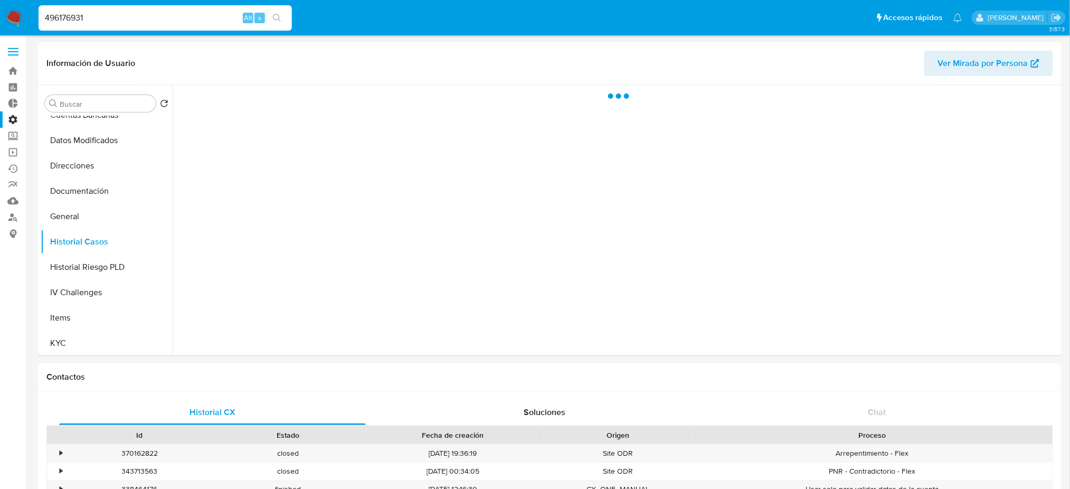
drag, startPoint x: 133, startPoint y: 13, endPoint x: 0, endPoint y: -9, distance: 134.4
paste input "2109598783"
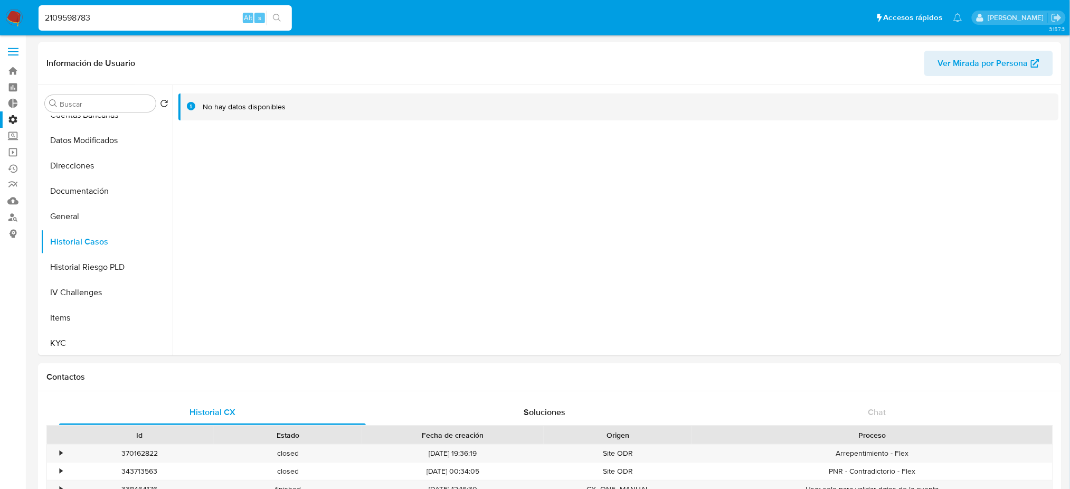
type input "2109598783"
click at [280, 18] on icon "search-icon" at bounding box center [277, 18] width 8 height 8
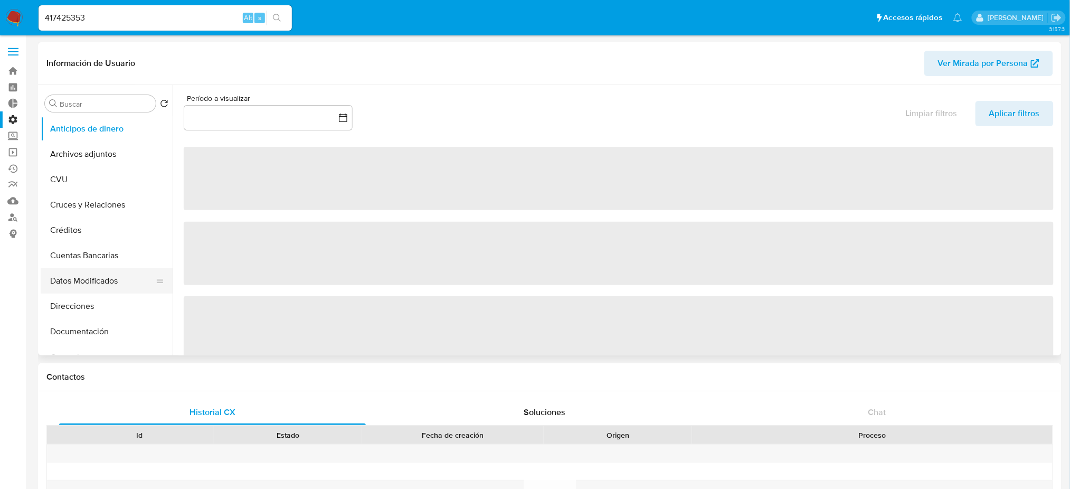
select select "10"
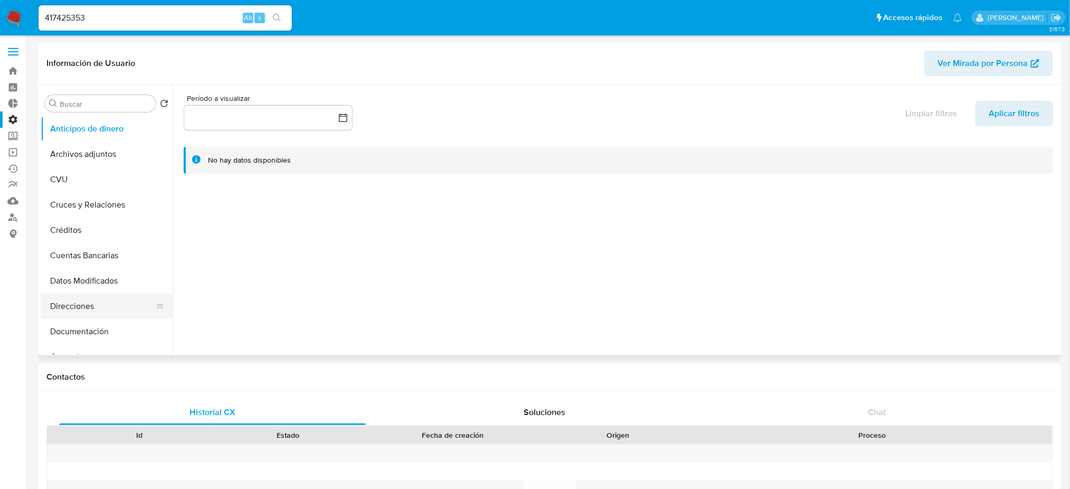
scroll to position [140, 0]
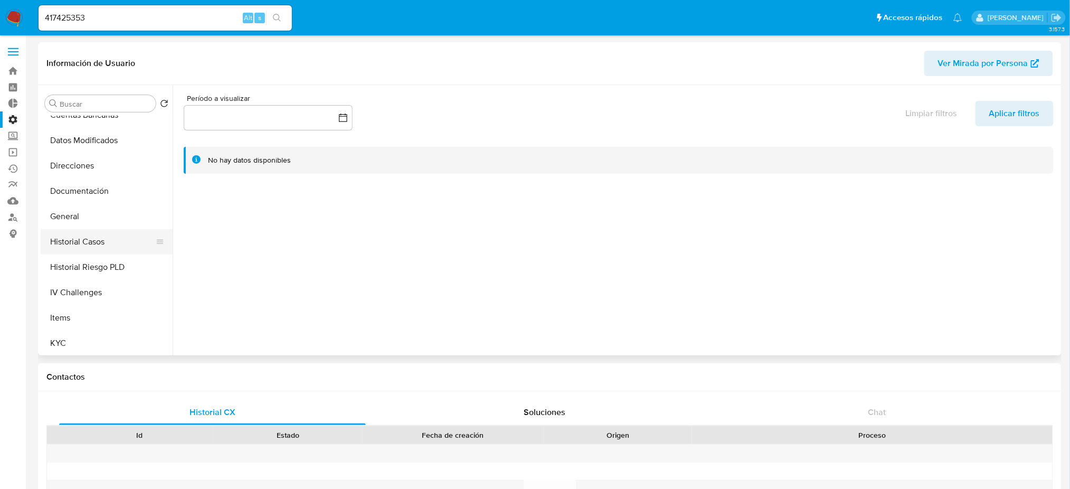
click at [106, 249] on button "Historial Casos" at bounding box center [103, 241] width 124 height 25
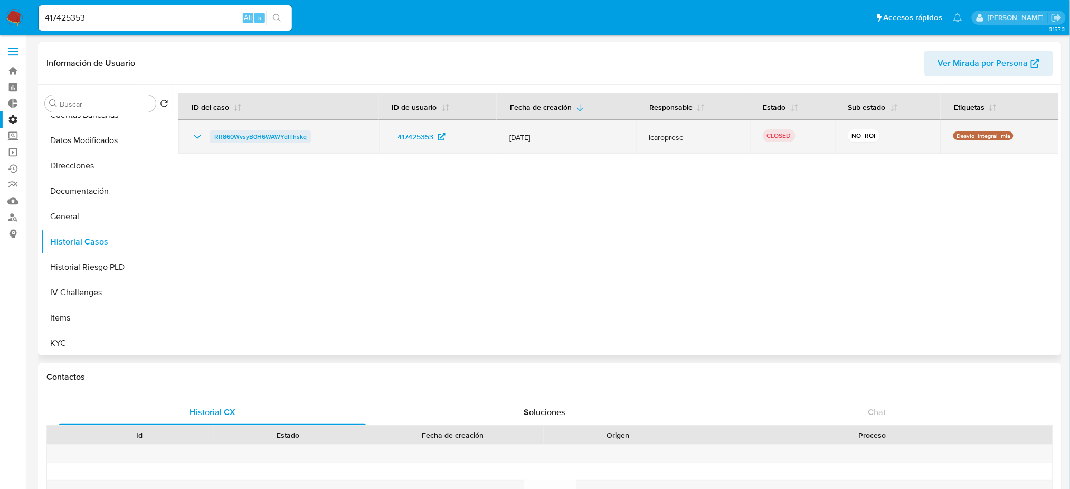
drag, startPoint x: 318, startPoint y: 140, endPoint x: 212, endPoint y: 138, distance: 106.2
click at [212, 138] on div "RR860WvsyB0H6WAWYdlThskq" at bounding box center [278, 136] width 175 height 13
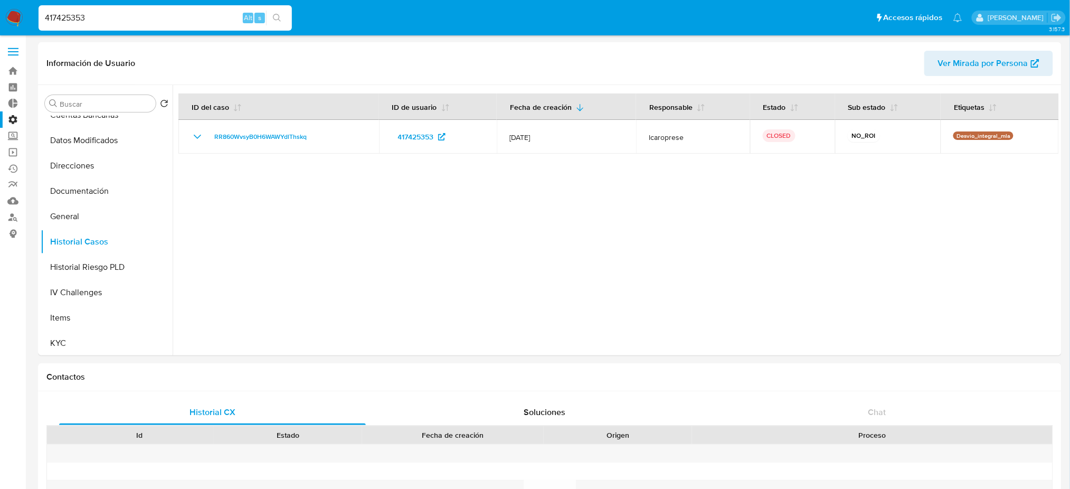
drag, startPoint x: 97, startPoint y: 15, endPoint x: 0, endPoint y: 2, distance: 97.5
click at [0, 2] on nav "Pausado Ver notificaciones 417425353 Alt s Accesos rápidos Presiona las siguien…" at bounding box center [535, 17] width 1070 height 35
paste input "2553460"
type input "425534603"
click at [281, 9] on div "425534603 Alt s" at bounding box center [165, 17] width 253 height 25
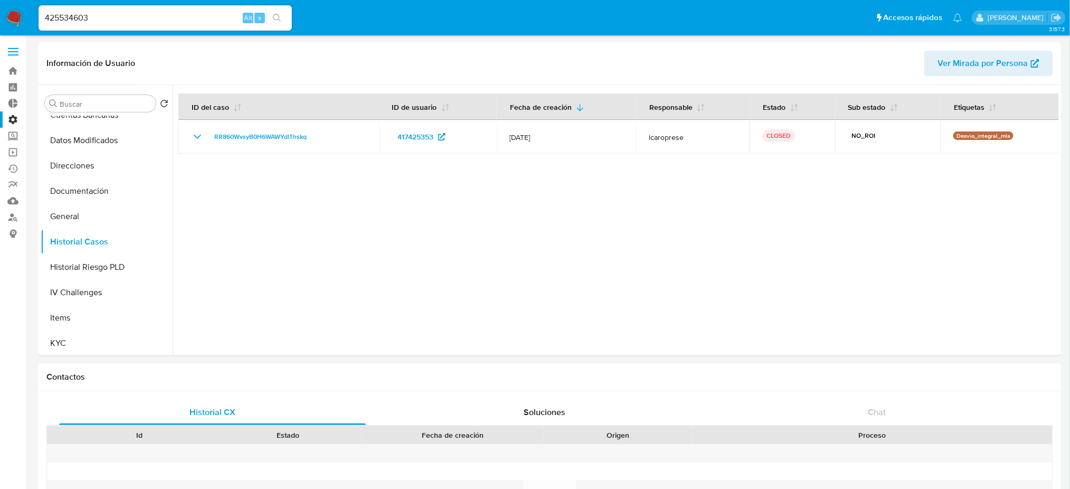
click at [276, 15] on icon "search-icon" at bounding box center [277, 18] width 8 height 8
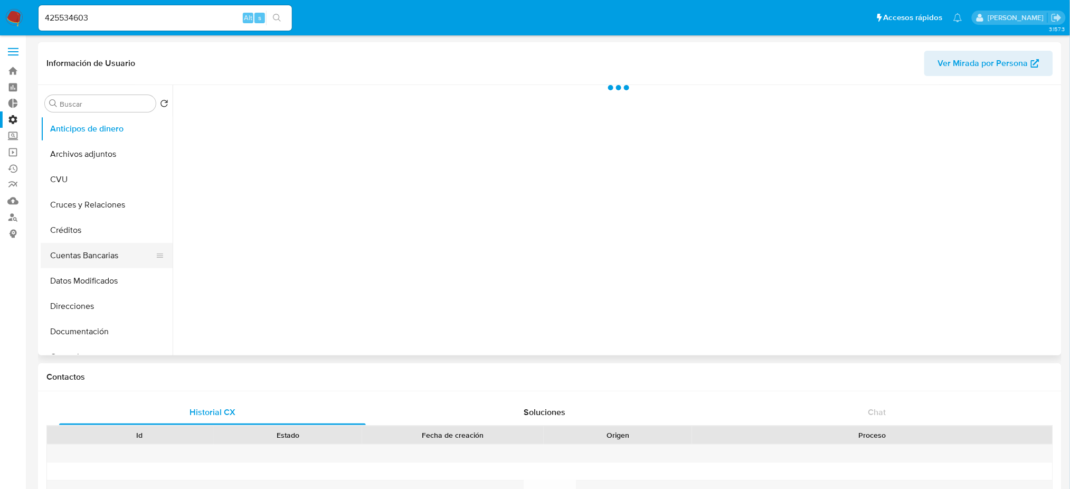
scroll to position [211, 0]
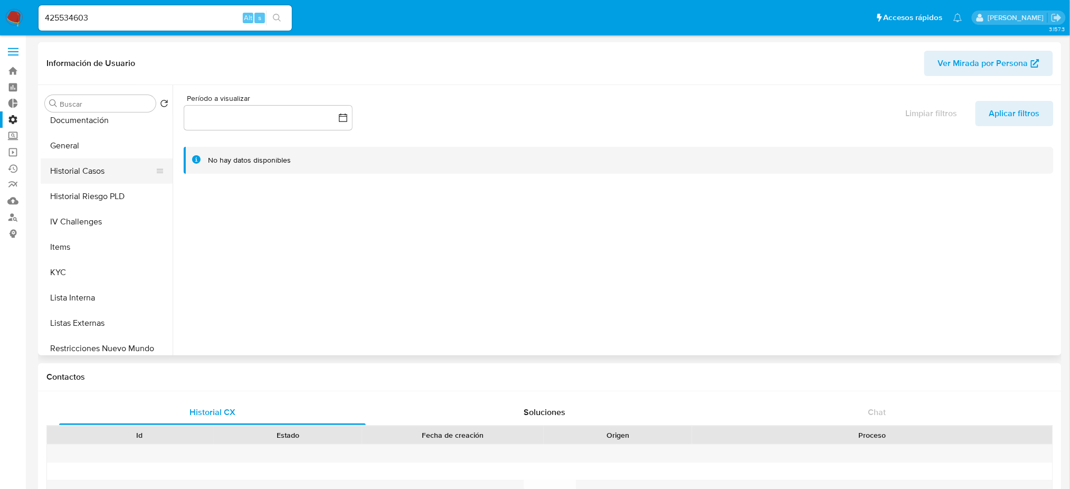
select select "10"
click at [102, 162] on button "Historial Casos" at bounding box center [103, 170] width 124 height 25
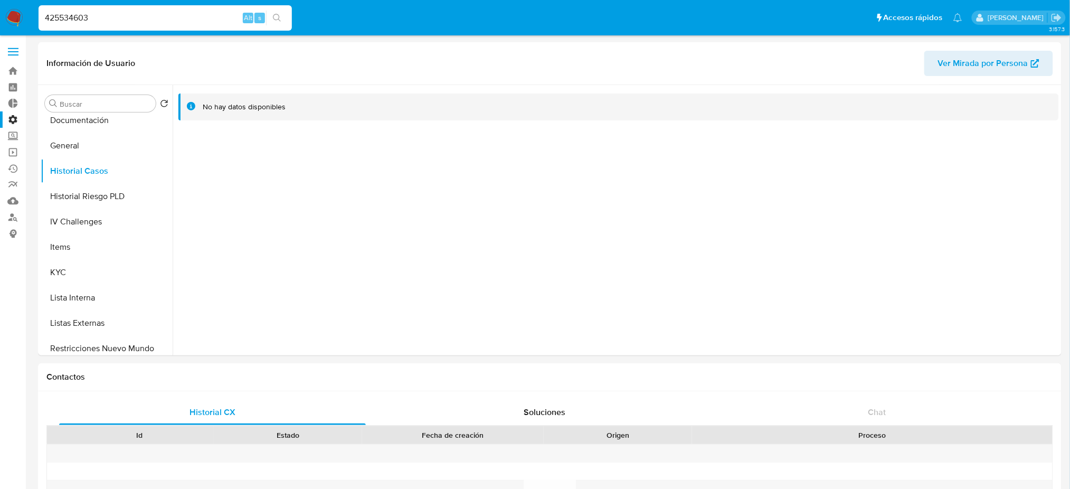
drag, startPoint x: 123, startPoint y: 17, endPoint x: 0, endPoint y: 14, distance: 122.5
click at [0, 14] on nav "Pausado Ver notificaciones 425534603 Alt s Accesos rápidos Presiona las siguien…" at bounding box center [535, 17] width 1070 height 35
paste input "1288421028"
type input "1288421028"
click at [277, 17] on icon "search-icon" at bounding box center [277, 18] width 8 height 8
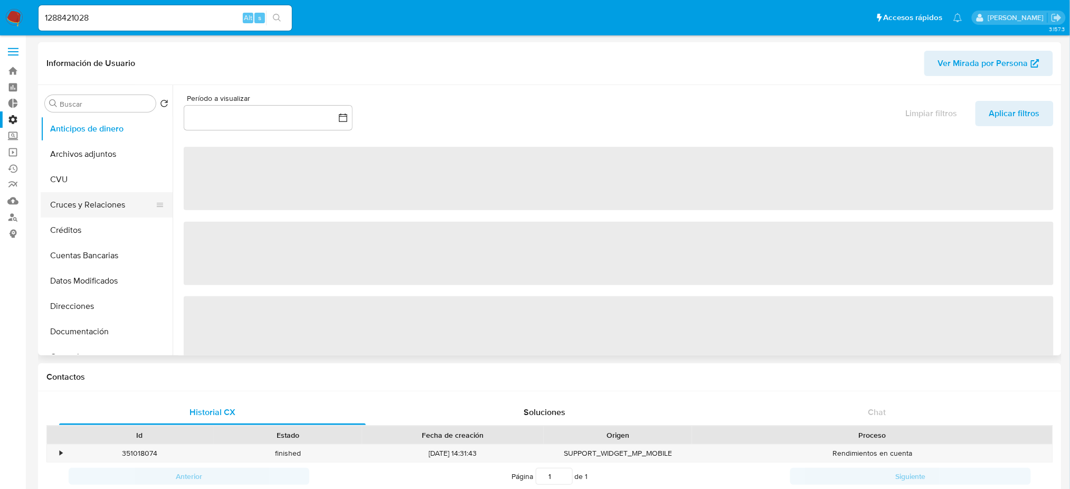
select select "10"
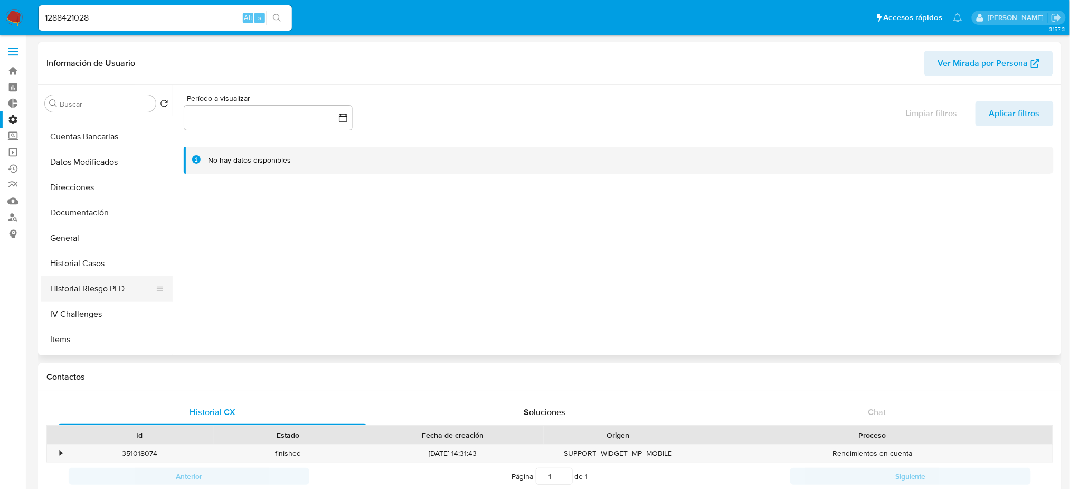
scroll to position [140, 0]
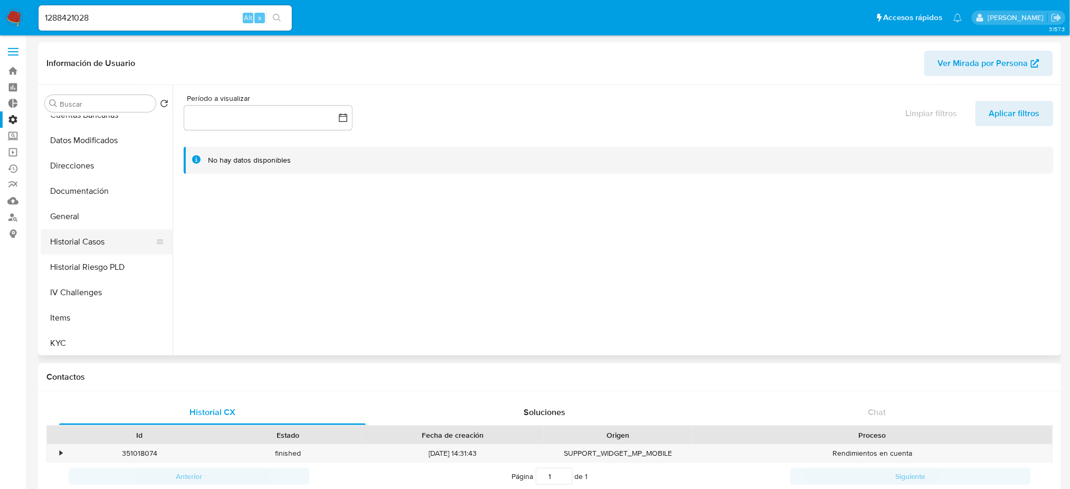
click at [122, 244] on button "Historial Casos" at bounding box center [103, 241] width 124 height 25
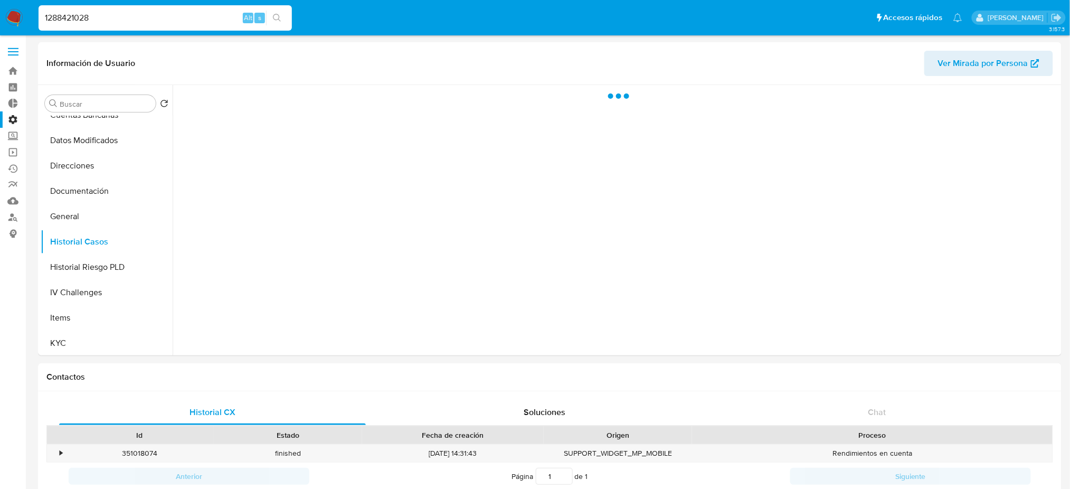
drag, startPoint x: 98, startPoint y: 15, endPoint x: 0, endPoint y: 21, distance: 97.8
click at [0, 20] on nav "Pausado Ver notificaciones 1288421028 Alt s Accesos rápidos Presiona las siguie…" at bounding box center [535, 17] width 1070 height 35
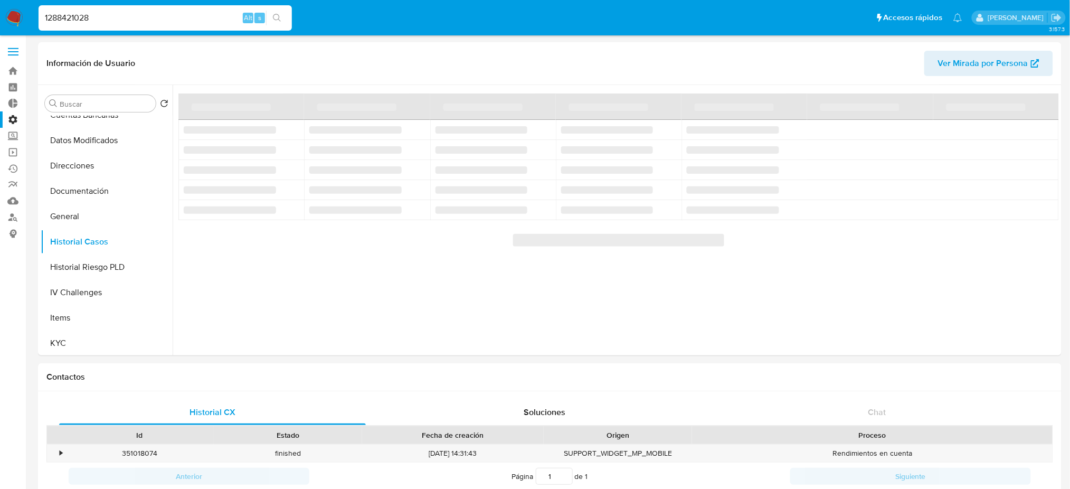
paste input "437374226"
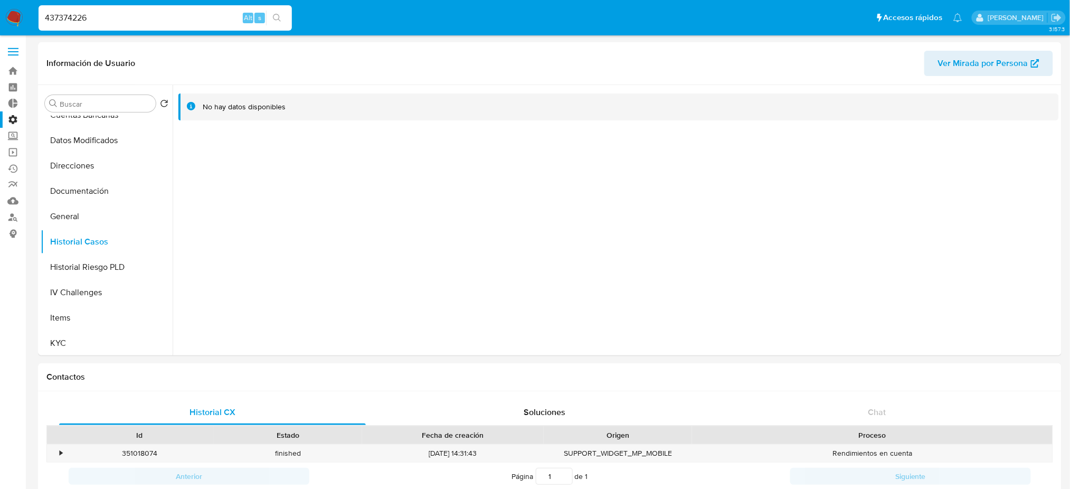
type input "437374226"
click at [281, 15] on icon "search-icon" at bounding box center [277, 18] width 8 height 8
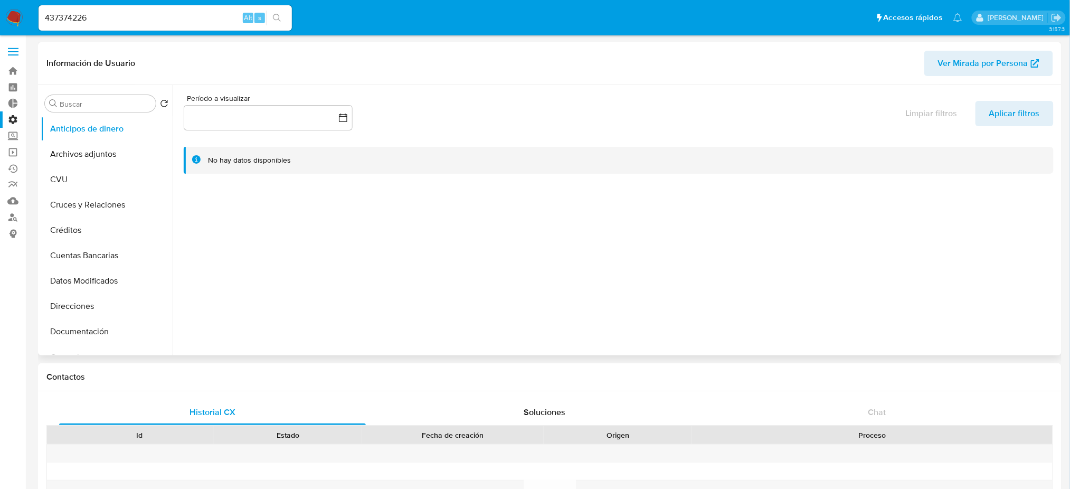
select select "10"
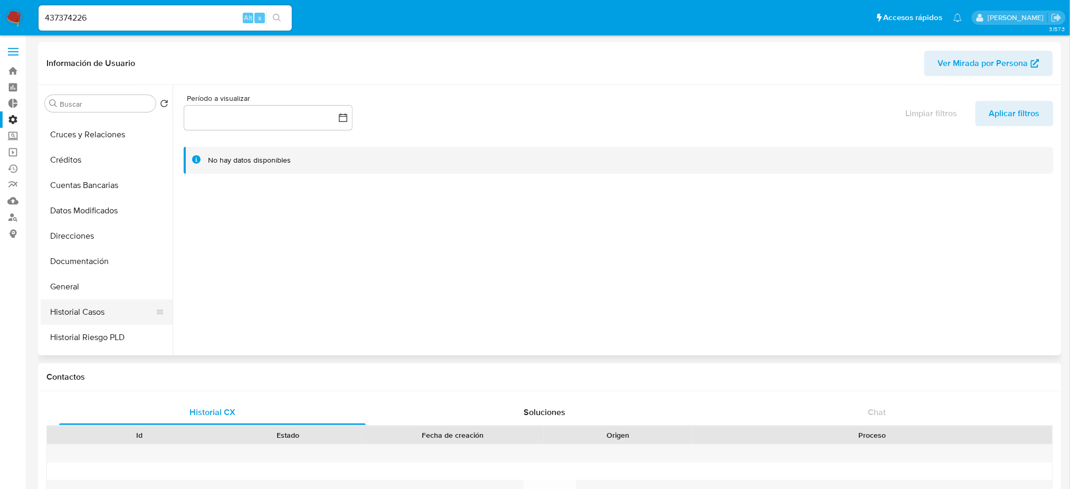
click at [91, 305] on button "Historial Casos" at bounding box center [103, 311] width 124 height 25
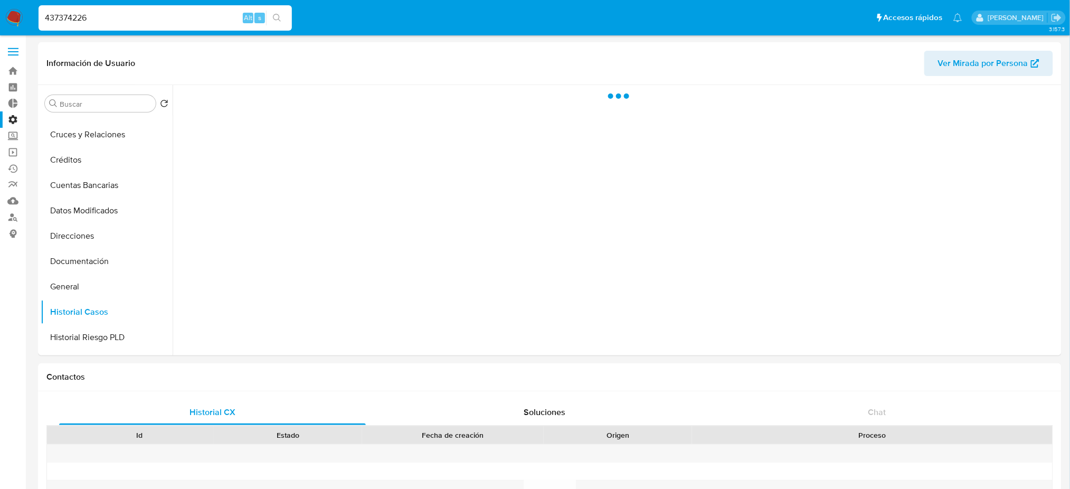
drag, startPoint x: 99, startPoint y: 15, endPoint x: 0, endPoint y: 12, distance: 99.3
click at [0, 12] on nav "Pausado Ver notificaciones 437374226 Alt s Accesos rápidos Presiona las siguien…" at bounding box center [535, 17] width 1070 height 35
paste input "650194741"
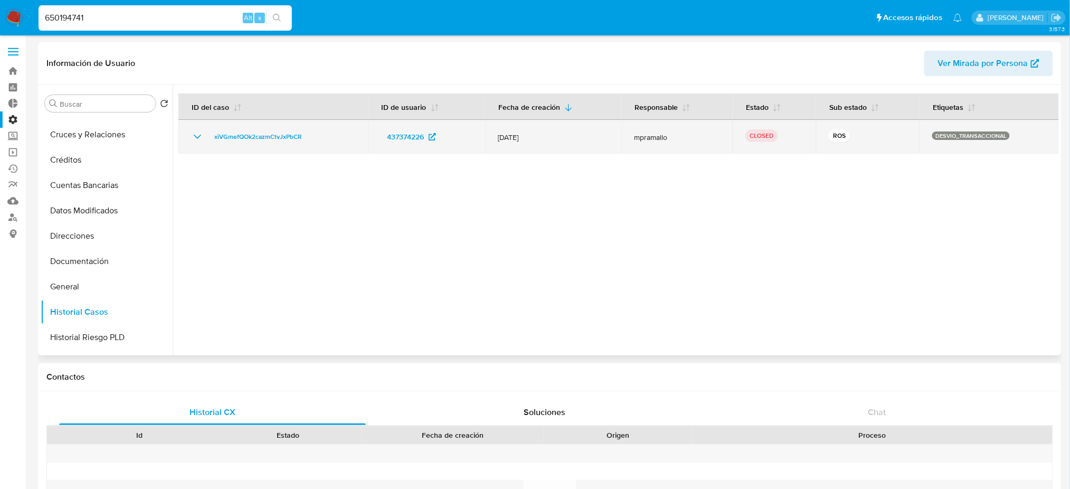
type input "650194741"
drag, startPoint x: 317, startPoint y: 135, endPoint x: 213, endPoint y: 138, distance: 104.1
click at [213, 138] on div "xiVGmefQOk2cazmCtvJxPbCR" at bounding box center [273, 136] width 165 height 13
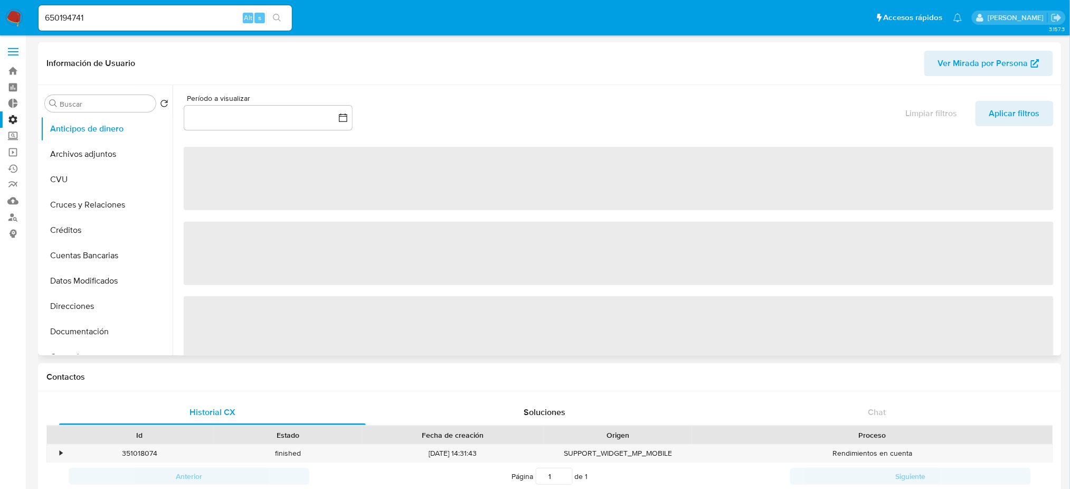
select select "10"
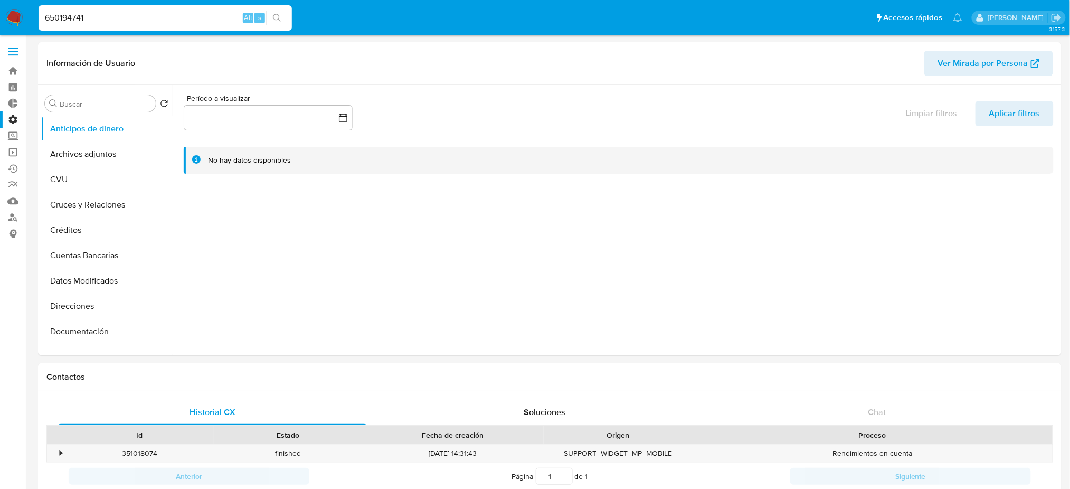
drag, startPoint x: 111, startPoint y: 11, endPoint x: 0, endPoint y: 21, distance: 111.9
click at [0, 20] on nav "Pausado Ver notificaciones 650194741 Alt s Accesos rápidos Presiona las siguien…" at bounding box center [535, 17] width 1070 height 35
paste input "337782925"
type input "337782925"
click at [272, 22] on button "search-icon" at bounding box center [277, 18] width 22 height 15
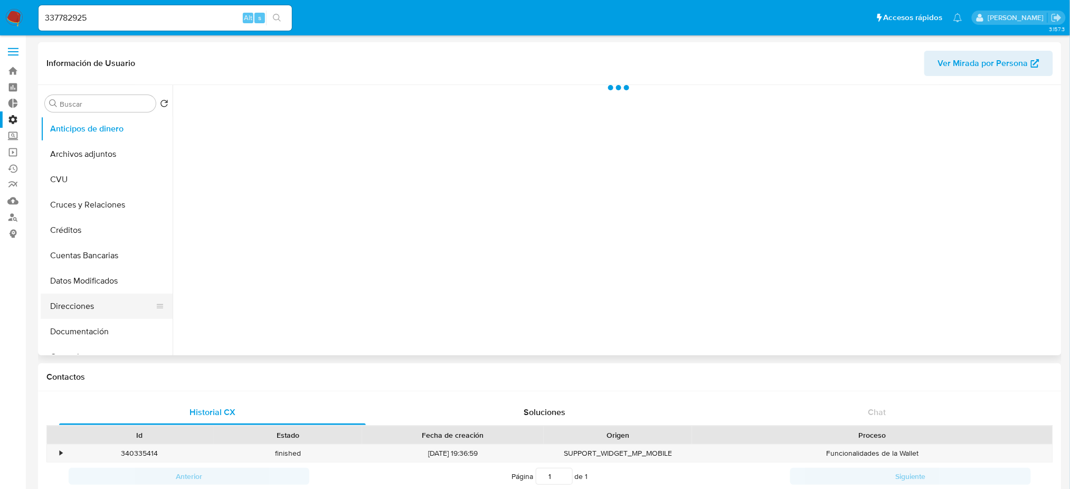
scroll to position [211, 0]
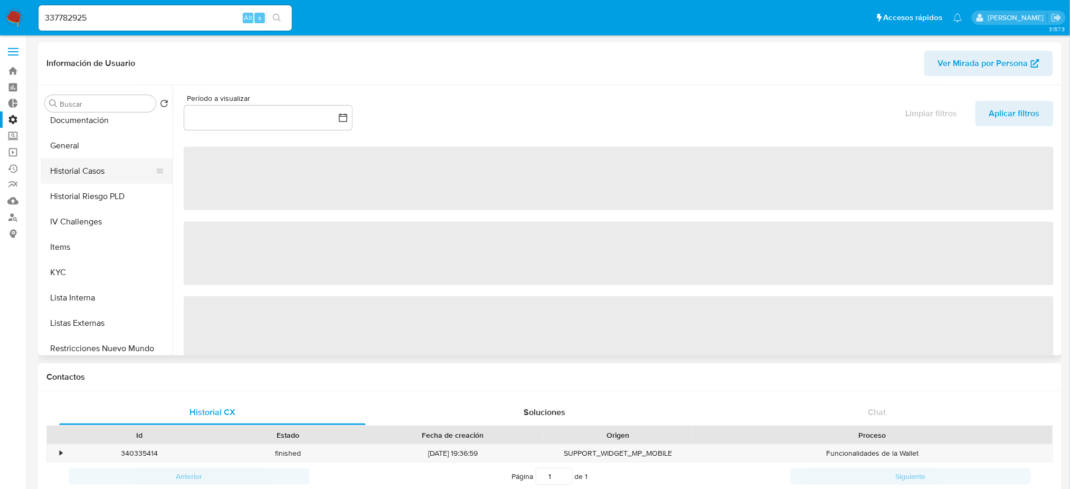
select select "10"
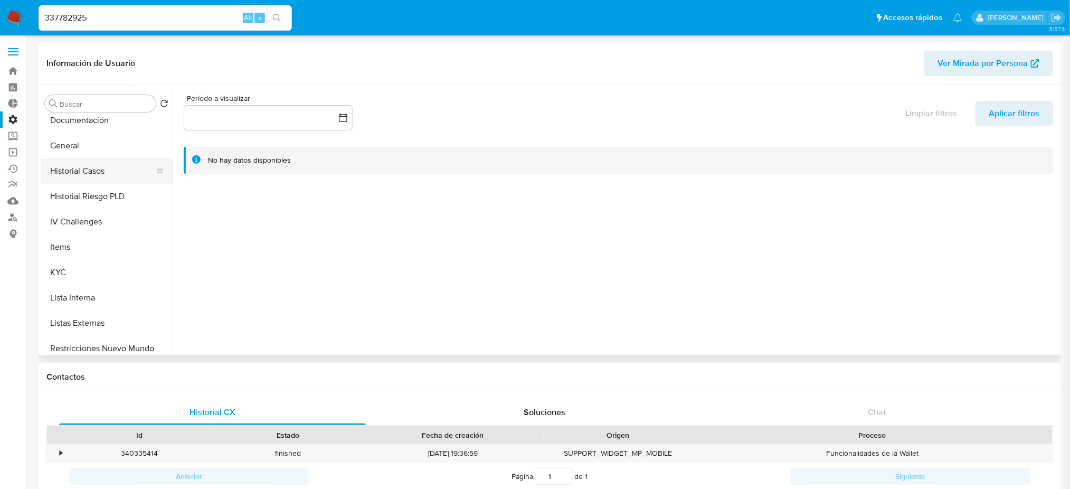
click at [102, 176] on button "Historial Casos" at bounding box center [103, 170] width 124 height 25
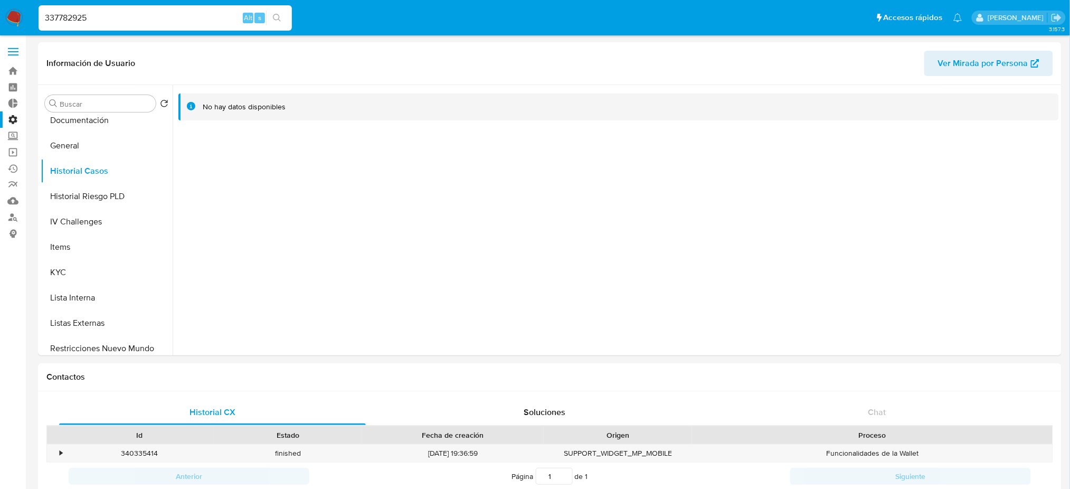
drag, startPoint x: 137, startPoint y: 21, endPoint x: 27, endPoint y: 11, distance: 110.2
click at [3, 14] on nav "Pausado Ver notificaciones 337782925 Alt s Accesos rápidos Presiona las siguien…" at bounding box center [535, 17] width 1070 height 35
paste input "1659403118"
type input "1659403118"
click at [278, 16] on icon "search-icon" at bounding box center [277, 18] width 8 height 8
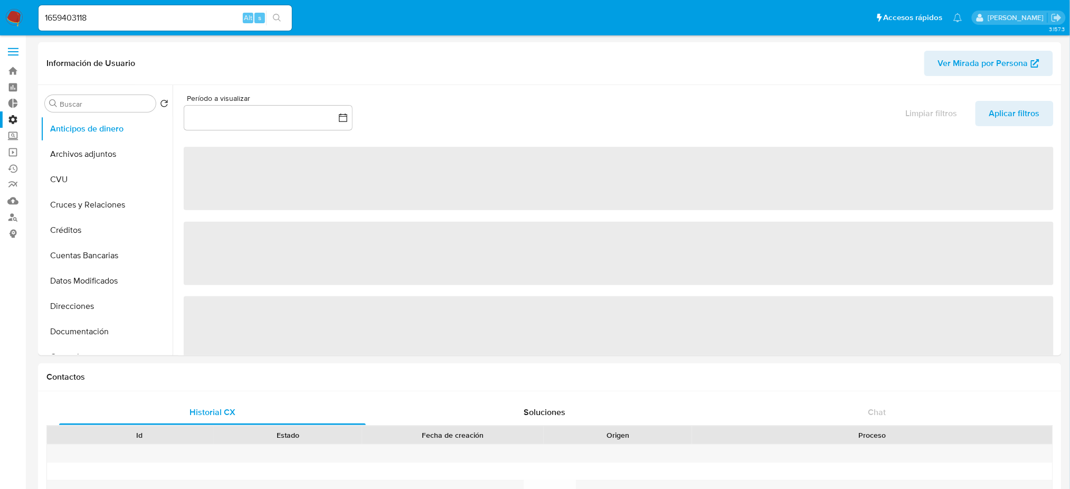
select select "10"
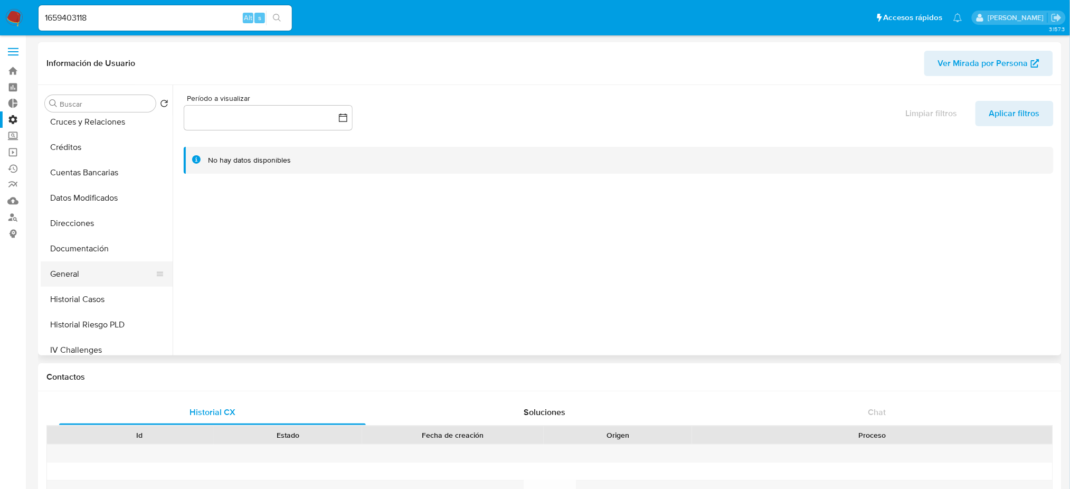
scroll to position [140, 0]
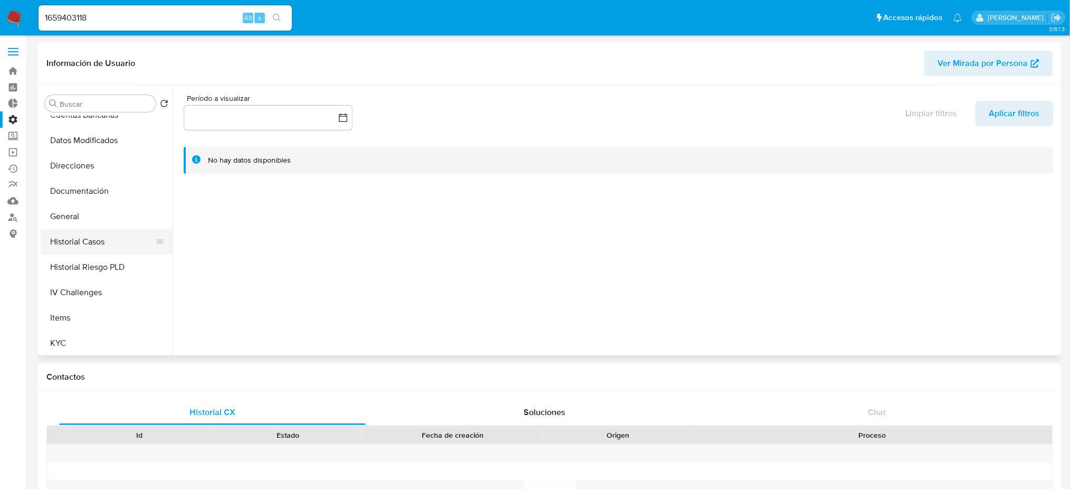
click at [111, 243] on button "Historial Casos" at bounding box center [103, 241] width 124 height 25
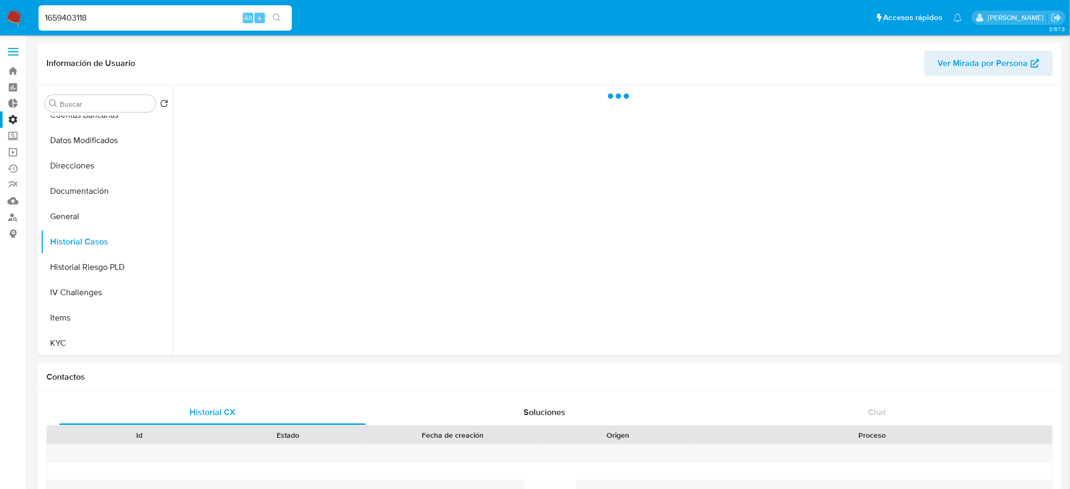
drag, startPoint x: 72, startPoint y: 12, endPoint x: 0, endPoint y: 14, distance: 71.8
click at [0, 14] on nav "Pausado Ver notificaciones 1659403118 Alt s Accesos rápidos Presiona las siguie…" at bounding box center [535, 17] width 1070 height 35
paste input "209560717"
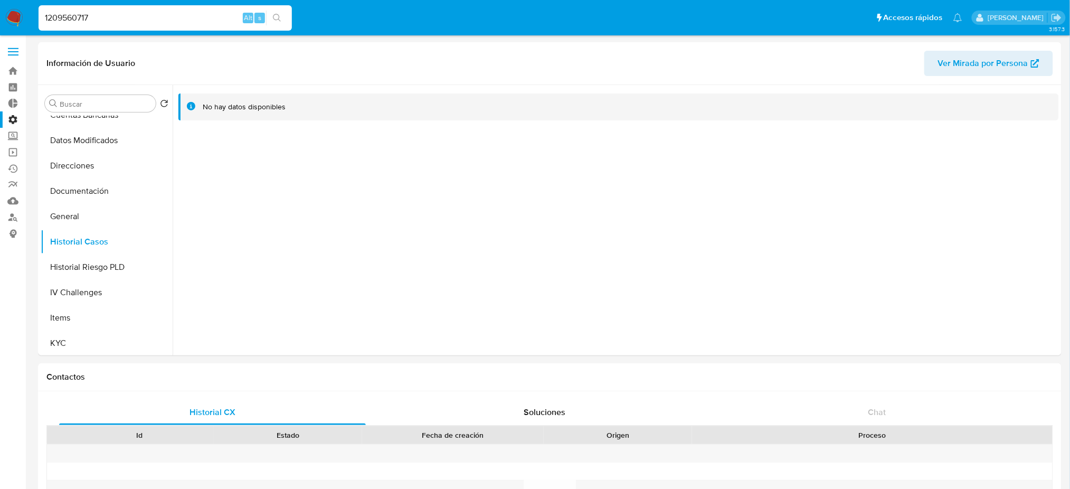
type input "1209560717"
click at [276, 18] on icon "search-icon" at bounding box center [277, 18] width 8 height 8
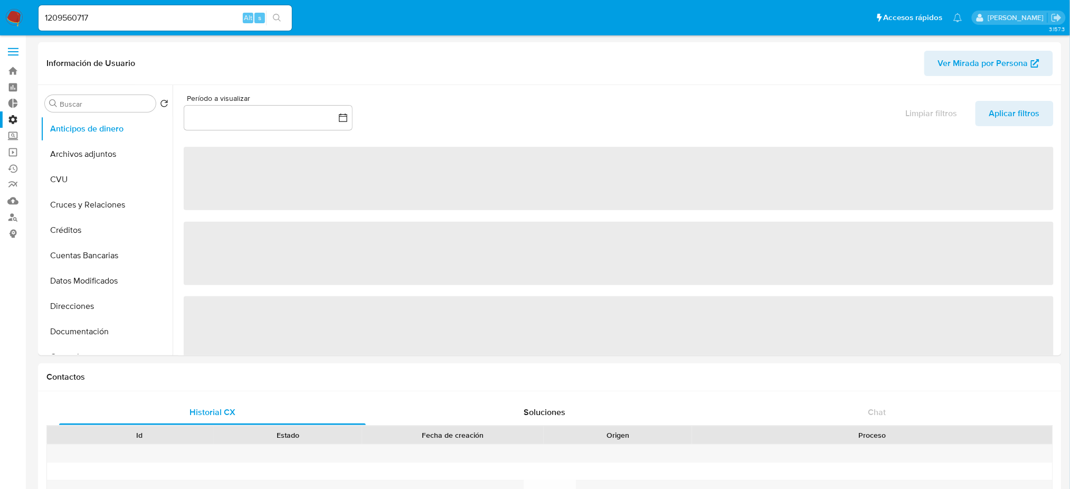
select select "10"
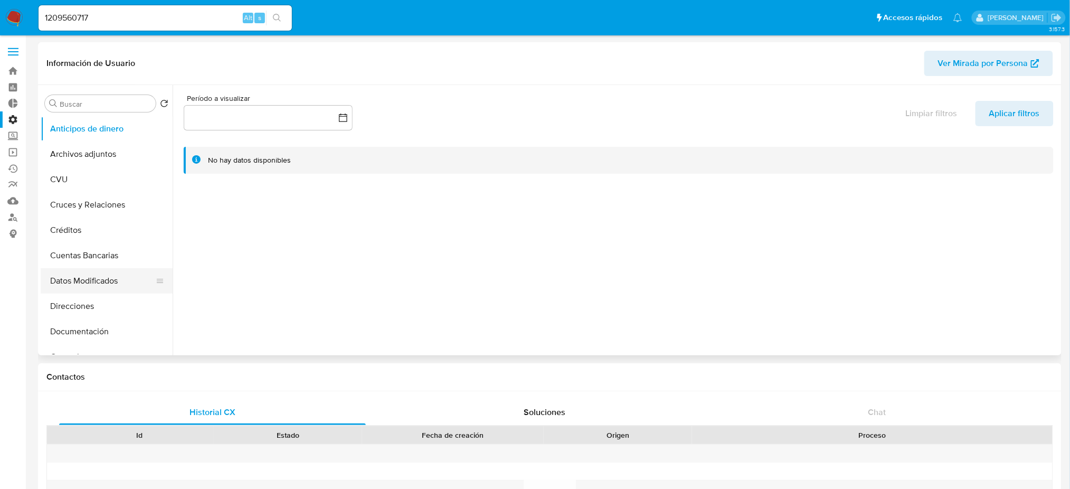
scroll to position [211, 0]
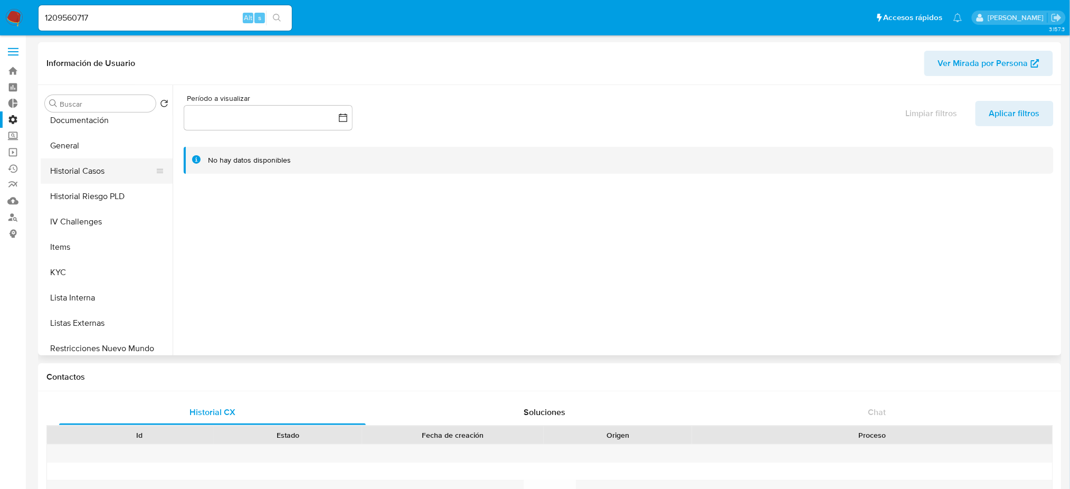
click at [123, 178] on button "Historial Casos" at bounding box center [103, 170] width 124 height 25
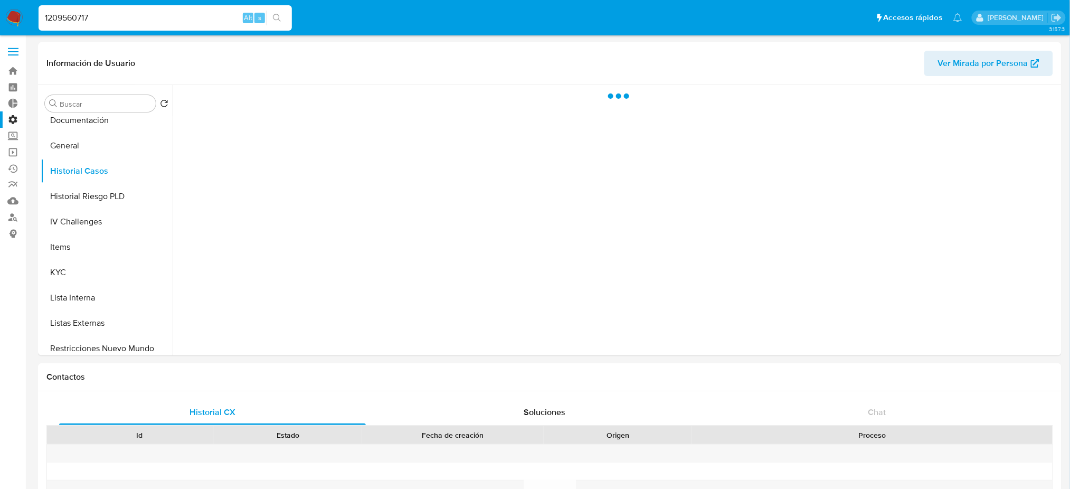
drag, startPoint x: 89, startPoint y: 11, endPoint x: 3, endPoint y: 13, distance: 86.6
click at [17, 12] on nav "Pausado Ver notificaciones 1209560717 Alt s Accesos rápidos Presiona las siguie…" at bounding box center [535, 17] width 1070 height 35
paste input "2111501680"
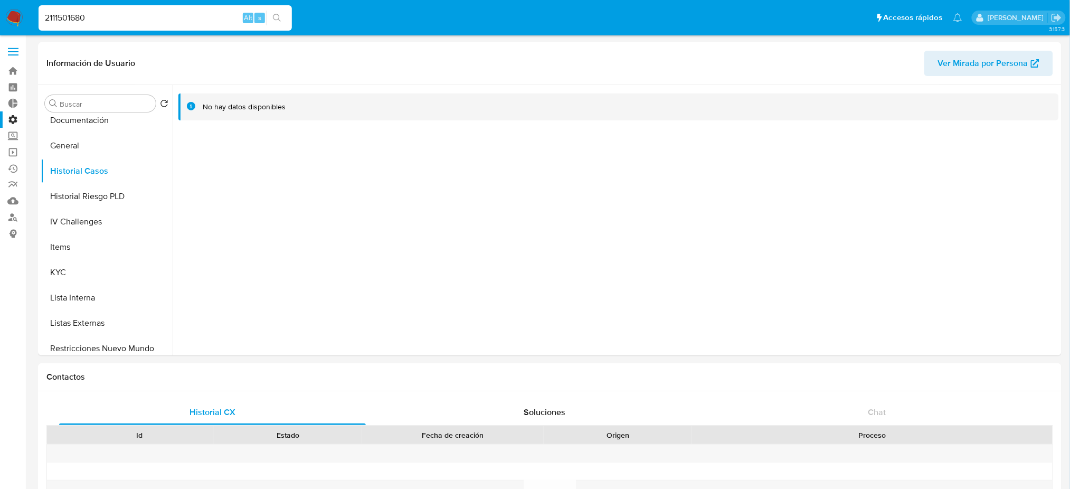
type input "2111501680"
click at [278, 15] on icon "search-icon" at bounding box center [277, 18] width 8 height 8
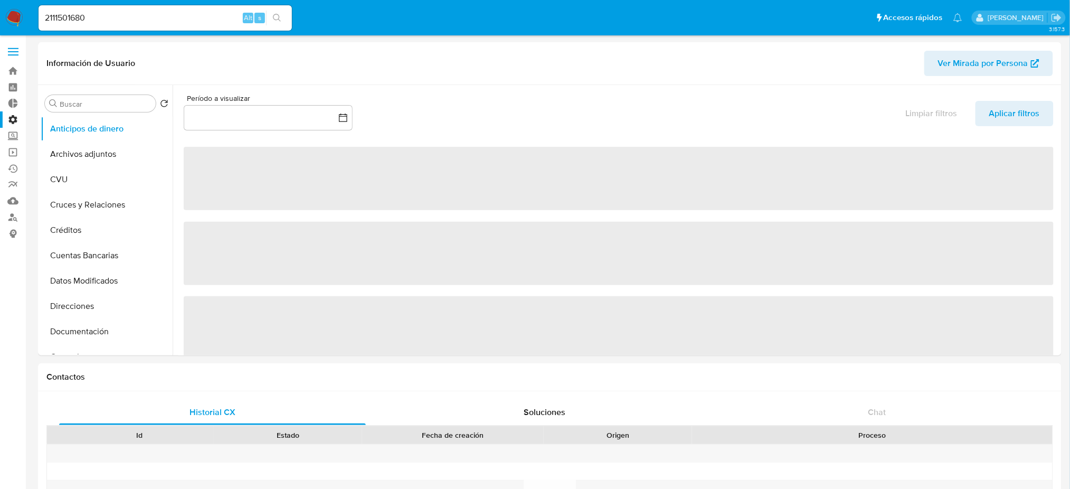
select select "10"
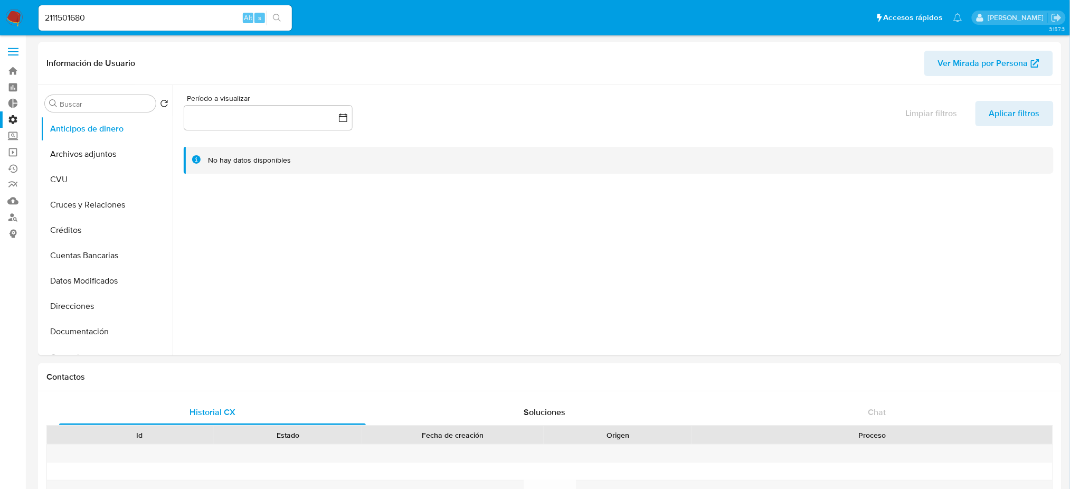
drag, startPoint x: 107, startPoint y: 14, endPoint x: 0, endPoint y: 6, distance: 107.5
click at [0, 7] on nav "Pausado Ver notificaciones 2111501680 Alt s Accesos rápidos Presiona las siguie…" at bounding box center [535, 17] width 1070 height 35
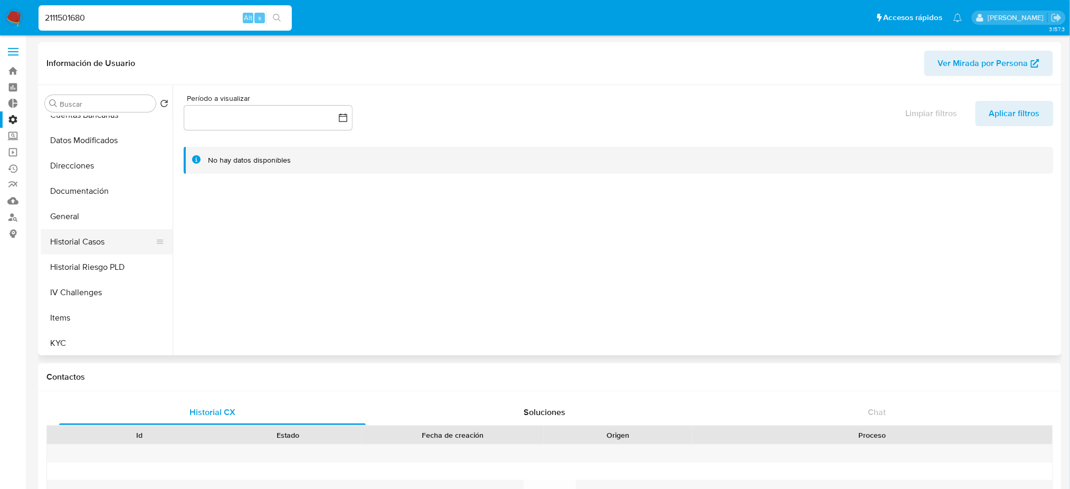
click at [123, 243] on button "Historial Casos" at bounding box center [103, 241] width 124 height 25
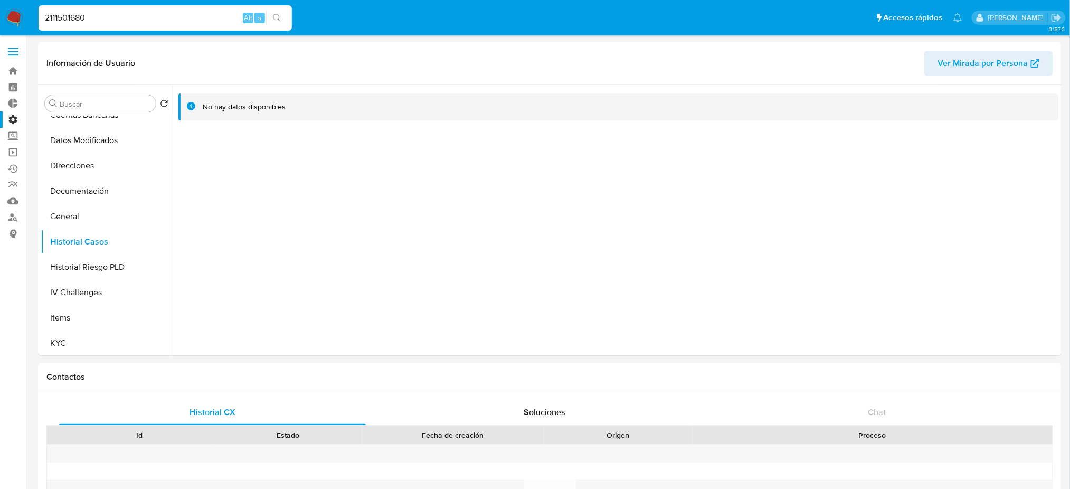
paste input "041808402"
drag, startPoint x: 97, startPoint y: 18, endPoint x: 4, endPoint y: 0, distance: 95.2
click at [4, 0] on nav "Pausado Ver notificaciones 2041808402 Alt s Accesos rápidos Presiona las siguie…" at bounding box center [535, 17] width 1070 height 35
paste input
type input "2041808402"
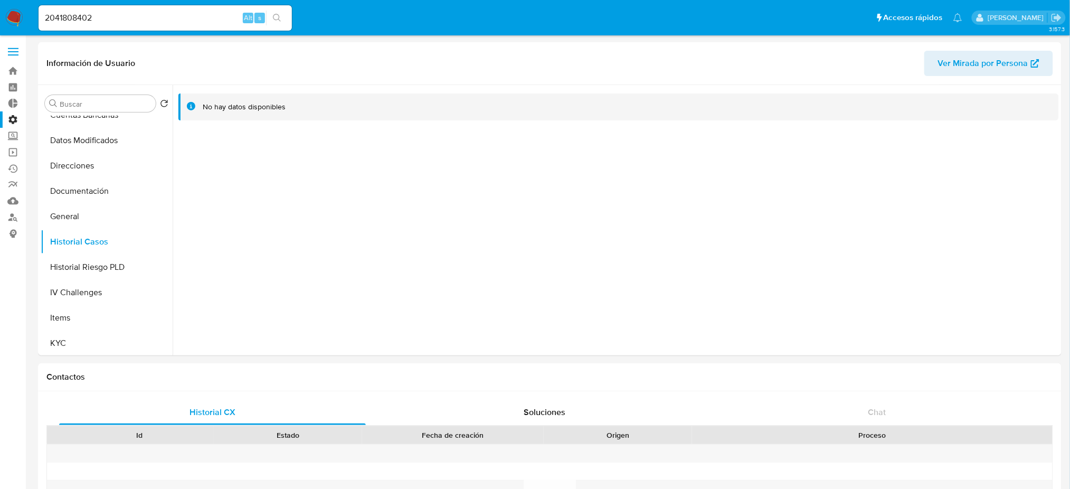
click at [284, 15] on button "search-icon" at bounding box center [277, 18] width 22 height 15
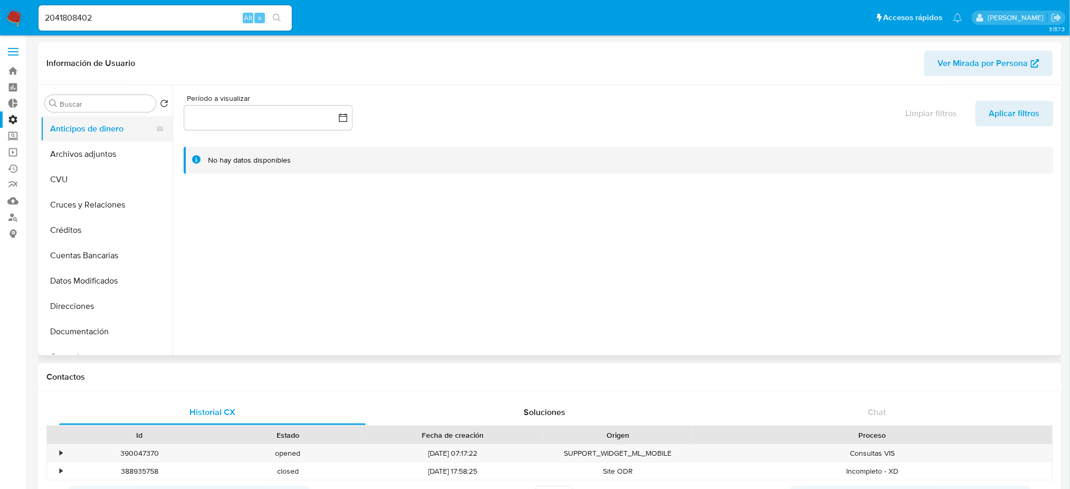
select select "10"
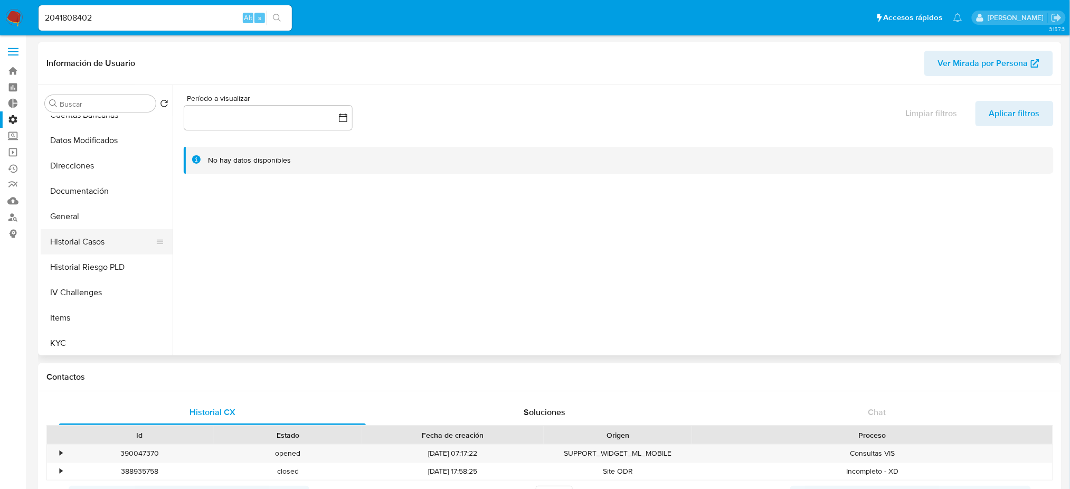
click at [120, 239] on button "Historial Casos" at bounding box center [103, 241] width 124 height 25
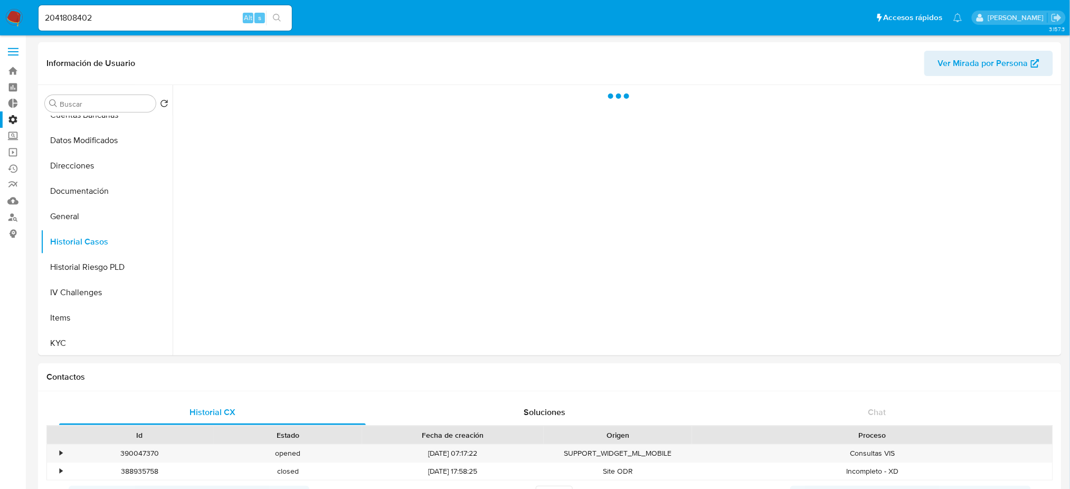
drag, startPoint x: 123, startPoint y: 13, endPoint x: 0, endPoint y: -11, distance: 124.9
paste input "132242239"
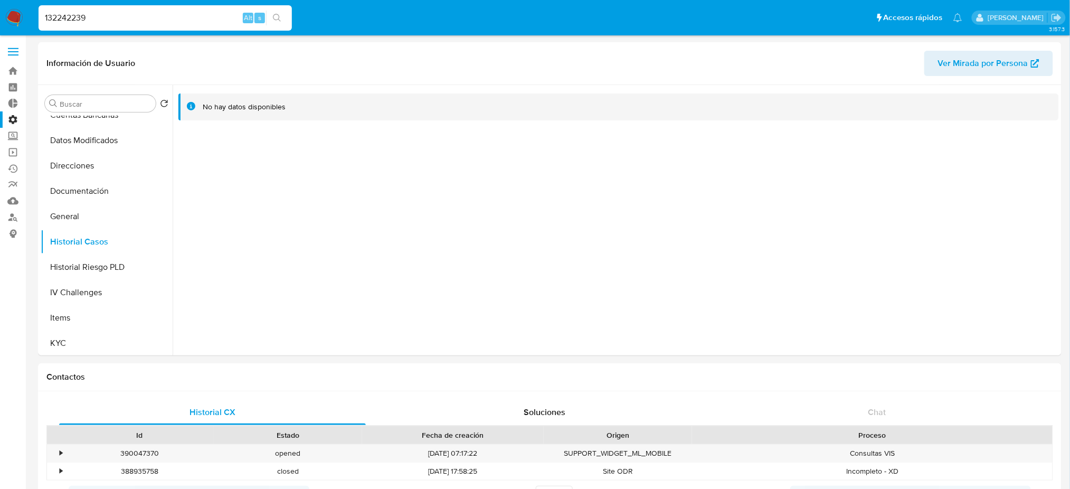
type input "132242239"
click at [281, 16] on icon "search-icon" at bounding box center [277, 18] width 8 height 8
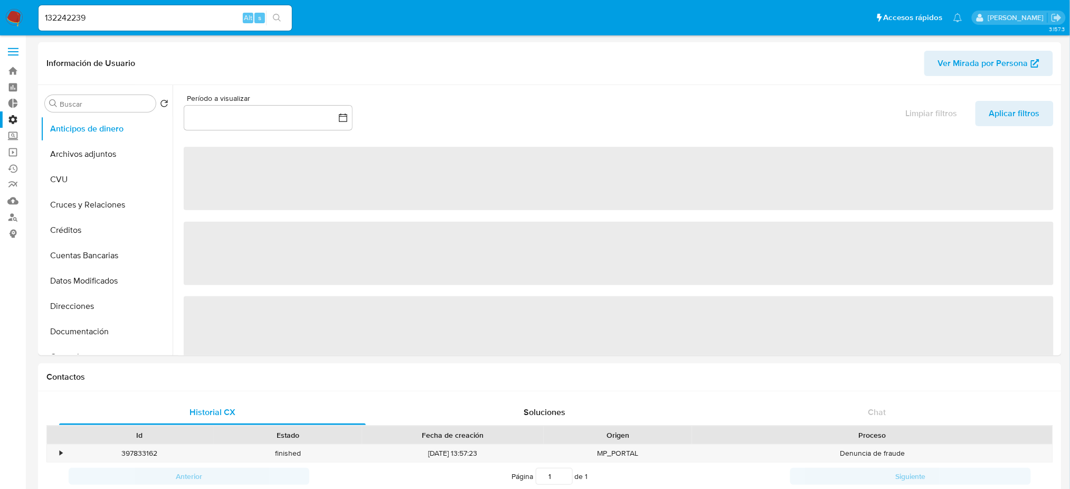
select select "10"
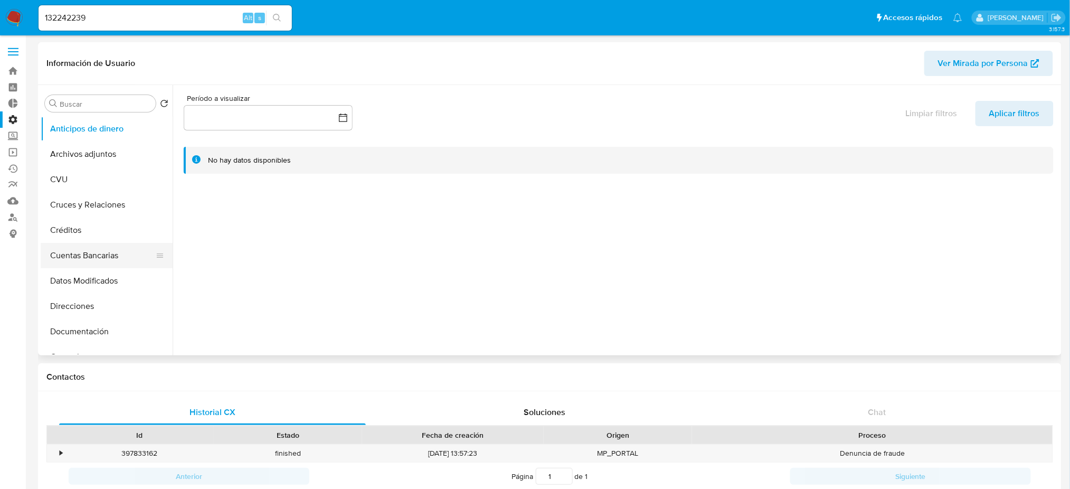
scroll to position [70, 0]
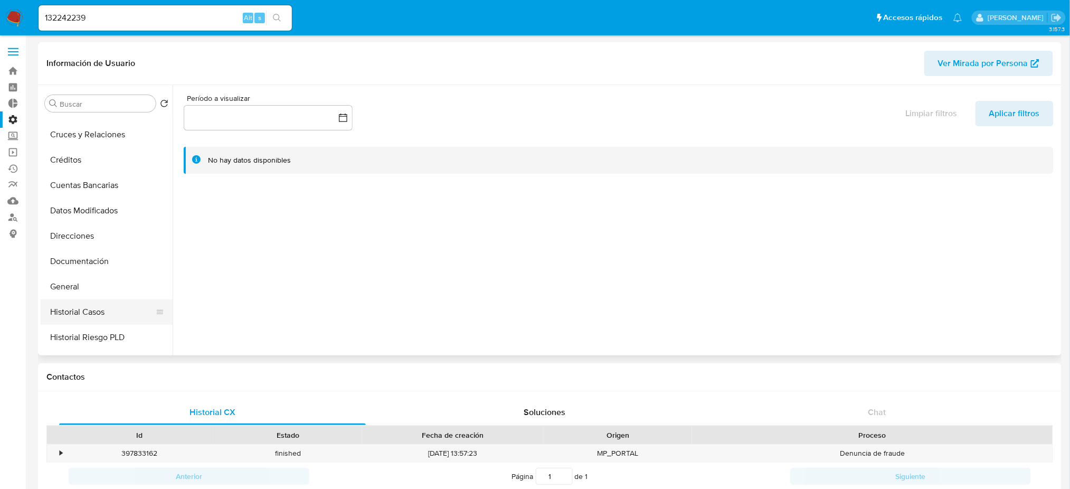
click at [123, 324] on button "Historial Casos" at bounding box center [103, 311] width 124 height 25
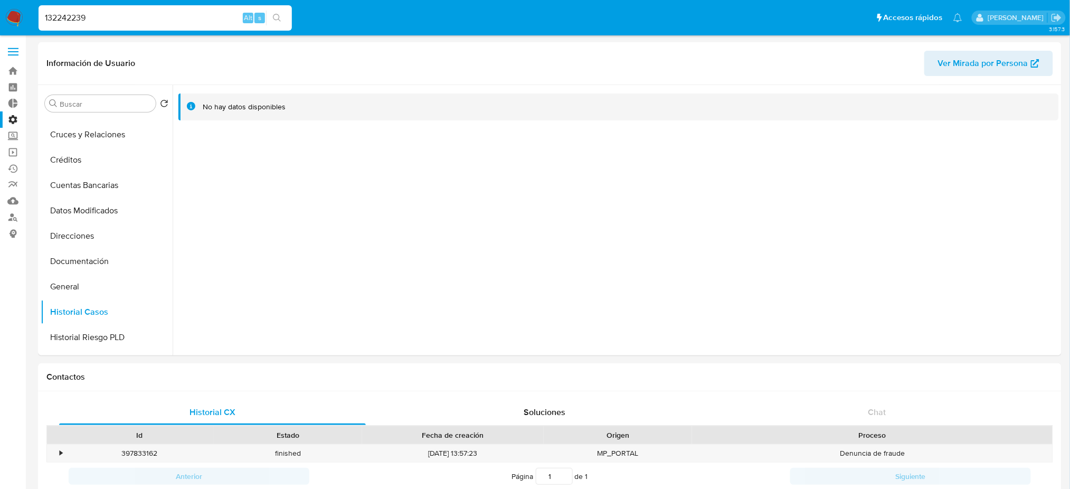
drag, startPoint x: 187, startPoint y: 22, endPoint x: 65, endPoint y: 17, distance: 122.1
click at [65, 17] on input "132242239" at bounding box center [165, 18] width 253 height 14
paste input "645069440"
drag, startPoint x: 170, startPoint y: 16, endPoint x: 15, endPoint y: 7, distance: 154.4
click at [15, 7] on nav "Pausado Ver notificaciones 13224645069440 Alt s Accesos rápidos Presiona las si…" at bounding box center [535, 17] width 1070 height 35
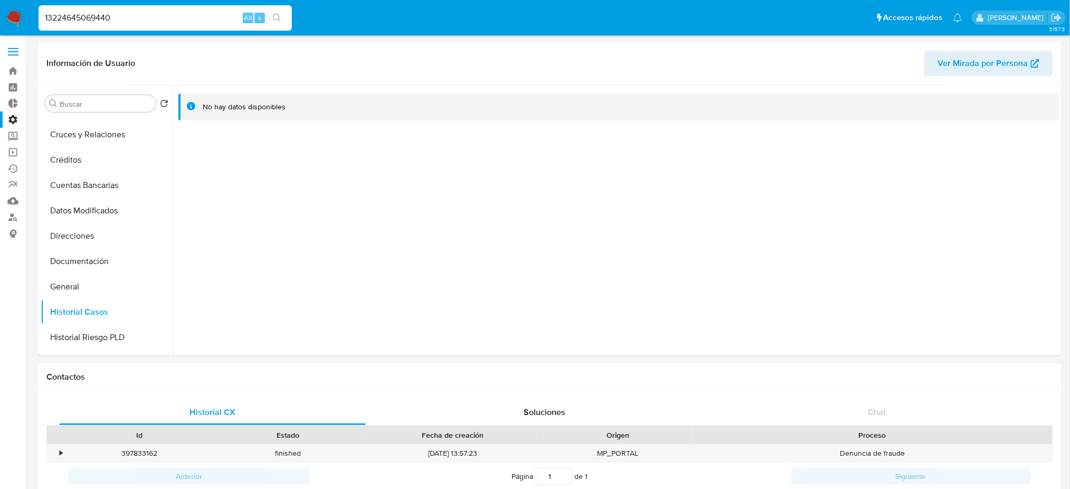
paste input
type input "645069440"
click at [281, 16] on button "search-icon" at bounding box center [277, 18] width 22 height 15
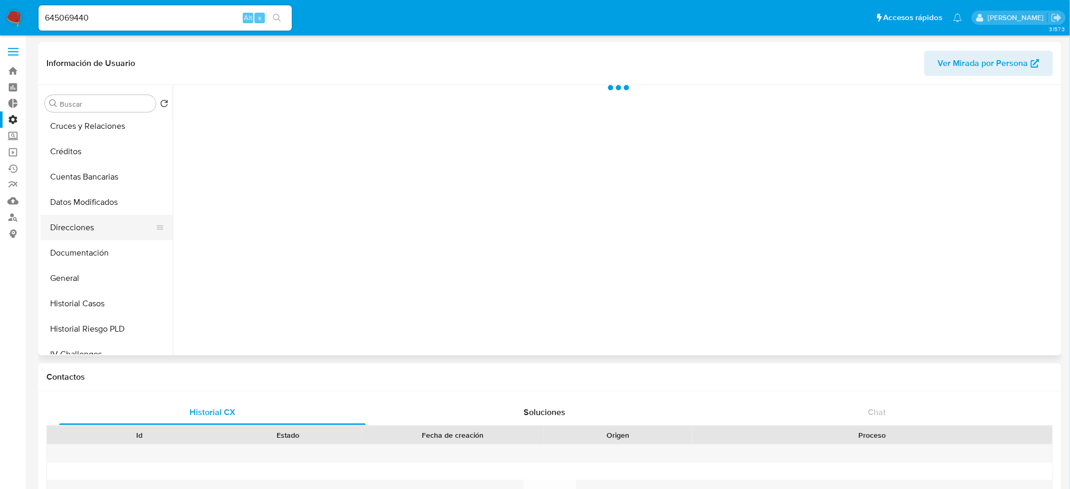
scroll to position [140, 0]
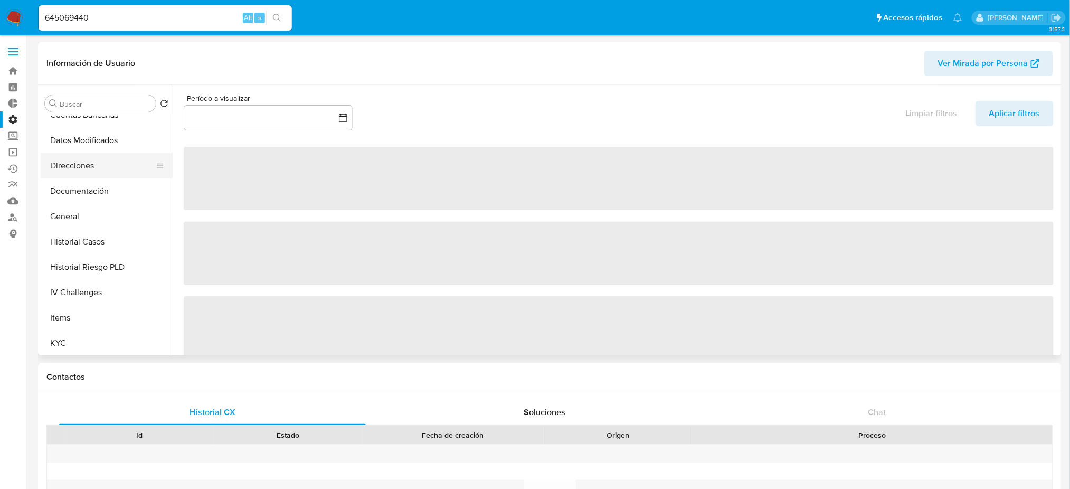
select select "10"
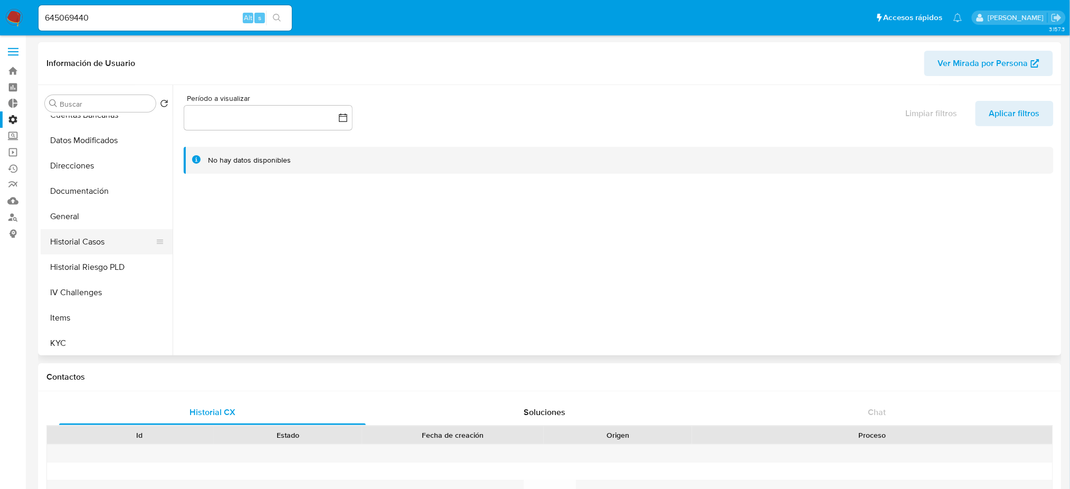
click at [86, 235] on button "Historial Casos" at bounding box center [103, 241] width 124 height 25
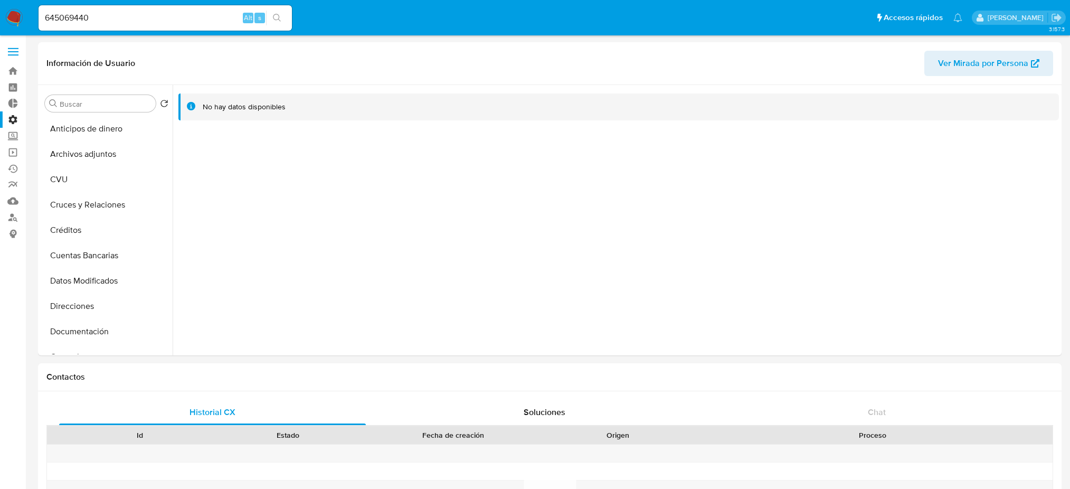
select select "10"
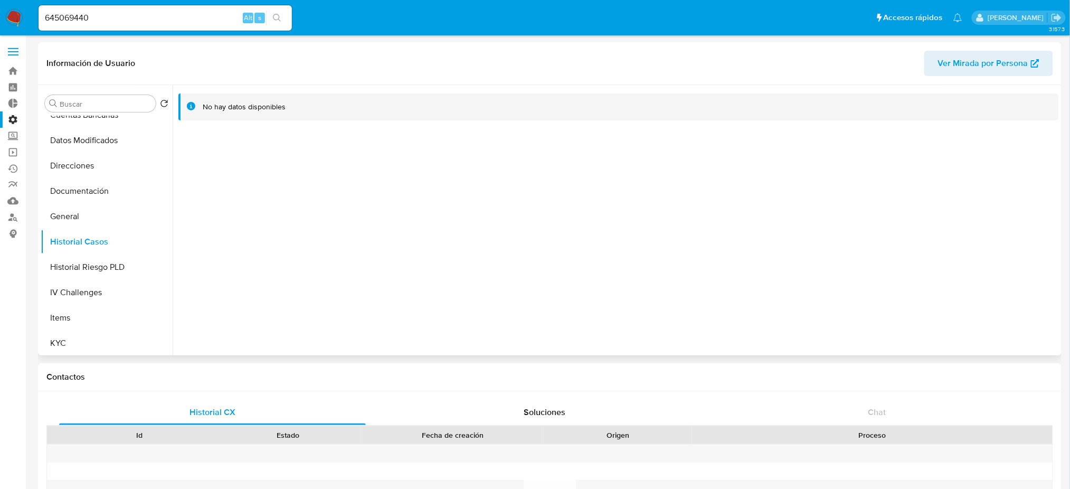
click at [604, 253] on div at bounding box center [616, 220] width 887 height 270
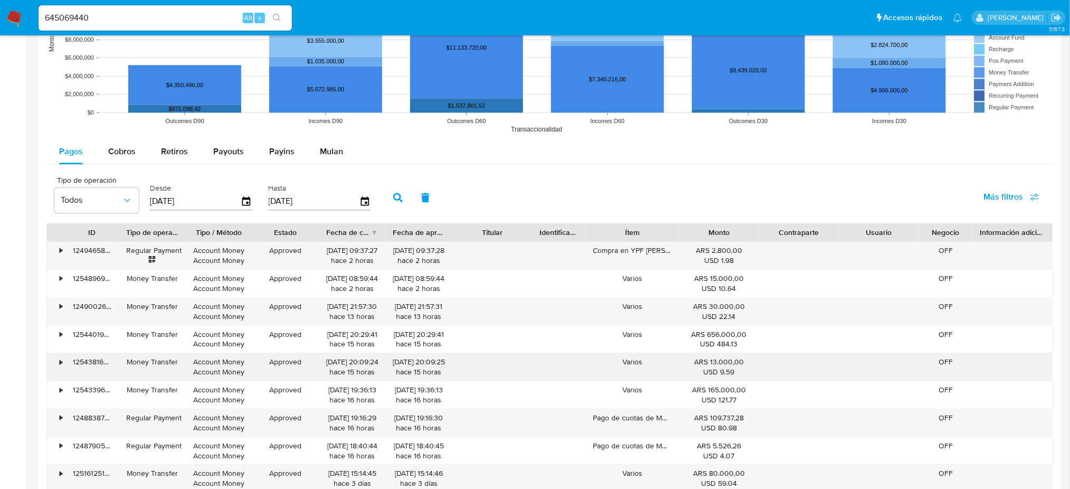
scroll to position [985, 0]
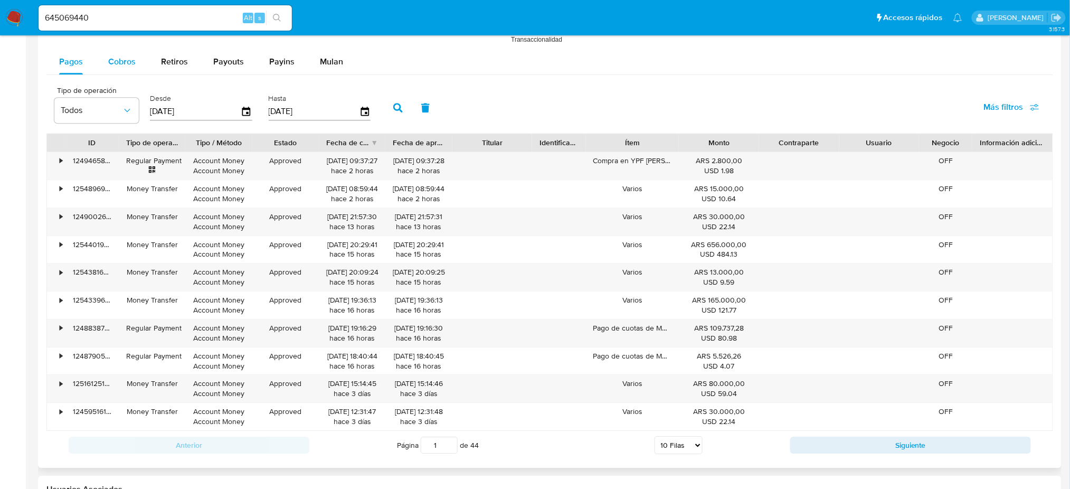
click at [127, 51] on div "Cobros" at bounding box center [121, 61] width 27 height 25
select select "10"
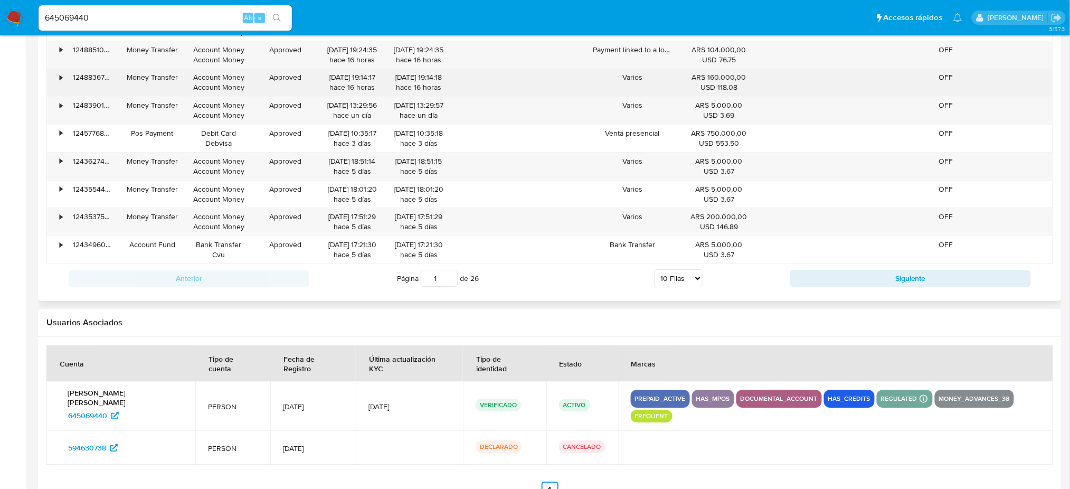
scroll to position [1161, 0]
